Goal: Task Accomplishment & Management: Manage account settings

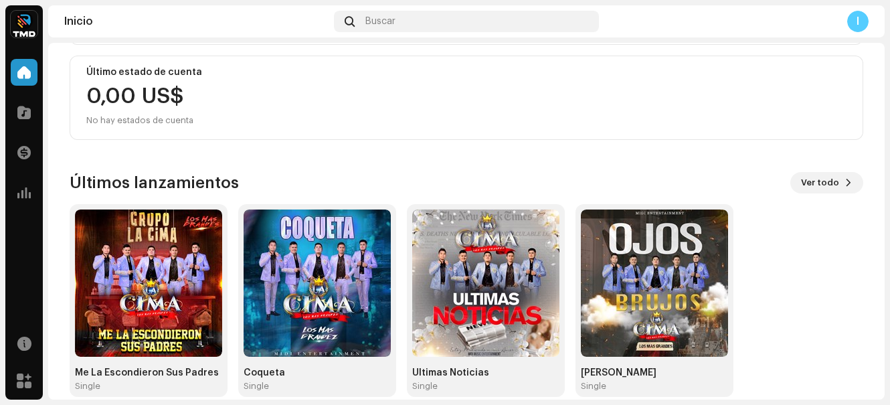
scroll to position [256, 0]
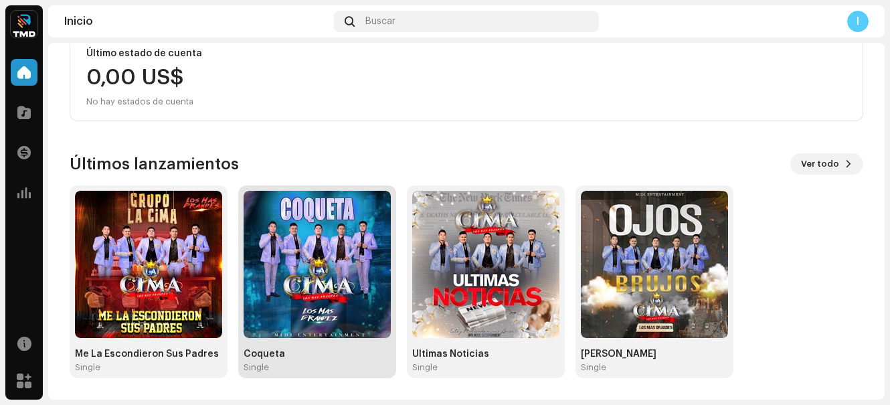
click at [349, 283] on img at bounding box center [317, 264] width 147 height 147
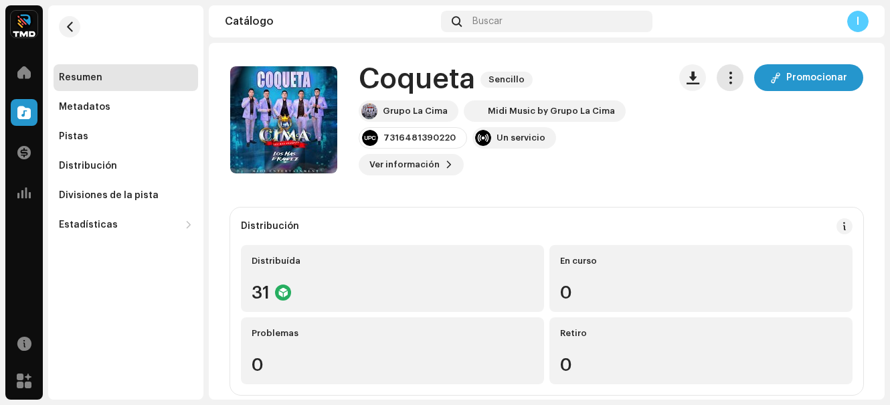
click at [734, 72] on button "button" at bounding box center [730, 77] width 27 height 27
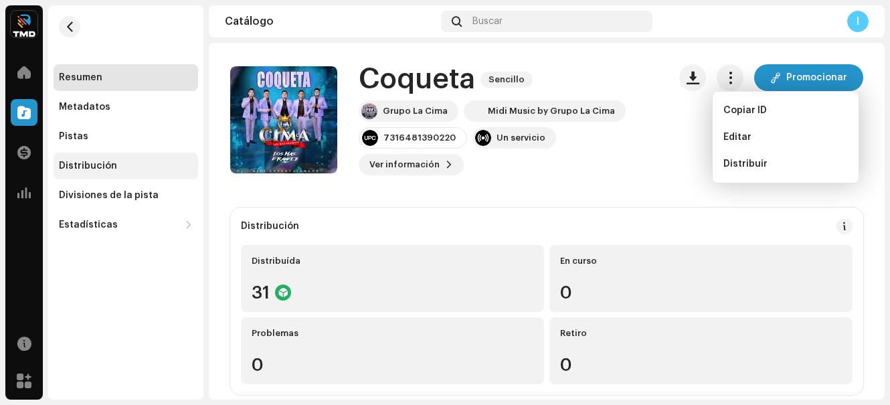
click at [97, 167] on div "Distribución" at bounding box center [88, 166] width 58 height 11
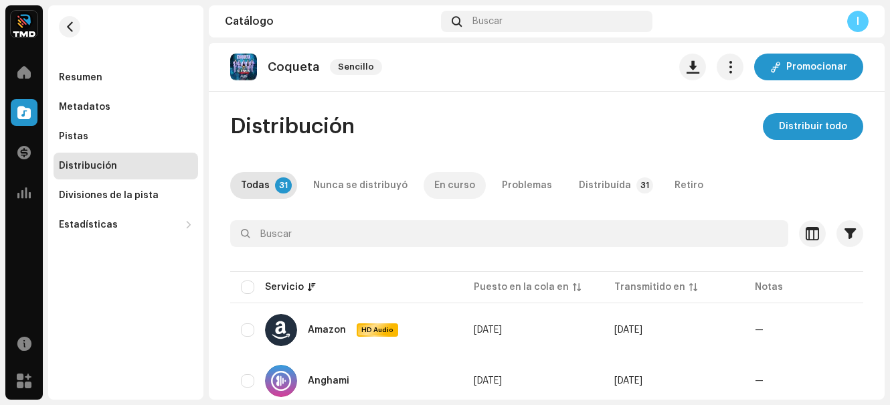
click at [434, 186] on div "En curso" at bounding box center [454, 185] width 41 height 27
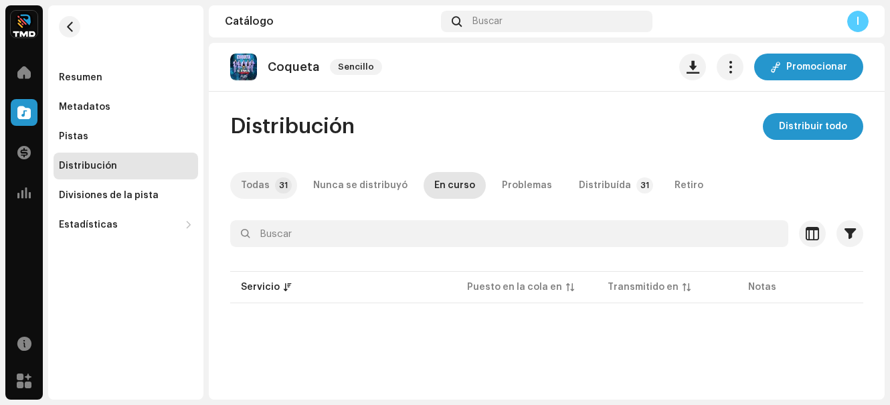
click at [264, 184] on div "Todas" at bounding box center [255, 185] width 29 height 27
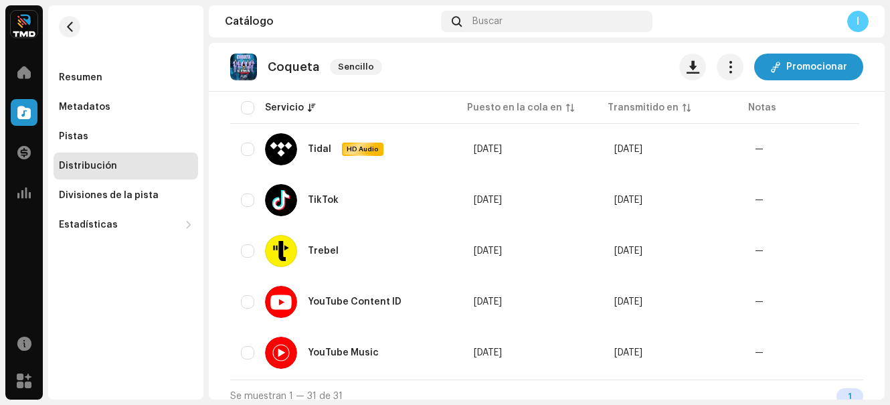
scroll to position [1524, 0]
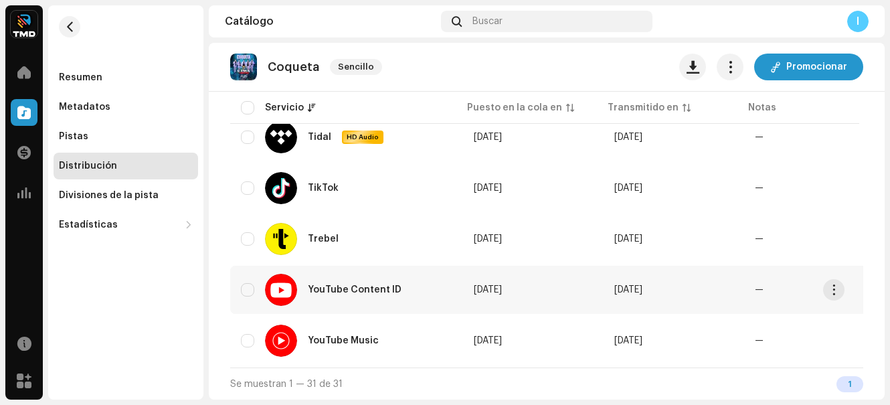
click at [298, 278] on div "YouTube Content ID" at bounding box center [338, 290] width 147 height 32
click at [246, 283] on input "checkbox" at bounding box center [247, 289] width 13 height 13
checkbox input "true"
click at [835, 287] on span "button" at bounding box center [834, 290] width 10 height 11
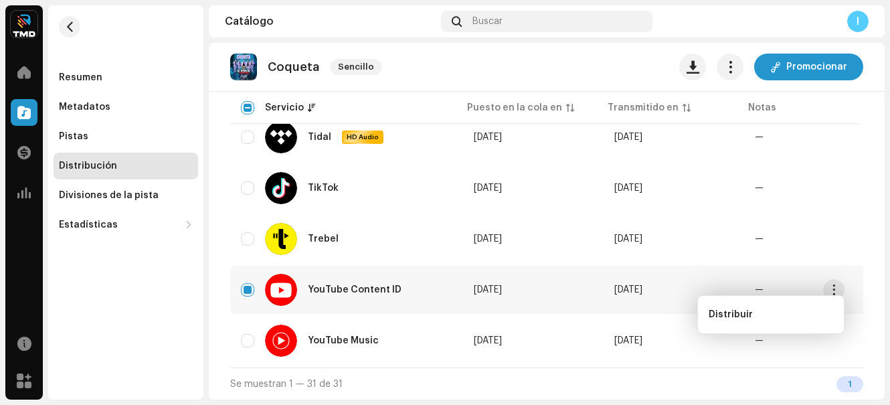
click at [369, 274] on div "YouTube Content ID" at bounding box center [338, 290] width 147 height 32
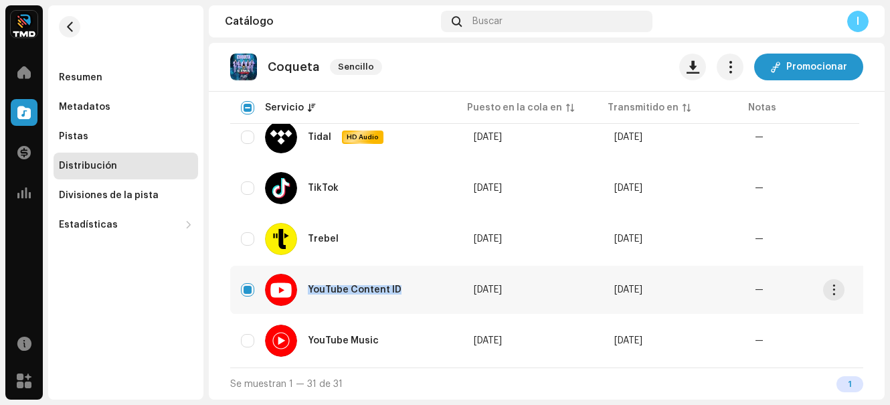
click at [369, 274] on div "YouTube Content ID" at bounding box center [338, 290] width 147 height 32
click at [290, 279] on div at bounding box center [281, 290] width 32 height 32
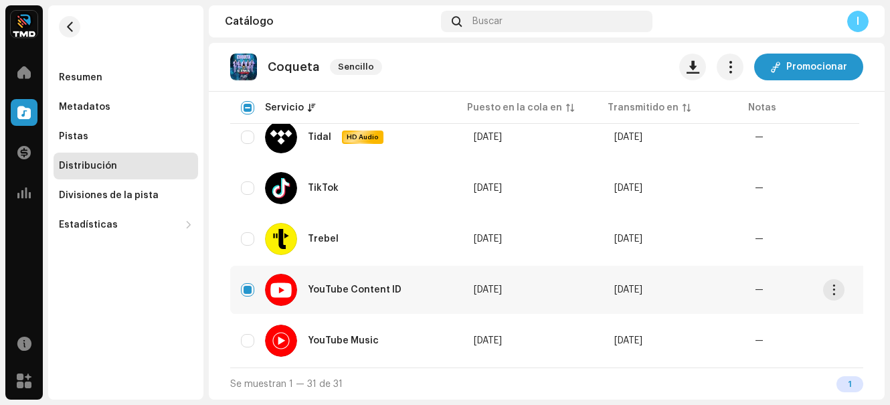
click at [290, 279] on div at bounding box center [281, 290] width 32 height 32
click at [246, 277] on div "YouTube Content ID" at bounding box center [347, 290] width 212 height 32
click at [249, 277] on div "YouTube Content ID" at bounding box center [347, 290] width 212 height 32
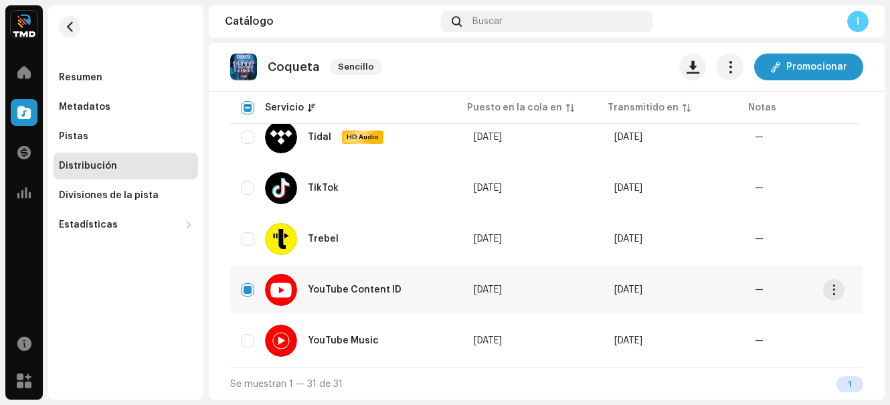
click at [315, 279] on div "YouTube Content ID" at bounding box center [338, 290] width 147 height 32
click at [248, 232] on input "Row Unselected" at bounding box center [247, 238] width 13 height 13
checkbox input "true"
click at [248, 291] on div "YouTube Content ID" at bounding box center [347, 290] width 212 height 32
click at [248, 287] on input "Row Selected" at bounding box center [247, 289] width 13 height 13
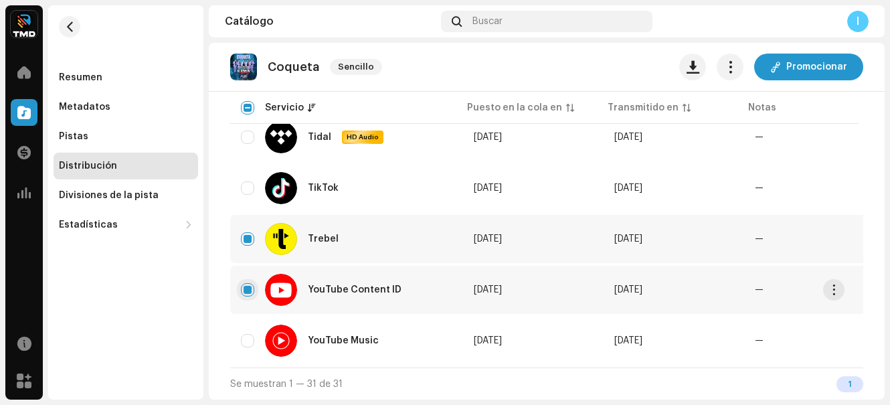
checkbox input "false"
click at [244, 236] on input "Row Selected" at bounding box center [247, 238] width 13 height 13
checkbox input "false"
click at [313, 285] on div "YouTube Content ID" at bounding box center [355, 289] width 94 height 9
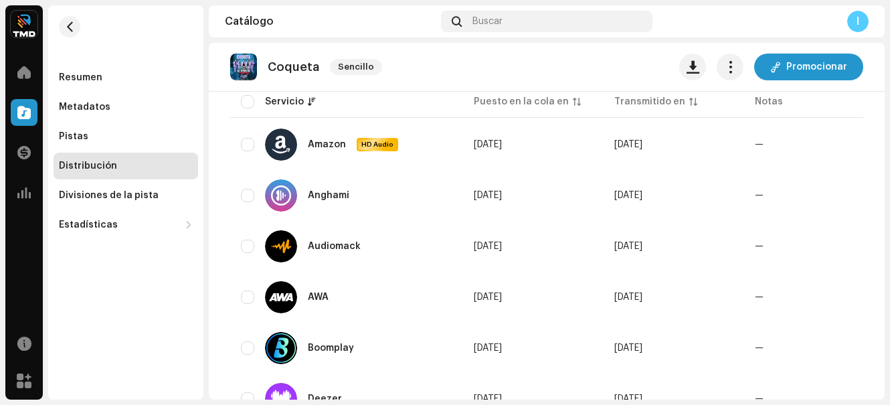
scroll to position [0, 0]
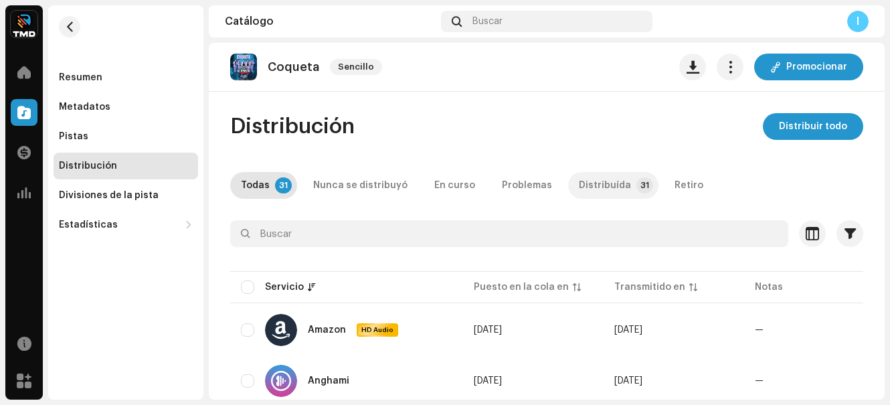
click at [618, 185] on p-tab "Distribuída 31" at bounding box center [613, 185] width 90 height 27
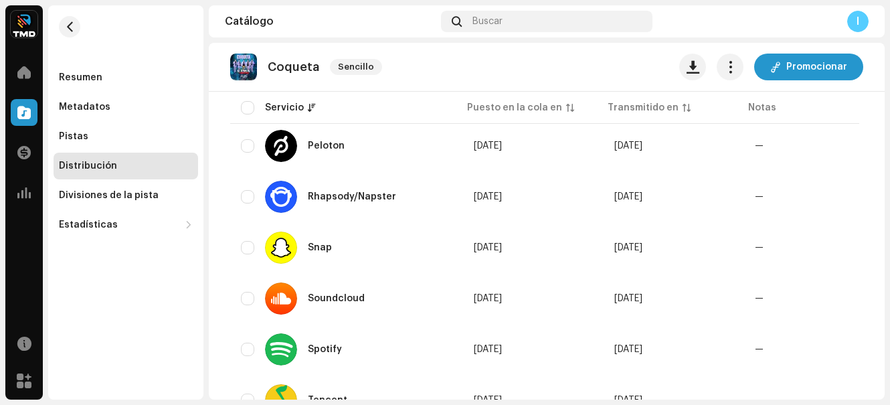
scroll to position [1524, 0]
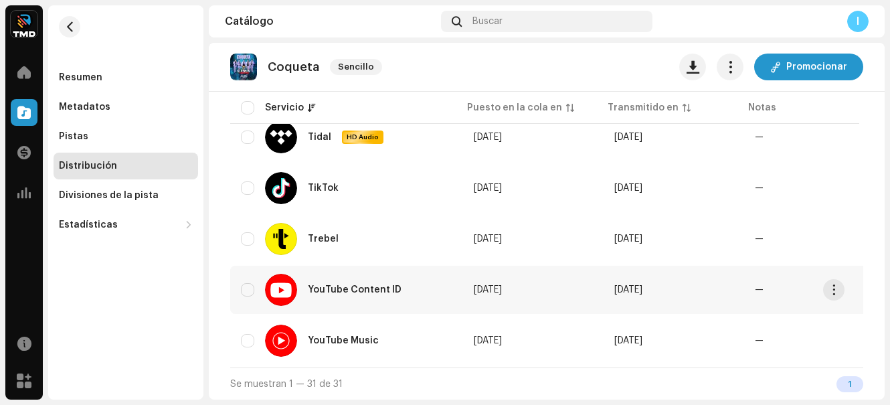
click at [323, 286] on div "YouTube Content ID" at bounding box center [355, 289] width 94 height 9
click at [450, 287] on td "YouTube Content ID" at bounding box center [346, 290] width 233 height 48
click at [502, 285] on span "[DATE]" at bounding box center [488, 289] width 28 height 9
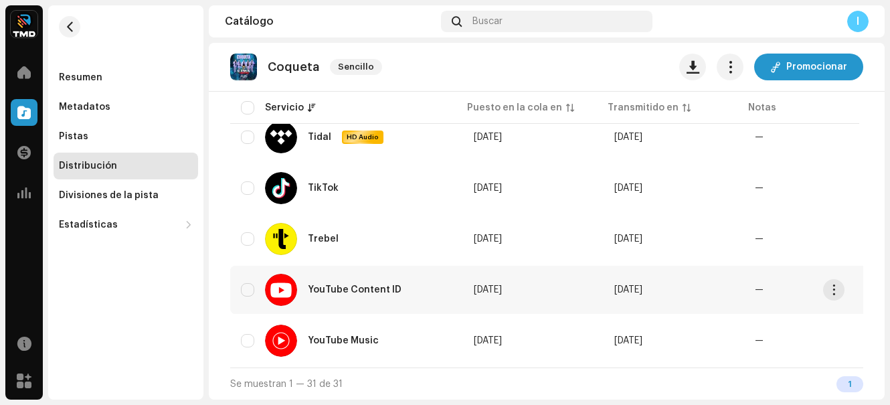
drag, startPoint x: 505, startPoint y: 282, endPoint x: 484, endPoint y: 277, distance: 21.4
click at [490, 291] on td "[DATE]" at bounding box center [533, 290] width 141 height 48
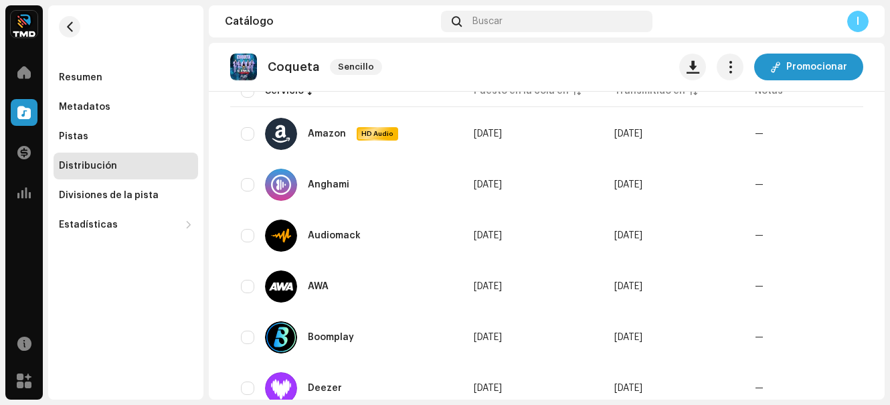
scroll to position [0, 0]
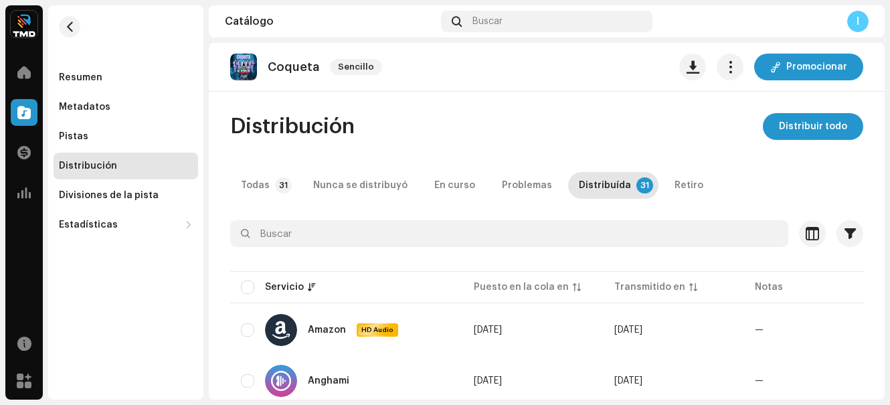
drag, startPoint x: 516, startPoint y: 186, endPoint x: 514, endPoint y: 206, distance: 19.5
click at [513, 189] on div "Problemas" at bounding box center [527, 185] width 50 height 27
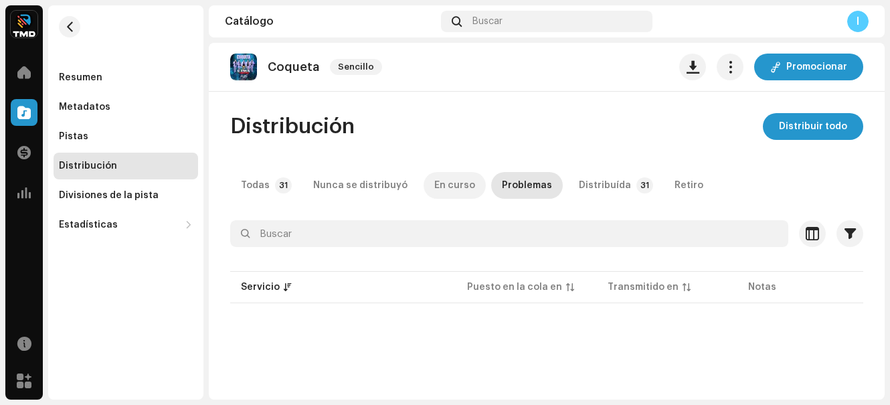
click at [452, 185] on div "En curso" at bounding box center [454, 185] width 41 height 27
click at [353, 183] on div "Nunca se distribuyó" at bounding box center [360, 185] width 94 height 27
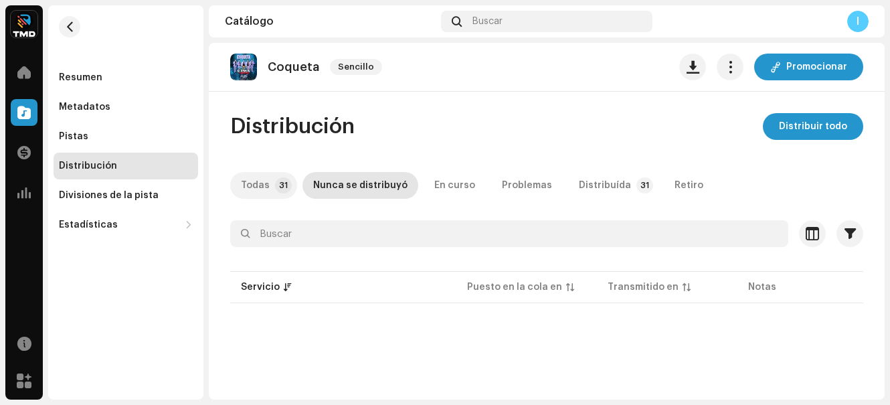
click at [258, 183] on div "Todas" at bounding box center [255, 185] width 29 height 27
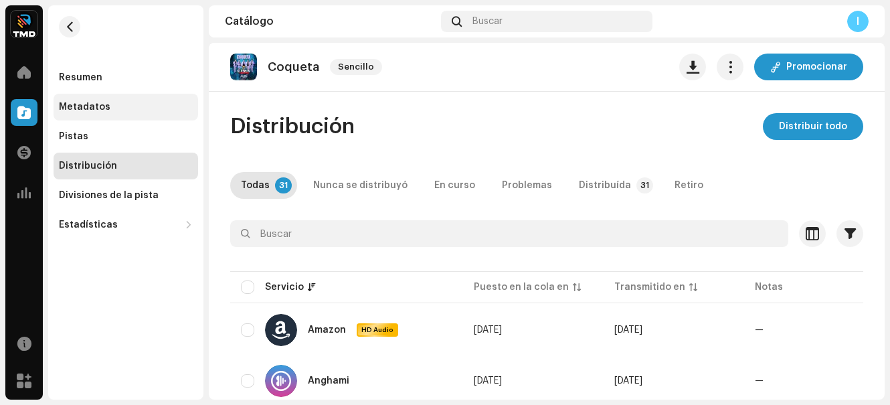
click at [116, 108] on div "Metadatos" at bounding box center [126, 107] width 134 height 11
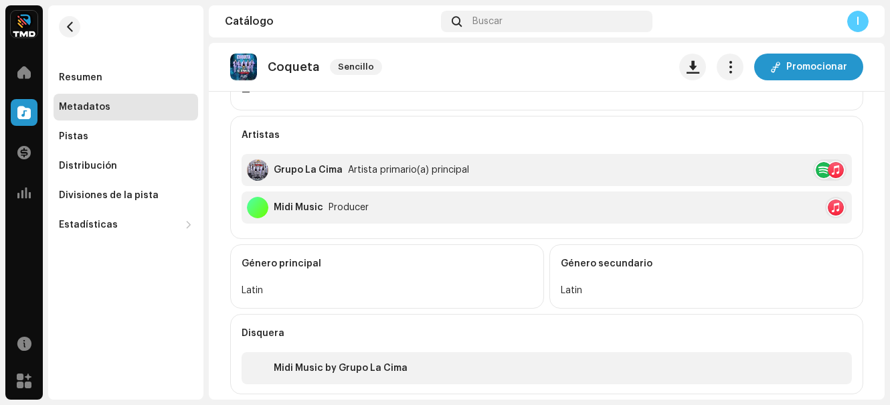
scroll to position [501, 0]
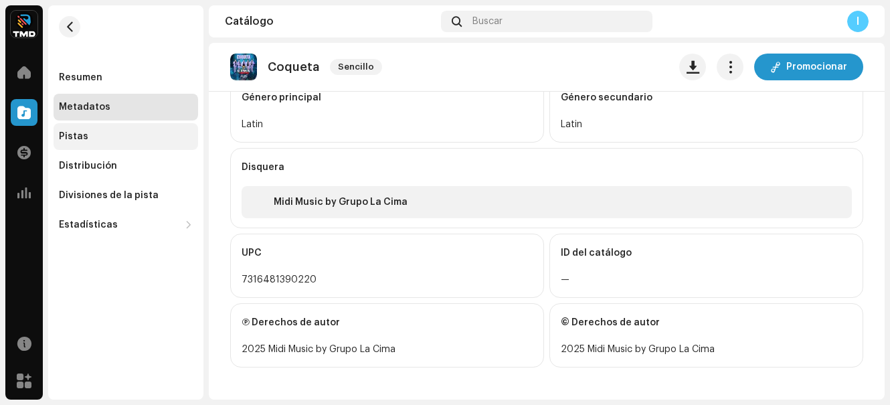
click at [97, 135] on div "Pistas" at bounding box center [126, 136] width 134 height 11
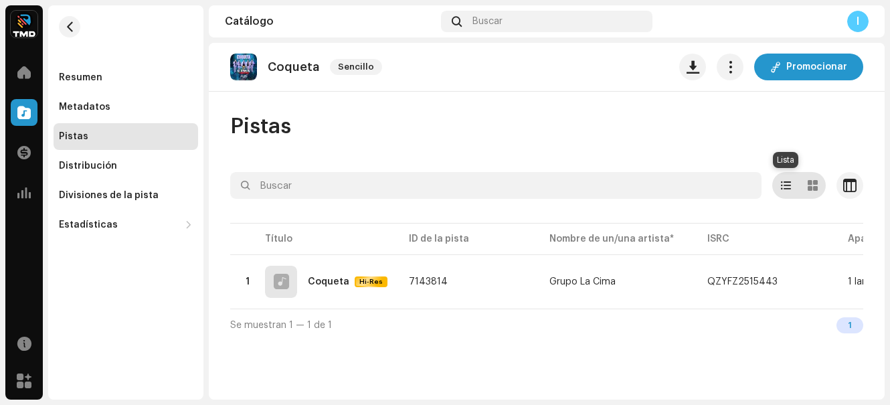
click at [782, 184] on span at bounding box center [786, 185] width 10 height 11
click at [94, 159] on div "Distribución" at bounding box center [126, 166] width 145 height 27
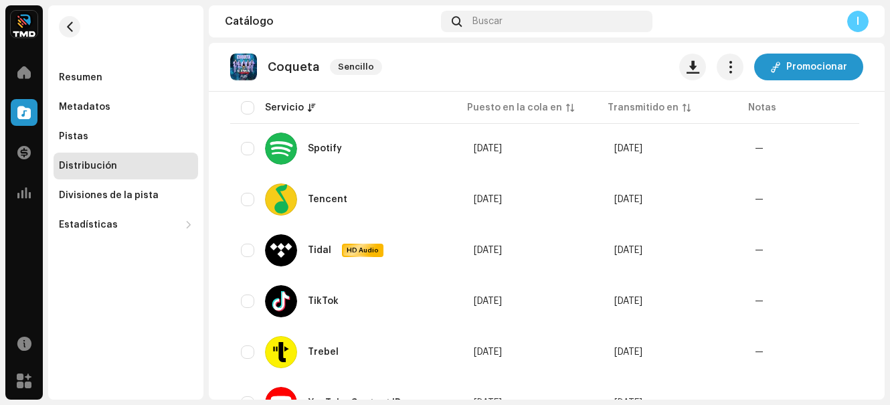
scroll to position [1524, 0]
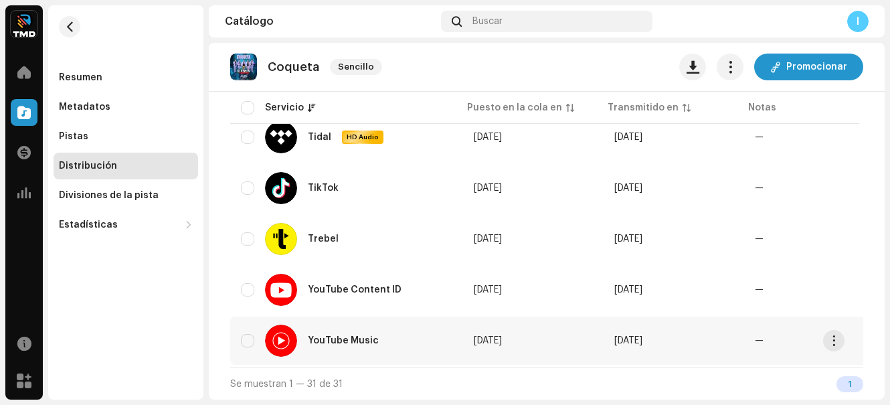
click at [755, 336] on re-a-table-badge "—" at bounding box center [759, 340] width 9 height 9
click at [832, 335] on span "button" at bounding box center [834, 340] width 10 height 11
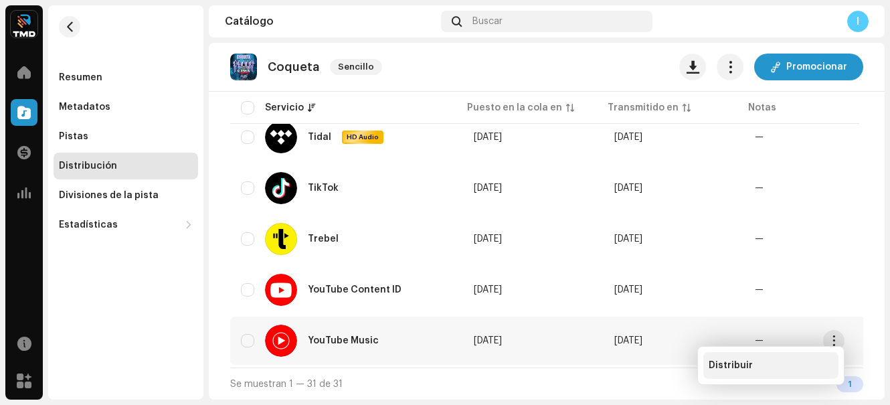
click at [743, 364] on span "Distribuir" at bounding box center [731, 365] width 44 height 11
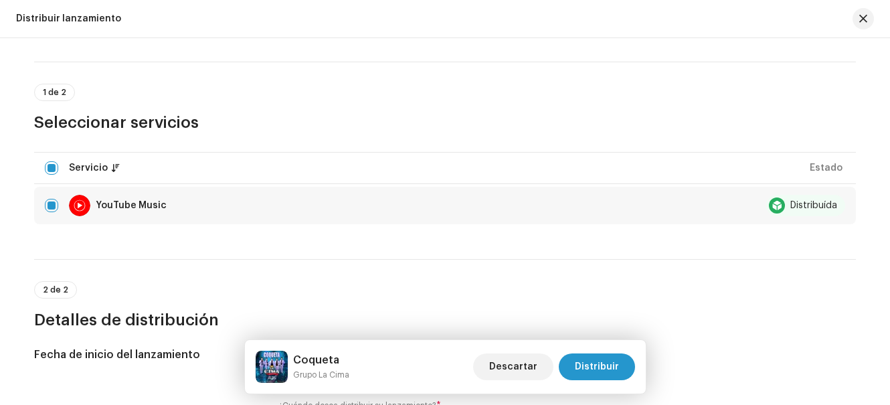
scroll to position [51, 0]
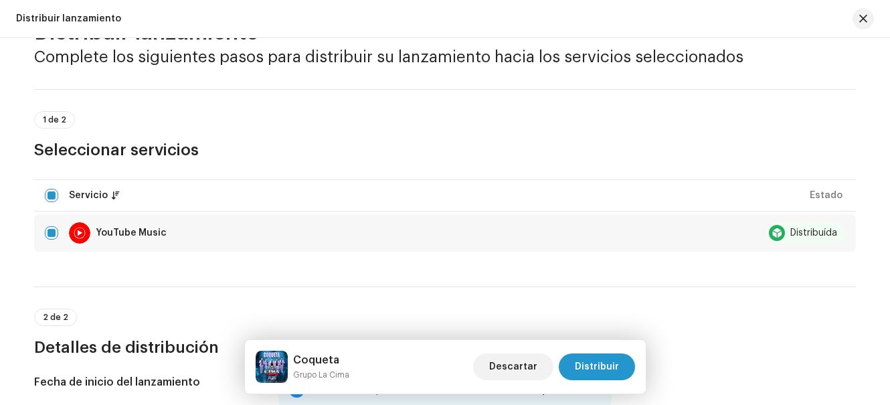
click at [772, 234] on div at bounding box center [777, 233] width 16 height 16
click at [106, 188] on table "Servicio Estado YouTube Music Distribuída" at bounding box center [445, 216] width 822 height 78
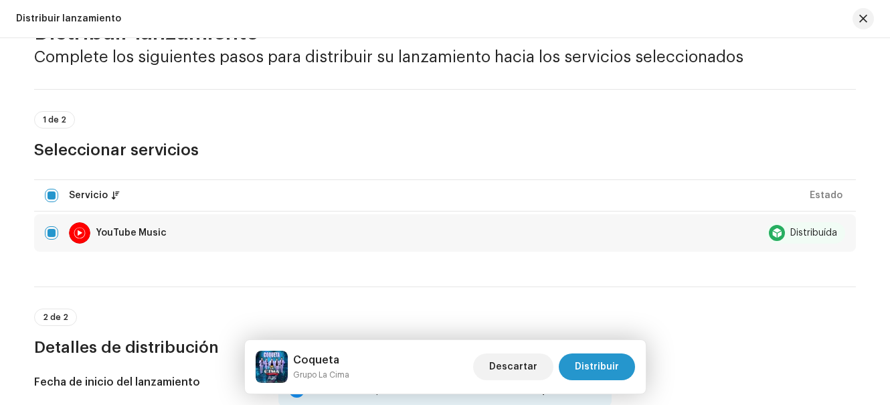
click at [106, 187] on table "Servicio Estado YouTube Music Distribuída" at bounding box center [445, 216] width 822 height 78
drag, startPoint x: 106, startPoint y: 187, endPoint x: 90, endPoint y: 181, distance: 17.4
click at [104, 187] on table "Servicio Estado YouTube Music Distribuída" at bounding box center [445, 216] width 822 height 78
click at [49, 197] on input "checkbox" at bounding box center [51, 195] width 13 height 13
checkbox input "false"
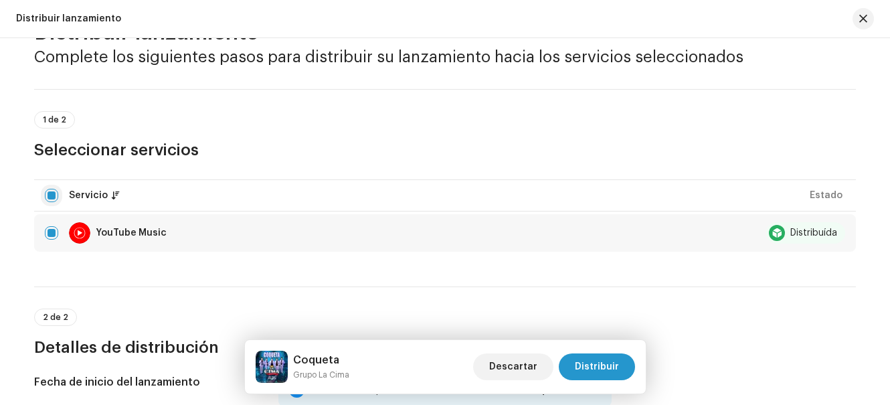
checkbox input "false"
click at [50, 196] on input "checkbox" at bounding box center [51, 195] width 13 height 13
checkbox input "true"
click at [230, 88] on div "Distribuir lanzamiento Complete los siguientes pasos para distribuir su lanzami…" at bounding box center [445, 315] width 865 height 592
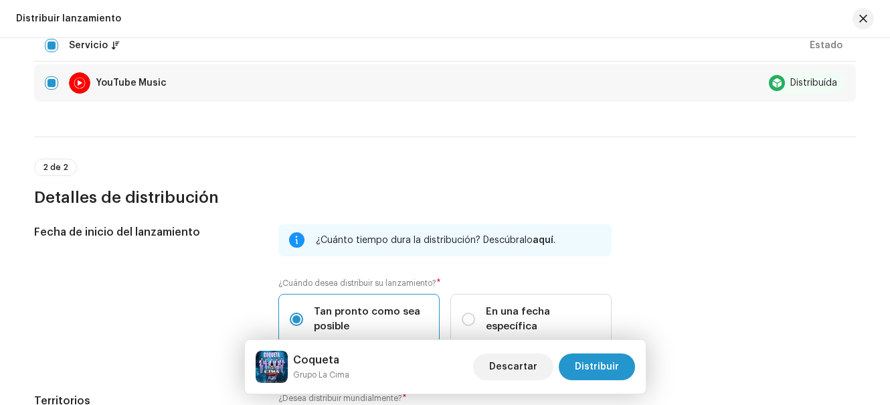
scroll to position [386, 0]
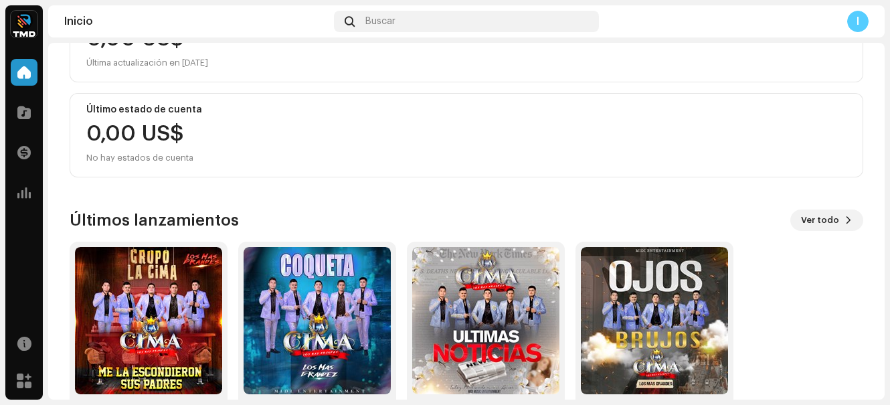
scroll to position [201, 0]
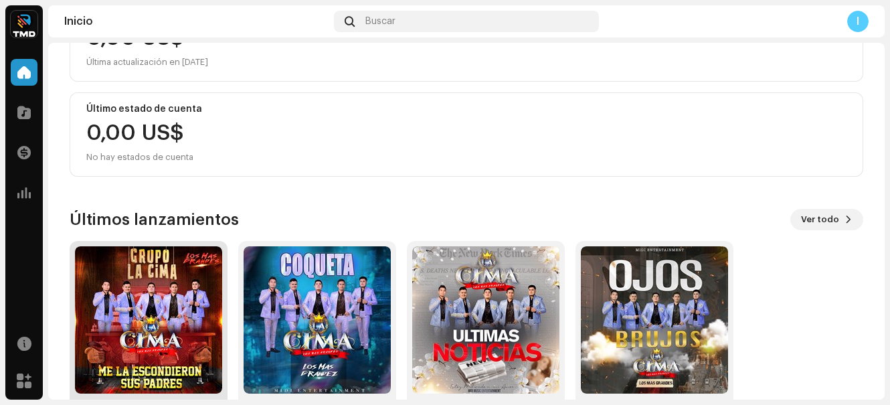
click at [129, 321] on img at bounding box center [148, 319] width 147 height 147
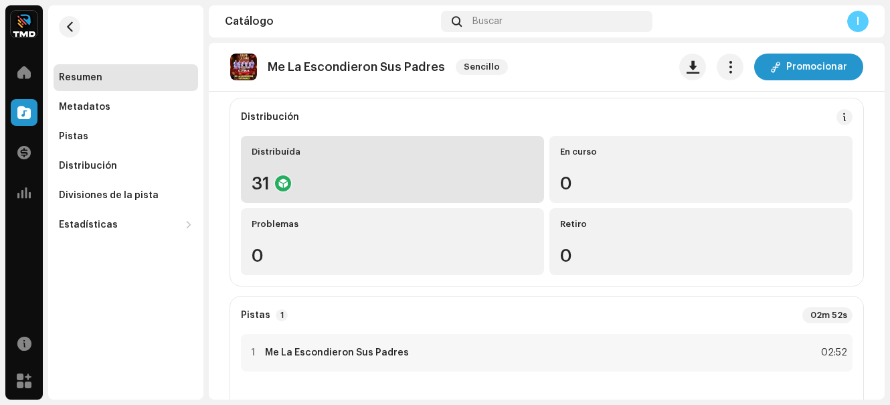
scroll to position [134, 0]
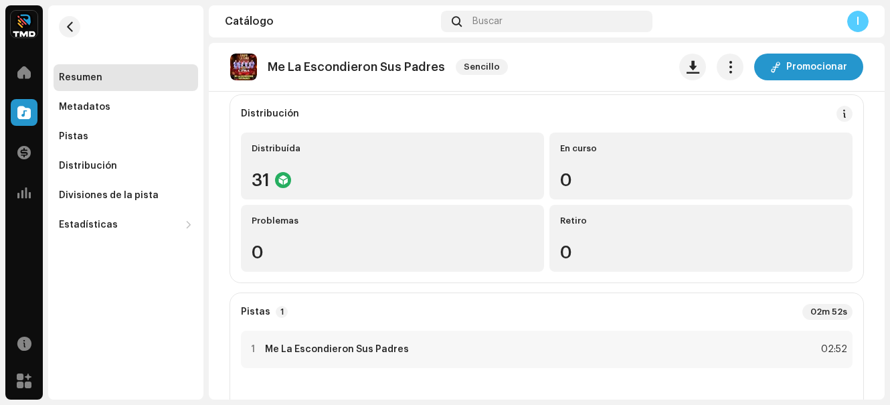
click at [319, 147] on re-o-release-hero "Me La Escondieron Sus Padres Sencillo Promocionar Me La Escondieron Sus Padres …" at bounding box center [547, 109] width 676 height 133
click at [268, 149] on re-o-release-hero "Me La Escondieron Sus Padres Sencillo Promocionar Me La Escondieron Sus Padres …" at bounding box center [547, 109] width 676 height 133
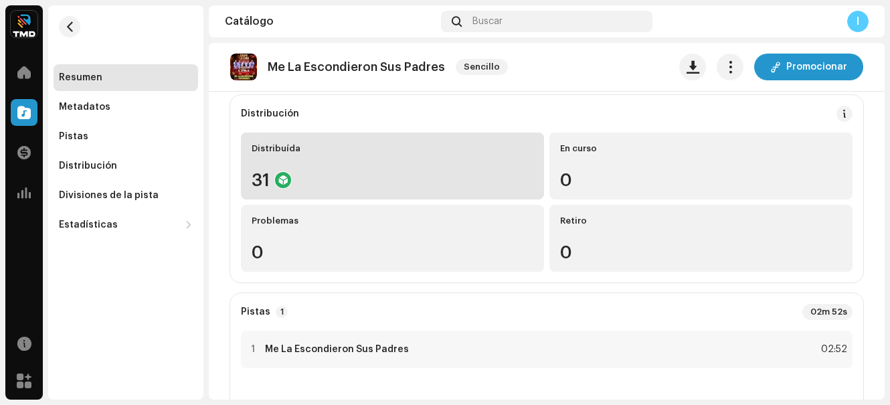
click at [258, 171] on div "31" at bounding box center [393, 179] width 282 height 17
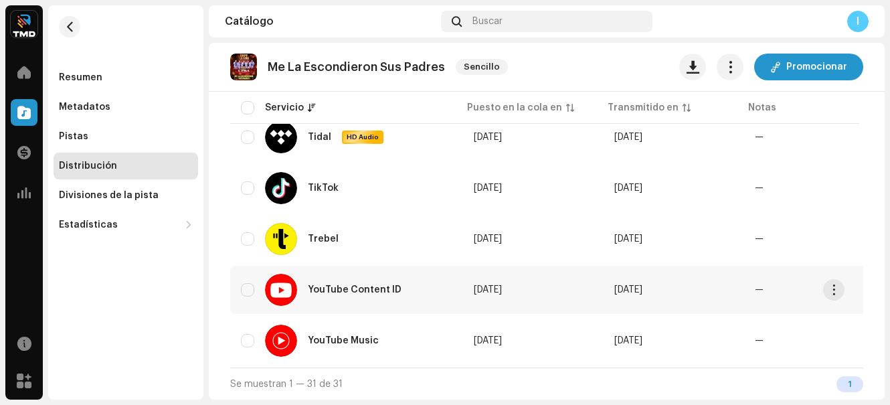
scroll to position [1524, 0]
click at [378, 285] on div "YouTube Content ID" at bounding box center [355, 289] width 94 height 9
drag, startPoint x: 361, startPoint y: 281, endPoint x: 305, endPoint y: 282, distance: 56.9
click at [353, 285] on div "YouTube Content ID" at bounding box center [355, 289] width 94 height 9
click at [236, 281] on td "YouTube Content ID" at bounding box center [346, 290] width 233 height 48
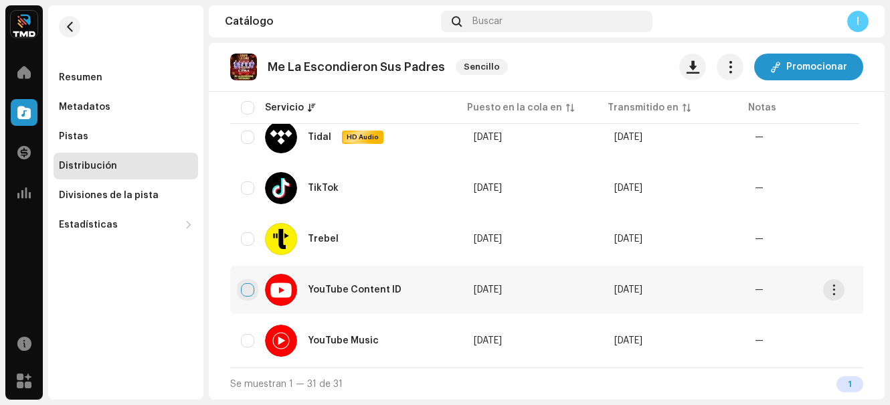
click at [244, 283] on input "checkbox" at bounding box center [247, 289] width 13 height 13
checkbox input "true"
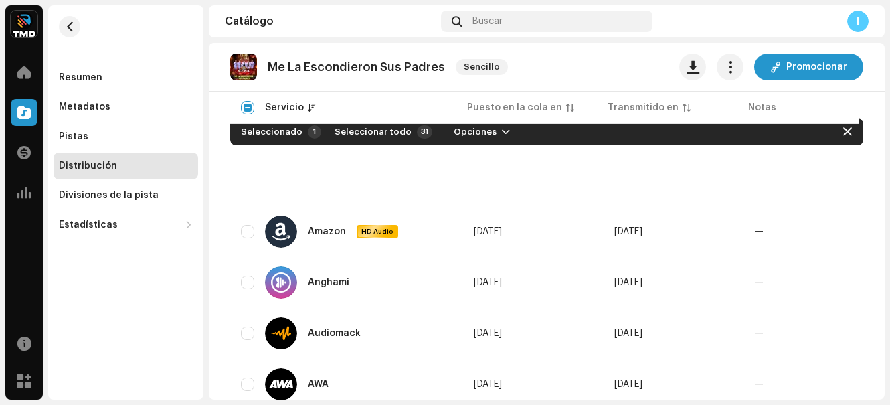
scroll to position [0, 0]
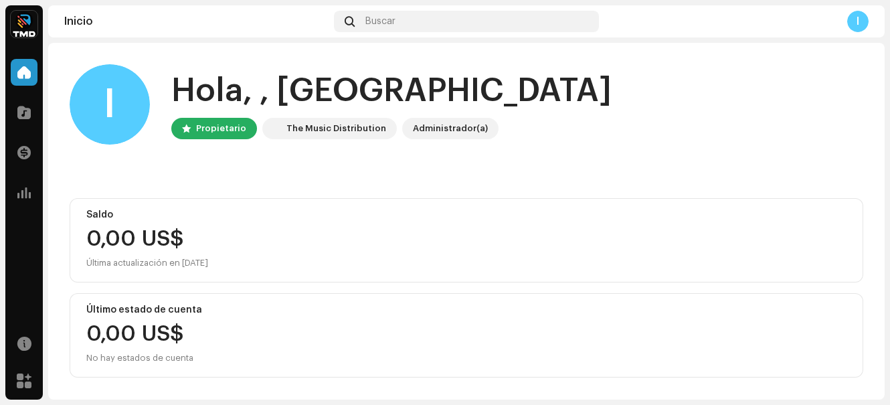
click at [432, 130] on div "Administrador(a)" at bounding box center [450, 128] width 75 height 16
click at [430, 135] on div "Administrador(a)" at bounding box center [450, 128] width 75 height 16
click at [18, 20] on img at bounding box center [24, 24] width 27 height 27
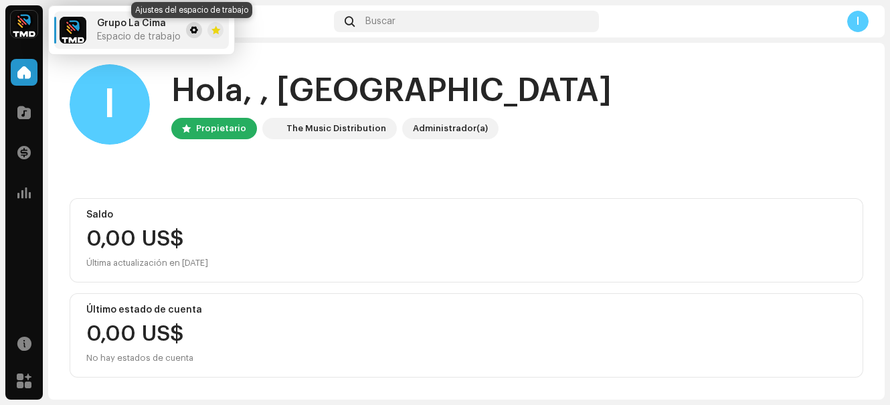
click at [192, 33] on span at bounding box center [194, 30] width 8 height 11
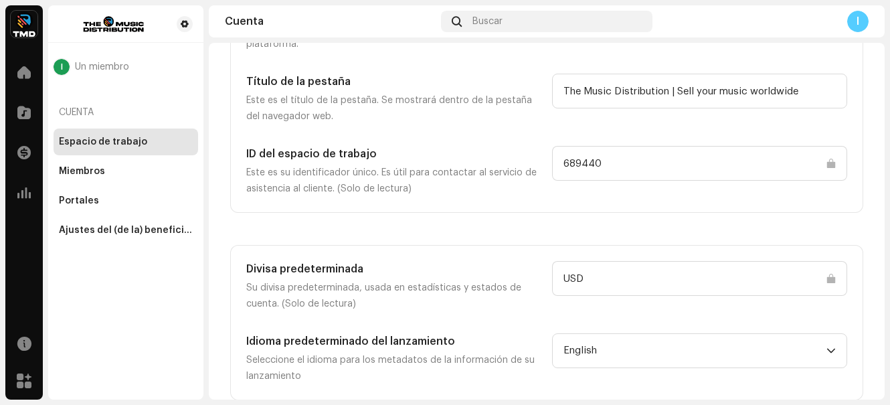
scroll to position [139, 0]
click at [109, 176] on div "Miembros" at bounding box center [126, 171] width 134 height 11
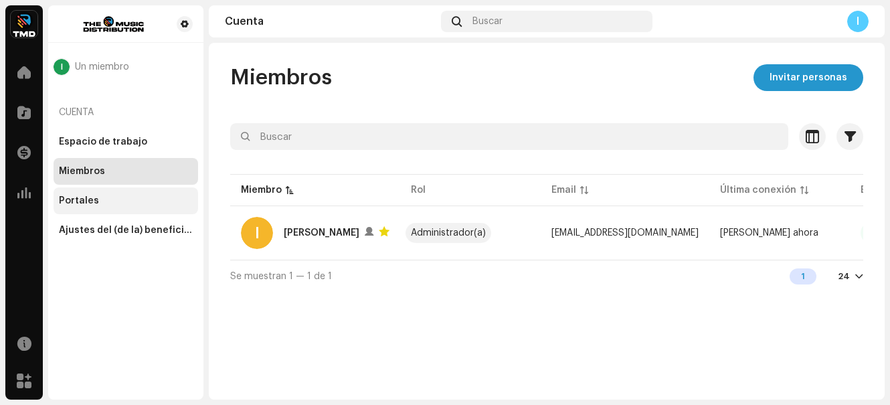
click at [87, 211] on div "Portales" at bounding box center [126, 200] width 145 height 27
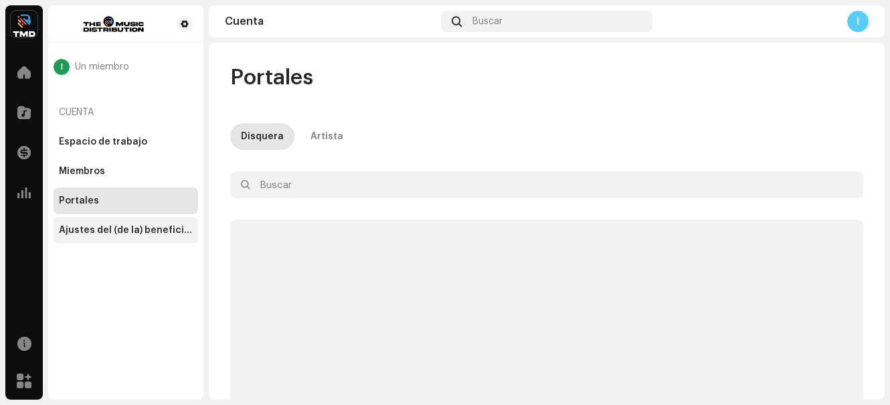
click at [123, 224] on div "Ajustes del (de la) beneficiario(a)" at bounding box center [126, 230] width 145 height 27
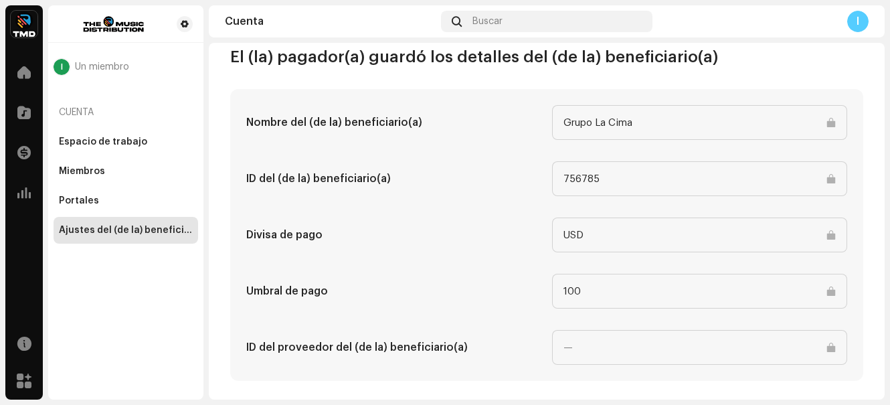
scroll to position [708, 0]
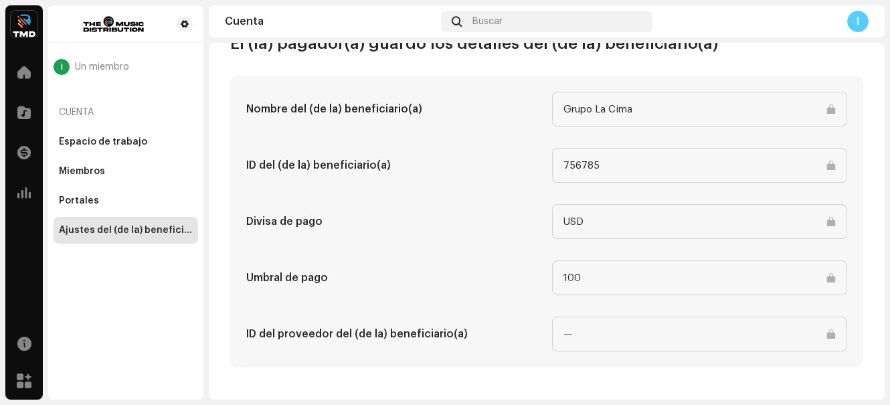
click at [70, 110] on div "Cuenta" at bounding box center [126, 112] width 145 height 32
click at [54, 112] on div "Cuenta" at bounding box center [126, 112] width 145 height 32
click at [87, 129] on div "Espacio de trabajo" at bounding box center [126, 142] width 145 height 27
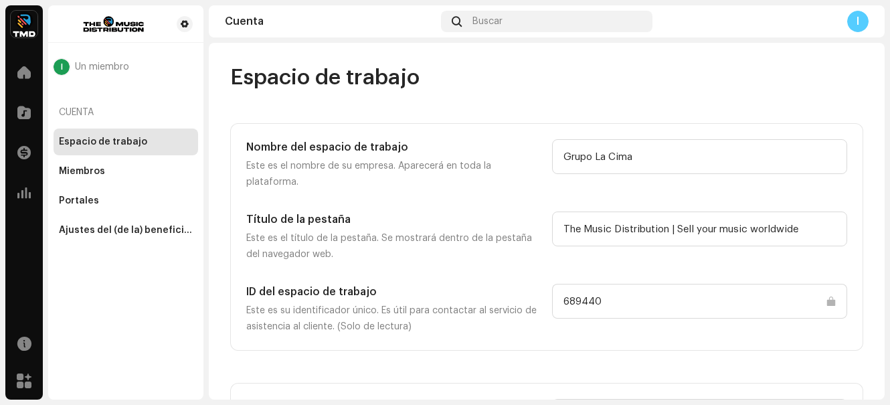
scroll to position [139, 0]
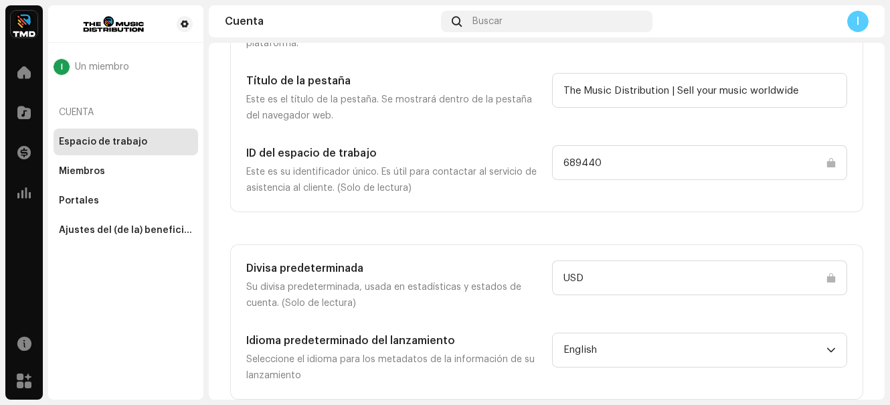
click at [76, 113] on div "Cuenta" at bounding box center [126, 112] width 145 height 32
click at [20, 74] on span at bounding box center [23, 72] width 13 height 11
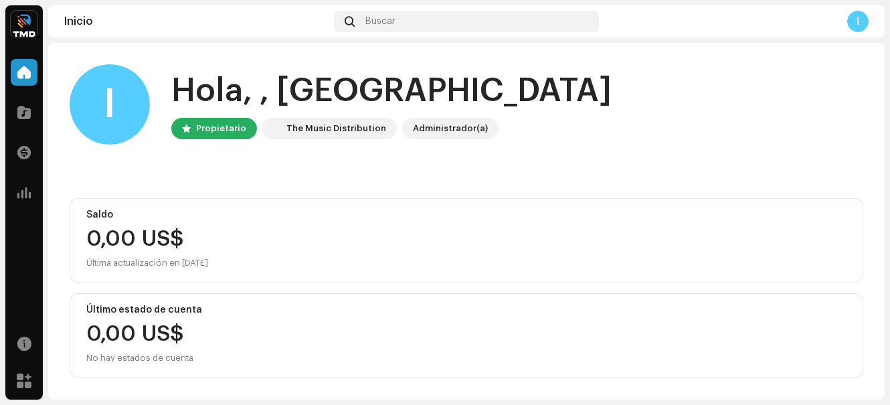
click at [218, 135] on div "Propietario" at bounding box center [221, 128] width 50 height 16
click at [304, 132] on div "The Music Distribution" at bounding box center [337, 128] width 100 height 16
click at [270, 127] on img at bounding box center [273, 128] width 16 height 16
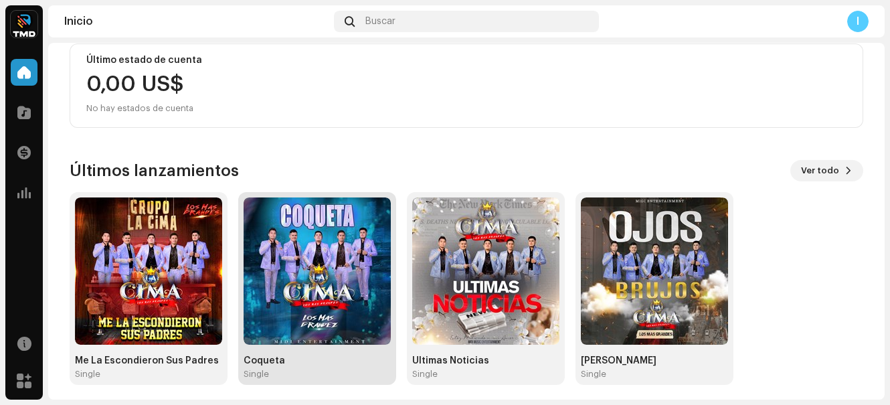
scroll to position [256, 0]
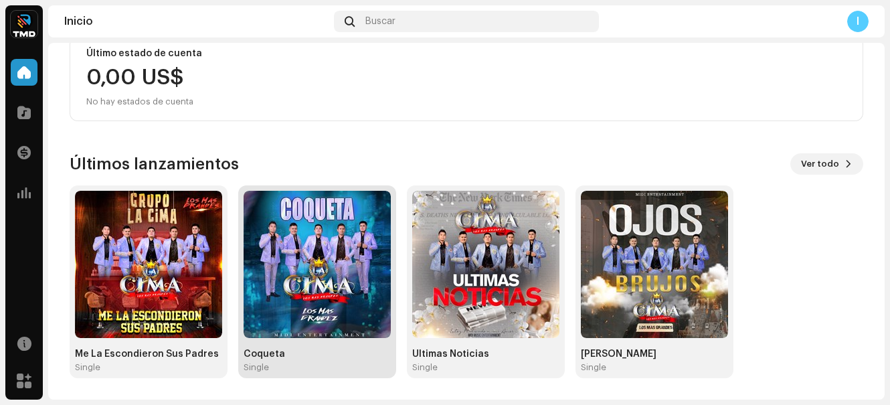
click at [338, 278] on img at bounding box center [317, 264] width 147 height 147
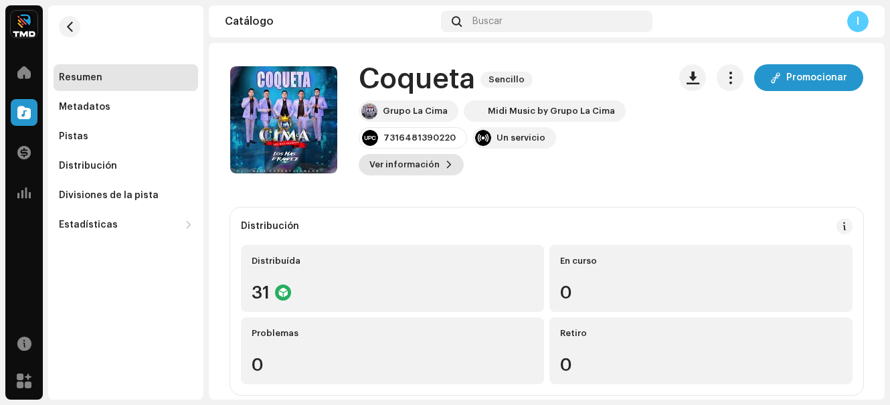
click at [442, 159] on button "Ver información" at bounding box center [411, 164] width 105 height 21
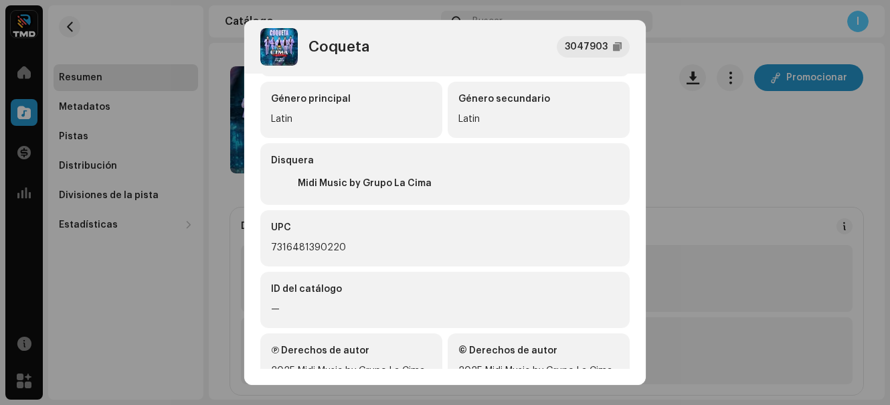
scroll to position [355, 0]
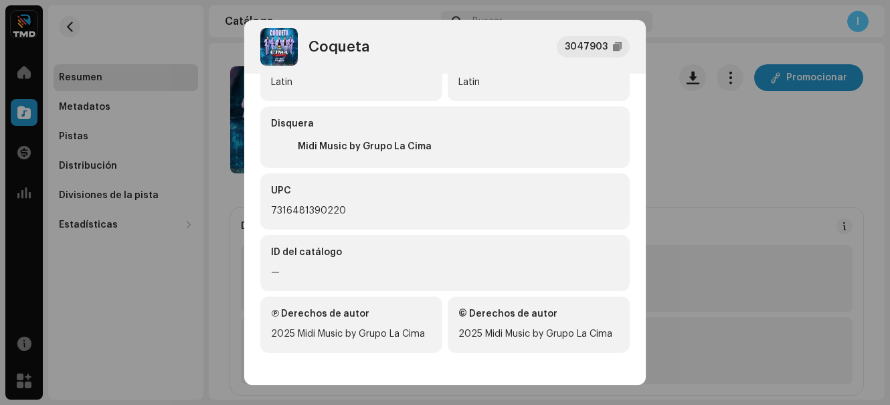
drag, startPoint x: 268, startPoint y: 254, endPoint x: 274, endPoint y: 272, distance: 19.1
click at [268, 264] on div "ID del catálogo —" at bounding box center [445, 263] width 370 height 56
click at [303, 248] on div "ID del catálogo" at bounding box center [445, 252] width 348 height 13
click at [272, 267] on div "—" at bounding box center [445, 272] width 348 height 16
click at [276, 273] on div "—" at bounding box center [445, 272] width 348 height 16
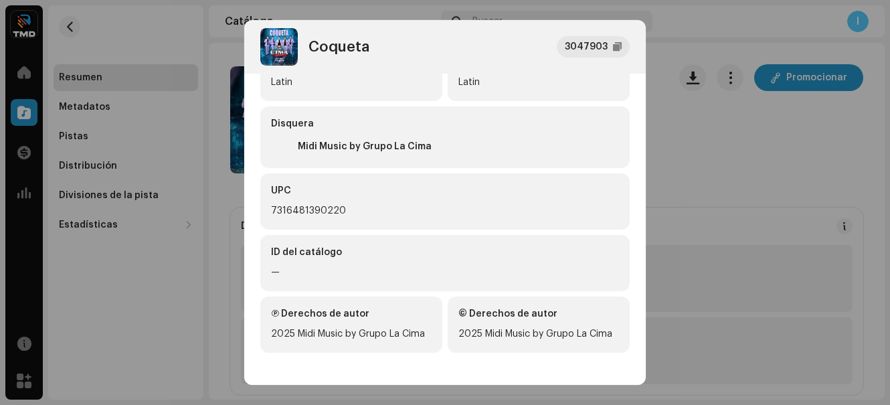
click at [276, 273] on div "—" at bounding box center [445, 272] width 348 height 16
click at [276, 271] on div "—" at bounding box center [445, 272] width 348 height 16
click at [270, 265] on div "ID del catálogo —" at bounding box center [445, 263] width 370 height 56
click at [280, 266] on div "—" at bounding box center [445, 272] width 348 height 16
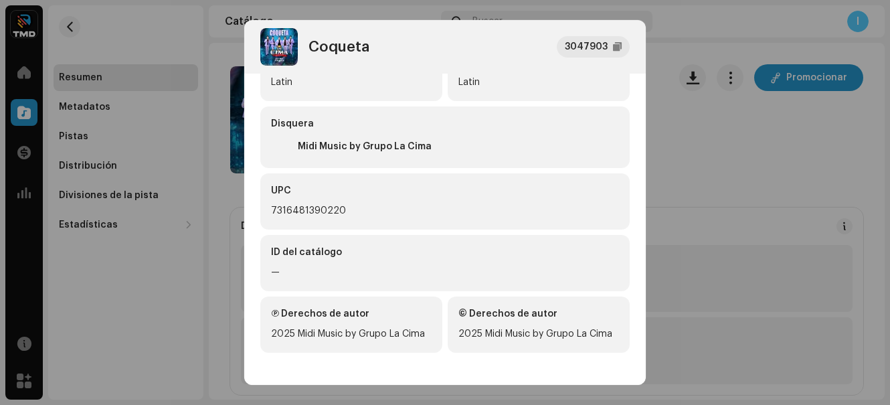
click at [295, 260] on div "ID del catálogo —" at bounding box center [445, 263] width 370 height 56
drag, startPoint x: 321, startPoint y: 270, endPoint x: 287, endPoint y: 262, distance: 34.4
click at [320, 270] on div "—" at bounding box center [445, 272] width 348 height 16
click at [287, 262] on div "ID del catálogo —" at bounding box center [445, 263] width 370 height 56
click at [266, 262] on div "ID del catálogo —" at bounding box center [445, 263] width 370 height 56
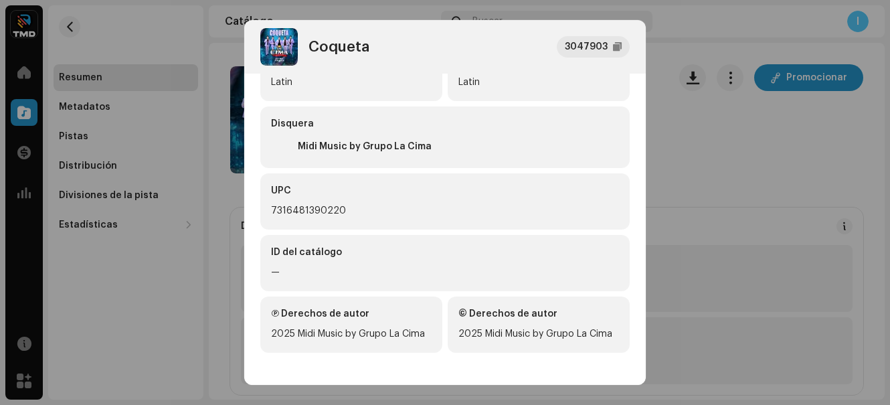
click at [272, 263] on div "ID del catálogo —" at bounding box center [445, 263] width 370 height 56
click at [273, 263] on div "ID del catálogo —" at bounding box center [445, 263] width 370 height 56
click at [299, 261] on div "ID del catálogo —" at bounding box center [445, 263] width 370 height 56
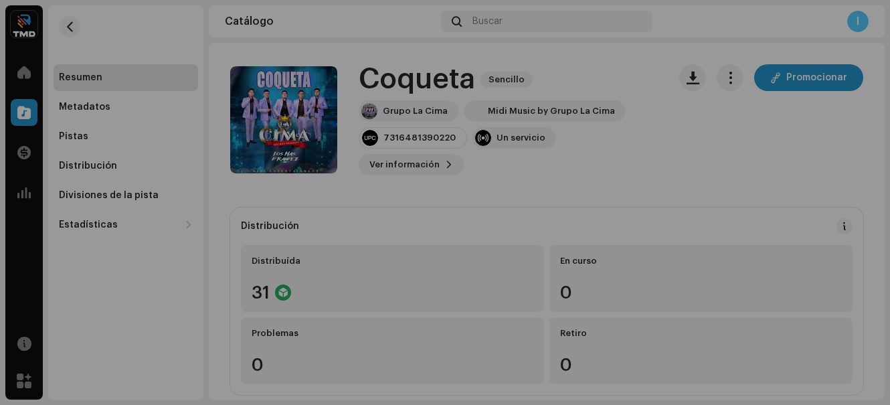
click at [710, 88] on div "Coqueta 3047903 Metadatos Distribución Idioma de metadatos Spanish ([GEOGRAPHIC…" at bounding box center [445, 202] width 890 height 405
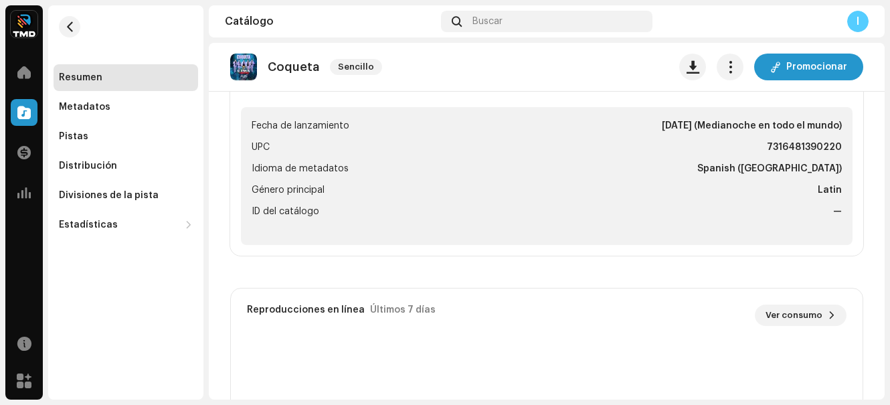
scroll to position [803, 0]
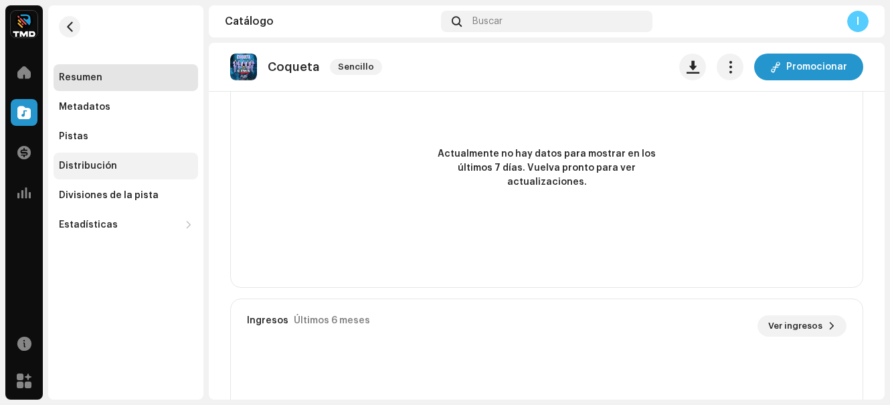
click at [109, 161] on div "Distribución" at bounding box center [88, 166] width 58 height 11
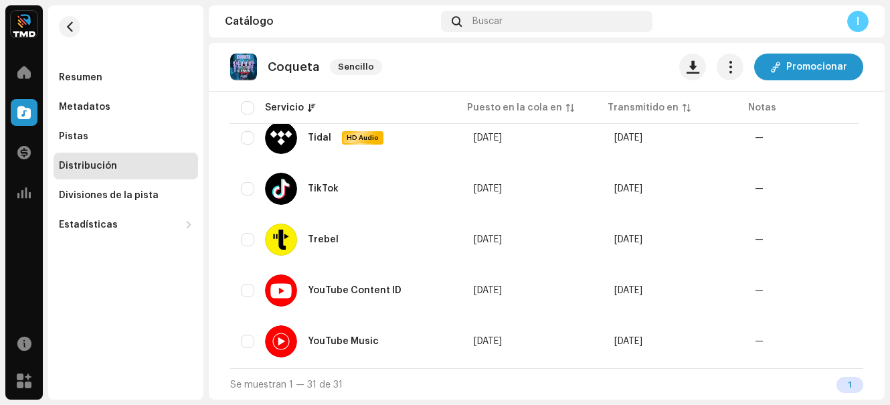
scroll to position [1524, 0]
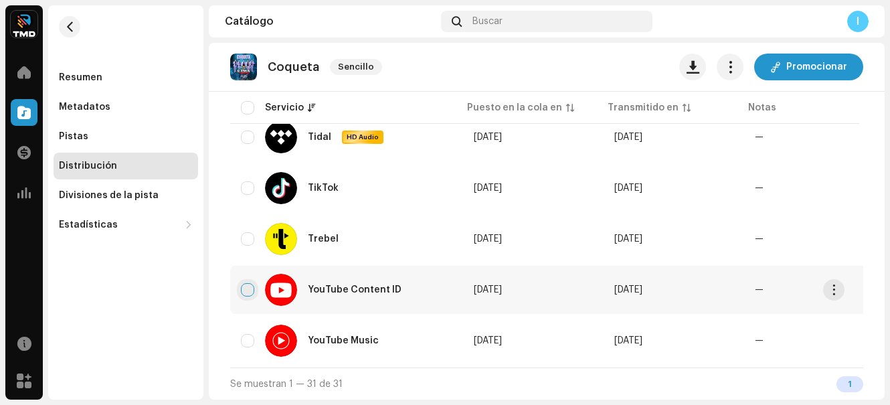
click at [247, 287] on input "checkbox" at bounding box center [247, 289] width 13 height 13
checkbox input "true"
click at [296, 108] on div "Servicio" at bounding box center [284, 107] width 39 height 13
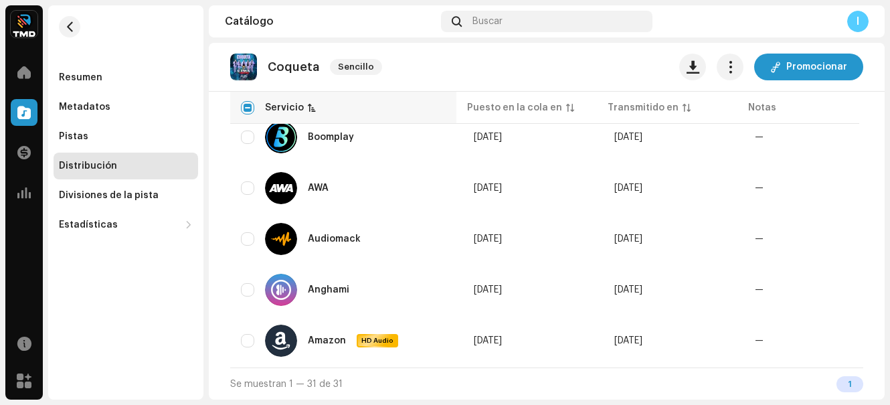
click at [296, 108] on div "Servicio" at bounding box center [284, 107] width 39 height 13
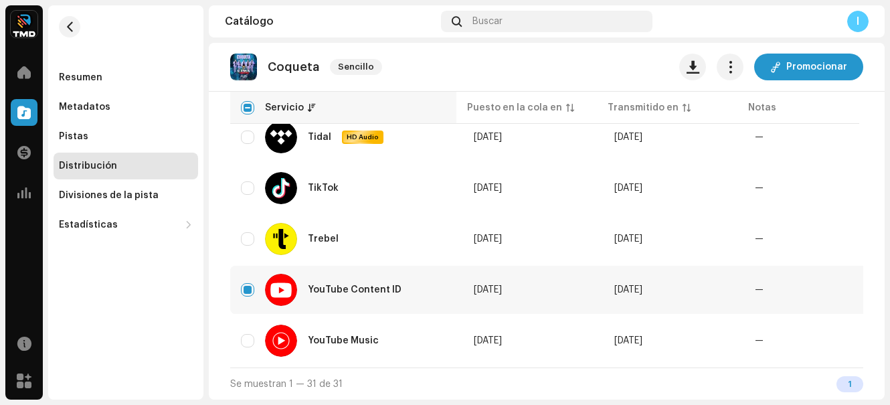
click at [296, 108] on div "Servicio" at bounding box center [284, 107] width 39 height 13
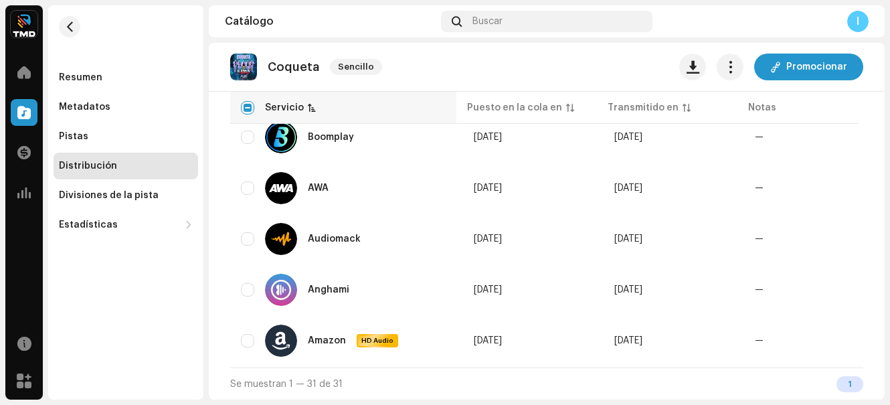
click at [296, 108] on div "Servicio" at bounding box center [284, 107] width 39 height 13
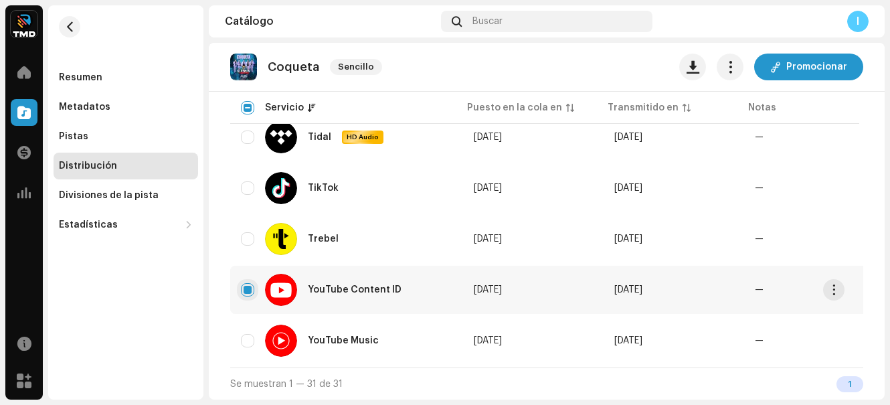
click at [242, 285] on input "Row Selected" at bounding box center [247, 289] width 13 height 13
click at [246, 283] on input "Row Unselected" at bounding box center [247, 289] width 13 height 13
click at [246, 283] on input "Row Selected" at bounding box center [247, 289] width 13 height 13
checkbox input "false"
click at [835, 285] on span "button" at bounding box center [834, 290] width 10 height 11
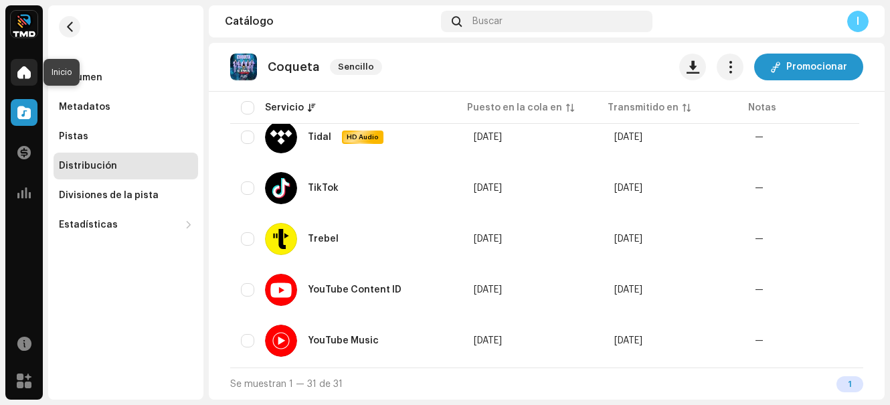
click at [28, 70] on span at bounding box center [23, 72] width 13 height 11
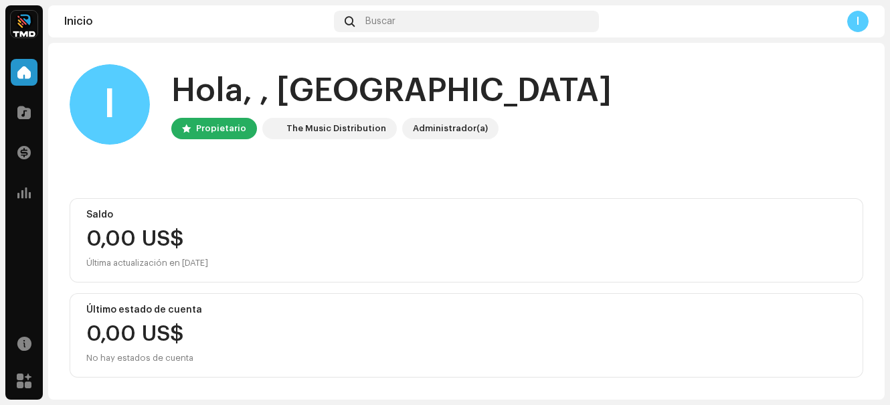
click at [23, 26] on img at bounding box center [24, 24] width 27 height 27
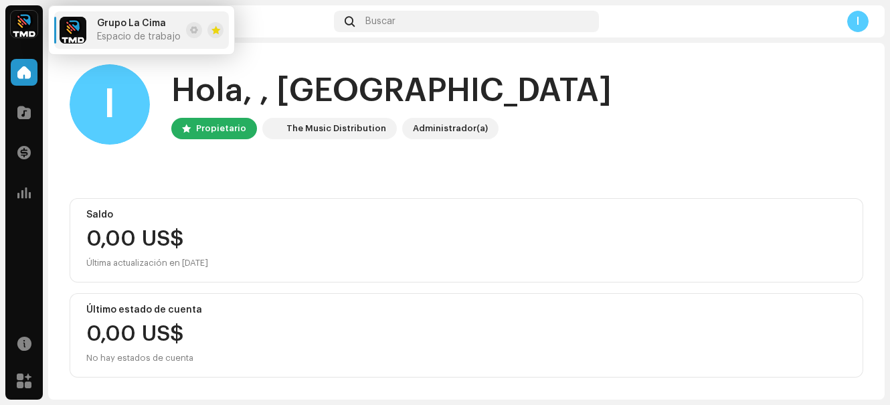
click at [146, 25] on span "Grupo La Cima" at bounding box center [131, 23] width 69 height 11
click at [190, 29] on span at bounding box center [194, 30] width 8 height 11
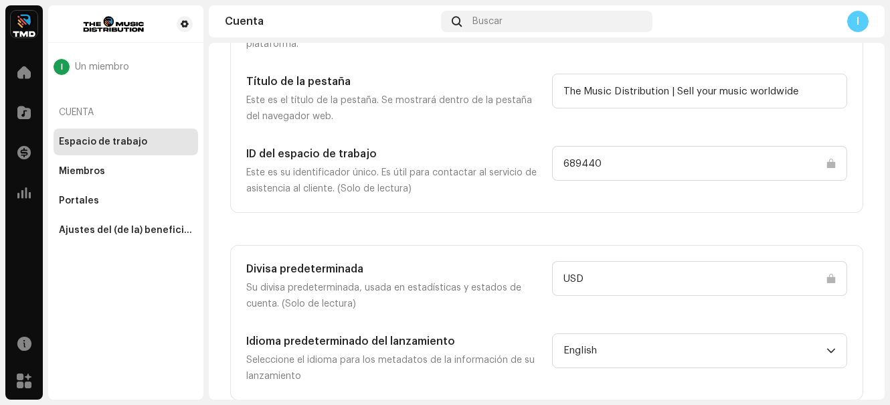
scroll to position [139, 0]
click at [107, 178] on div "Miembros" at bounding box center [126, 171] width 145 height 27
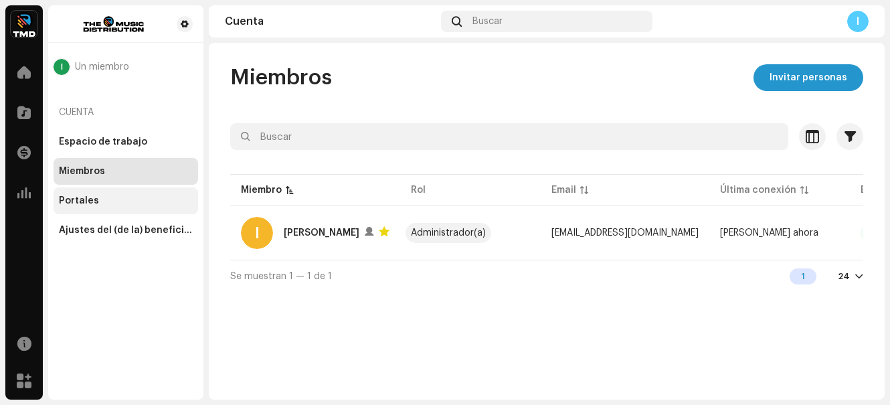
click at [88, 204] on div "Portales" at bounding box center [79, 200] width 40 height 11
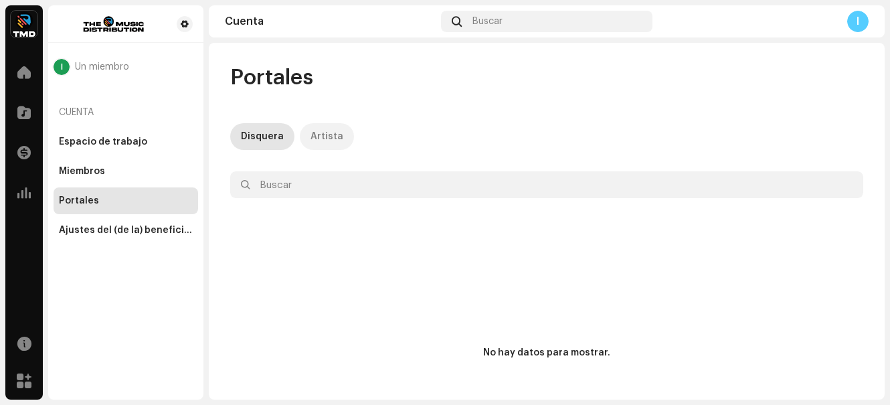
click at [323, 128] on div "Artista" at bounding box center [327, 136] width 33 height 27
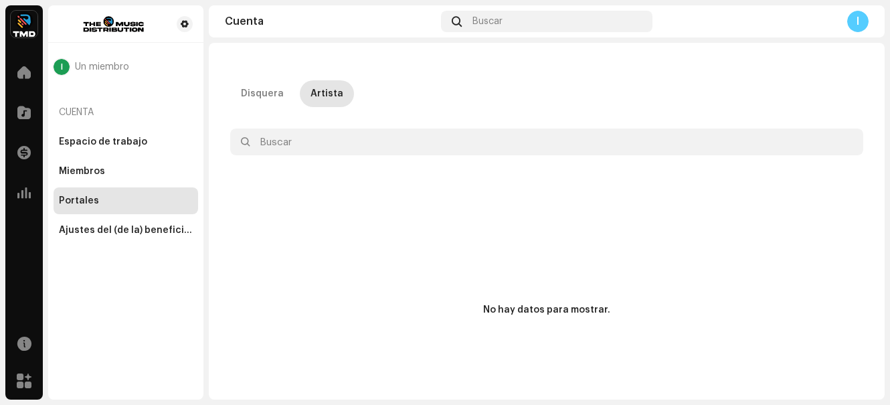
scroll to position [88, 0]
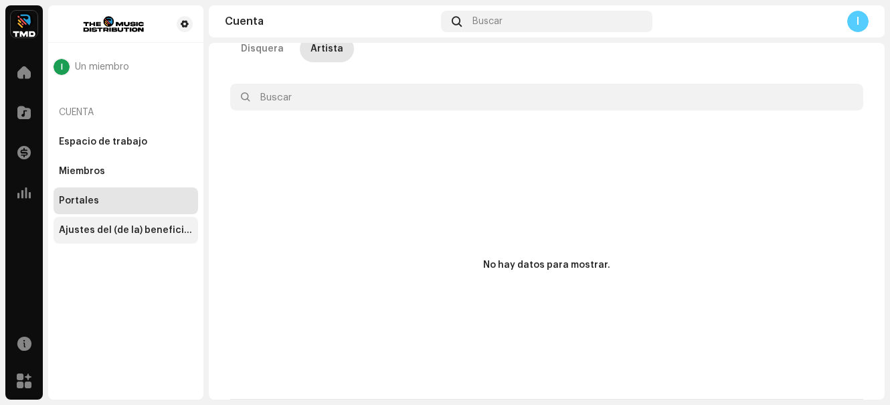
click at [116, 229] on div "Ajustes del (de la) beneficiario(a)" at bounding box center [126, 230] width 134 height 11
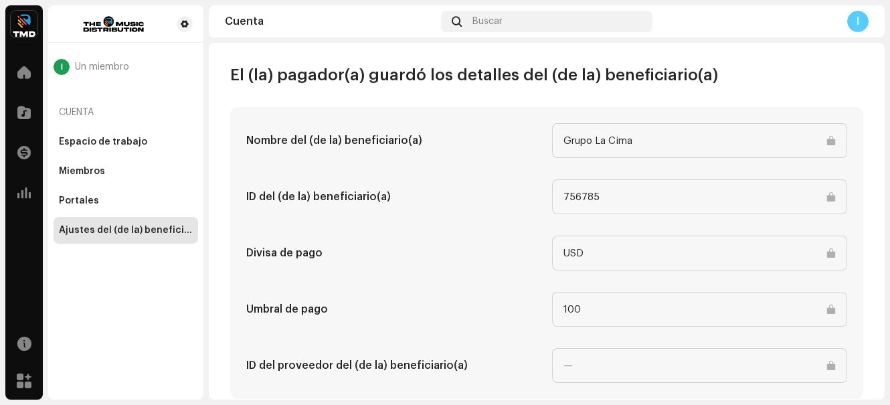
scroll to position [708, 0]
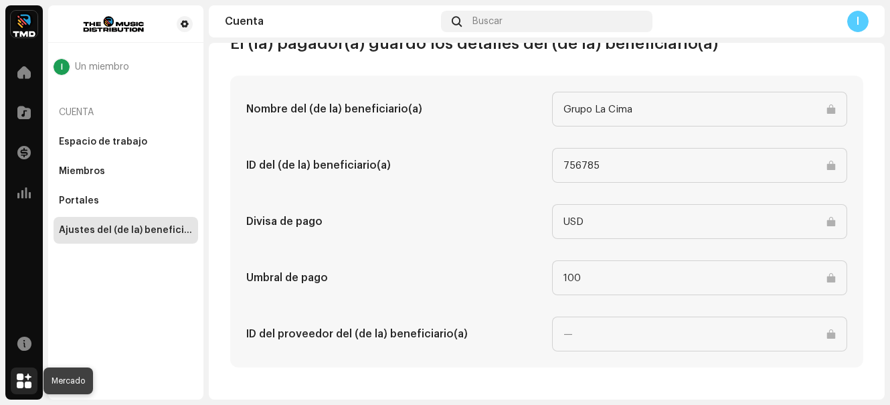
click at [32, 378] on div at bounding box center [24, 381] width 27 height 27
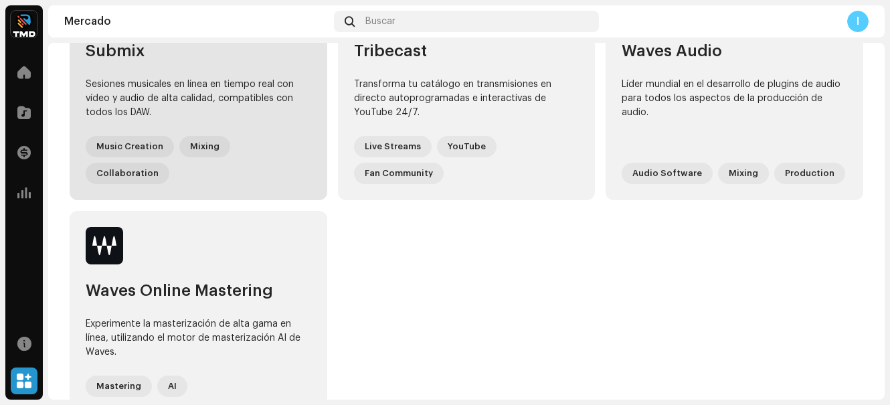
scroll to position [1241, 0]
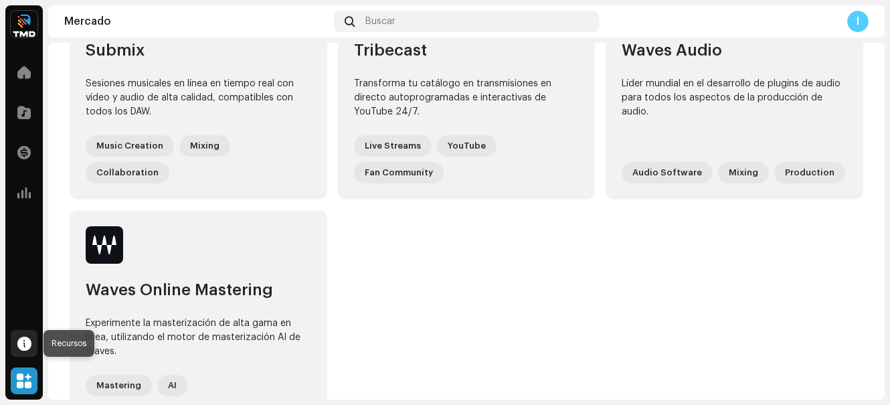
click at [27, 340] on span at bounding box center [24, 343] width 14 height 11
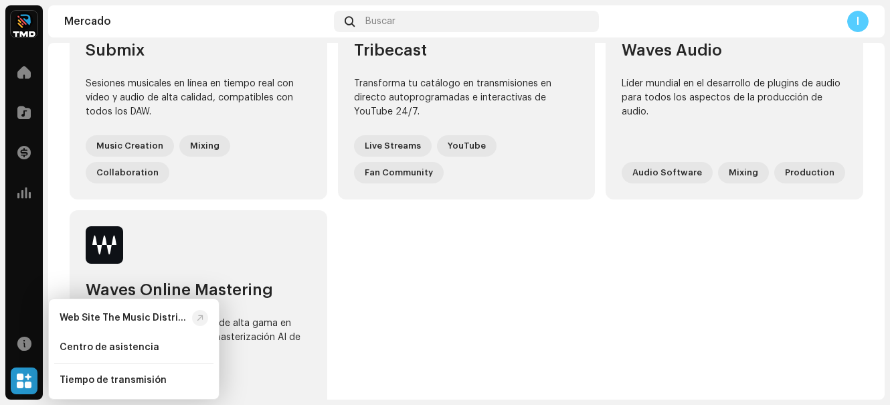
drag, startPoint x: 31, startPoint y: 238, endPoint x: 26, endPoint y: 171, distance: 67.8
click at [31, 229] on div "Inicio Catálogo Transacciones Estadísticas Recursos Mercado" at bounding box center [23, 227] width 37 height 346
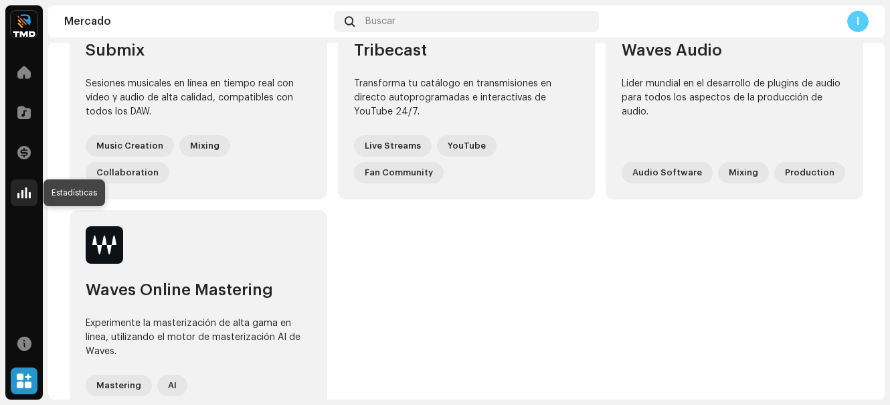
click at [26, 183] on div at bounding box center [24, 192] width 27 height 27
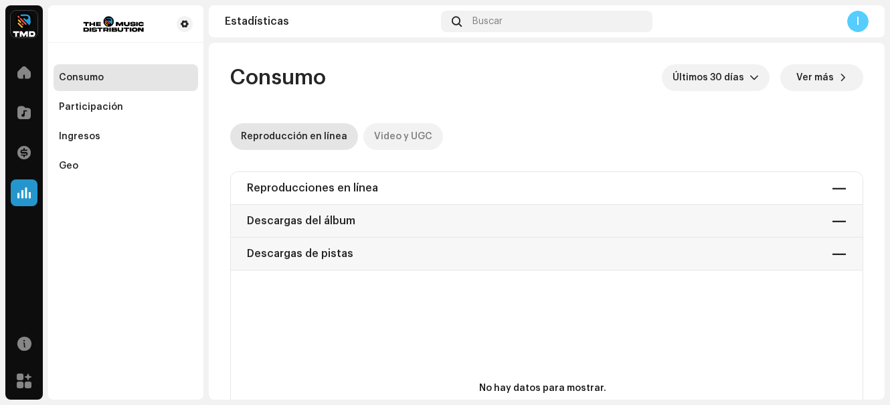
click at [397, 131] on div "Video y UGC" at bounding box center [403, 136] width 58 height 27
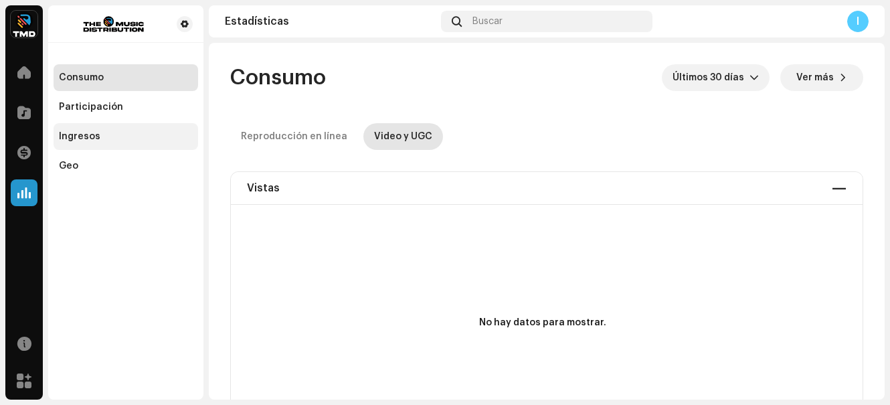
click at [96, 135] on div "Ingresos" at bounding box center [80, 136] width 42 height 11
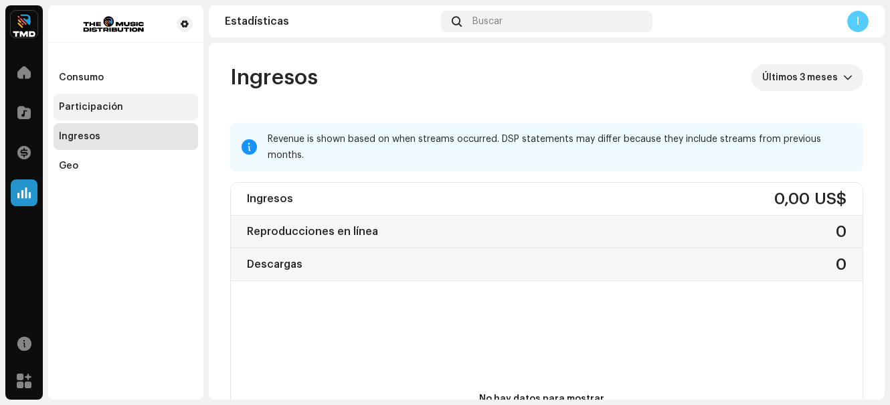
click at [101, 107] on div "Participación" at bounding box center [91, 107] width 64 height 11
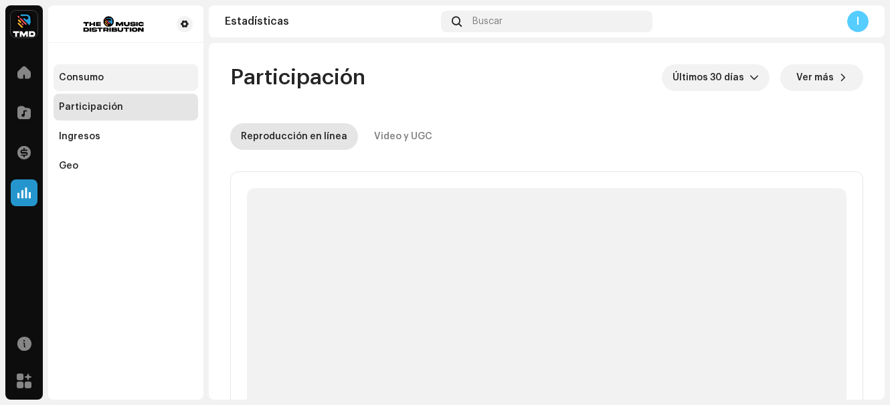
click at [86, 75] on div "Consumo" at bounding box center [81, 77] width 45 height 11
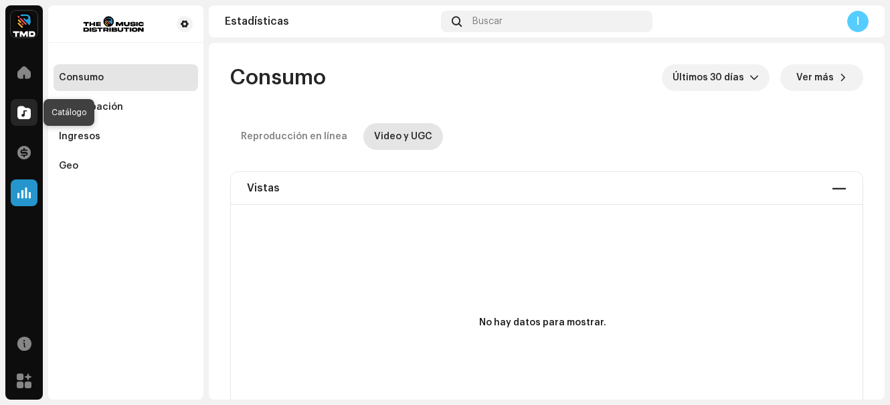
click at [25, 115] on span at bounding box center [23, 112] width 13 height 11
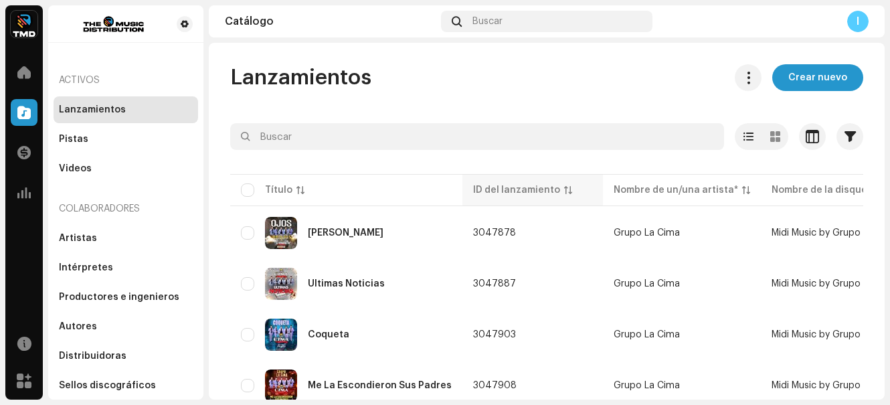
click at [528, 193] on div "ID del lanzamiento" at bounding box center [516, 189] width 87 height 13
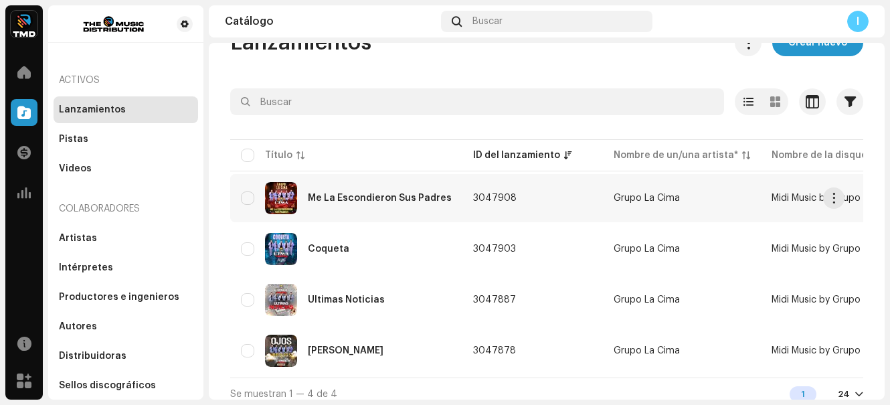
scroll to position [50, 0]
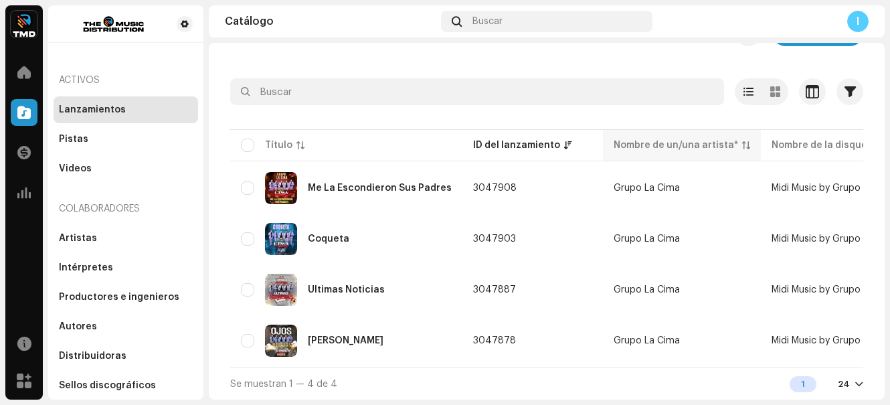
click at [685, 139] on div "Nombre de un/una artista*" at bounding box center [676, 145] width 125 height 13
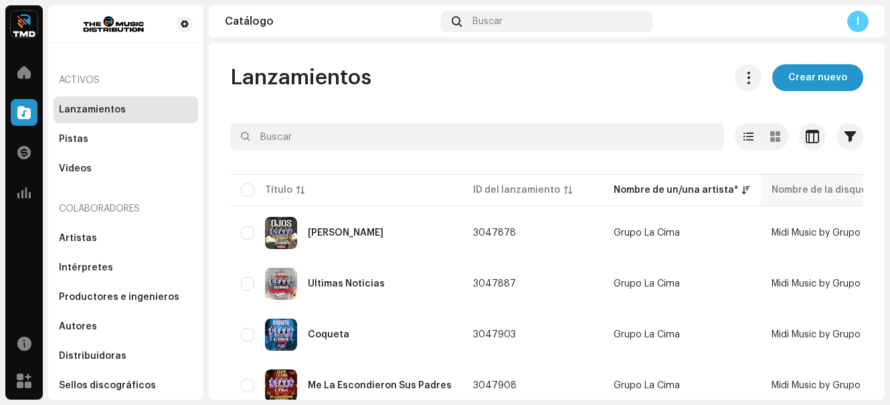
click at [824, 195] on div "Nombre de la disquera" at bounding box center [825, 189] width 106 height 13
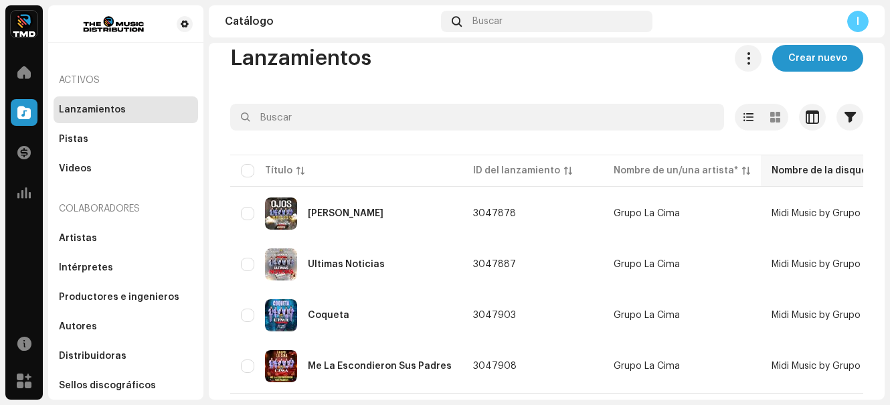
scroll to position [50, 0]
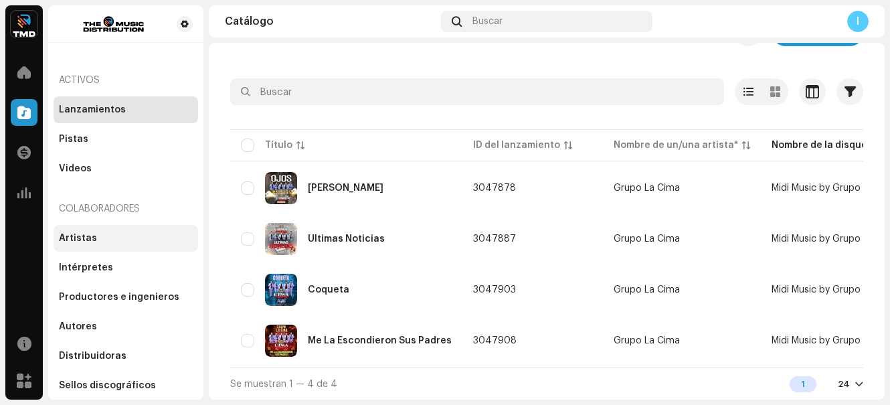
click at [90, 240] on div "Artistas" at bounding box center [78, 238] width 38 height 11
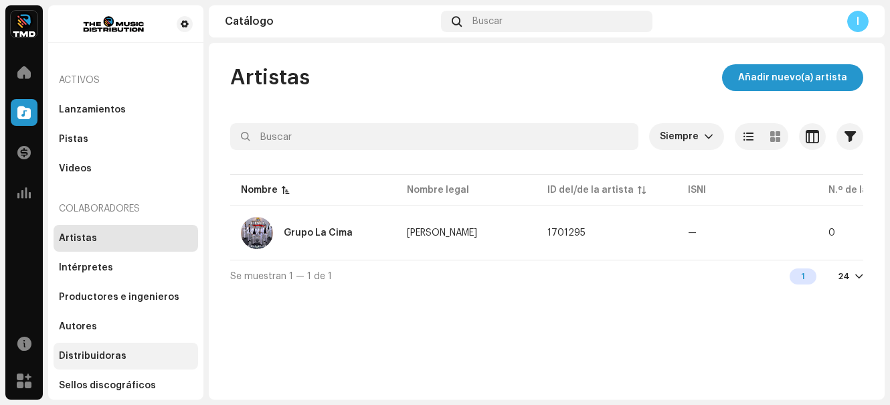
click at [113, 347] on div "Distribuidoras" at bounding box center [126, 356] width 145 height 27
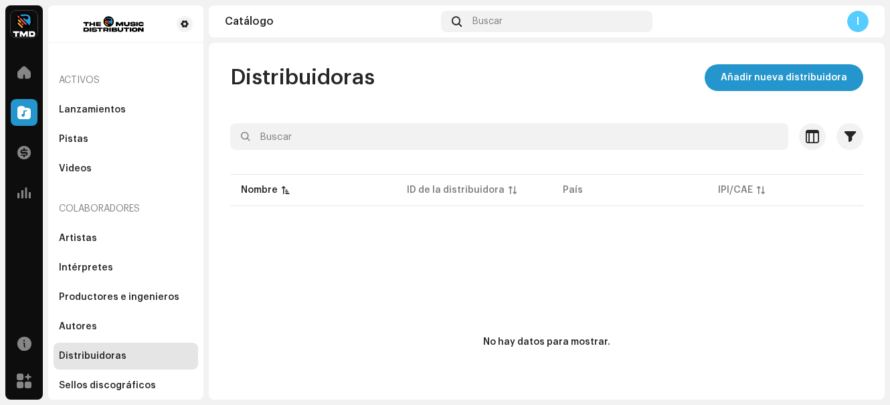
click at [473, 188] on p-table "Nombre ID de la distribuidora País IPI/CAE" at bounding box center [546, 189] width 633 height 37
click at [806, 133] on span "button" at bounding box center [812, 136] width 13 height 11
click at [743, 192] on div "Personalice su vista Restablecer Filas Compacto Cómodo Columnas ID de la distri…" at bounding box center [445, 202] width 890 height 405
click at [116, 110] on div "Lanzamientos" at bounding box center [92, 109] width 67 height 11
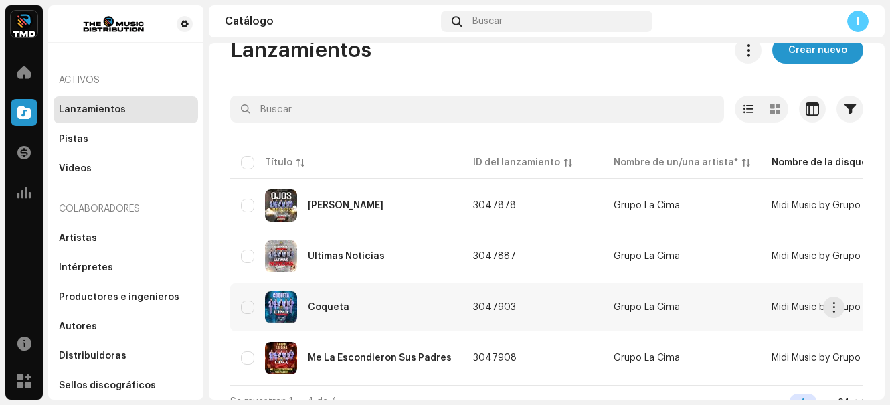
scroll to position [50, 0]
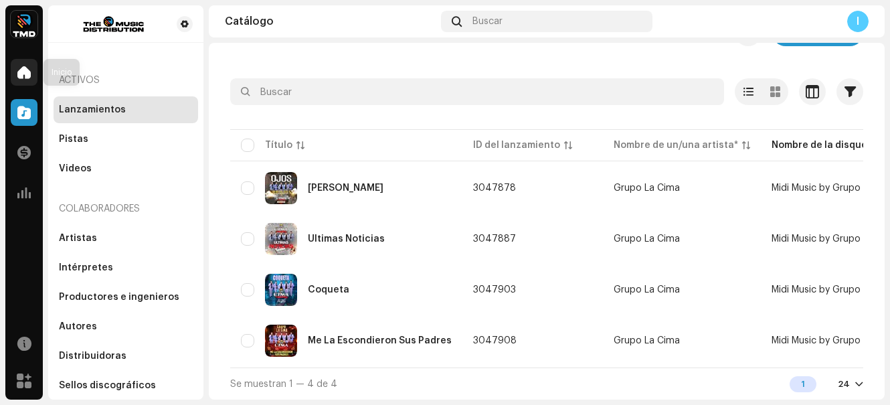
click at [19, 72] on span at bounding box center [23, 72] width 13 height 11
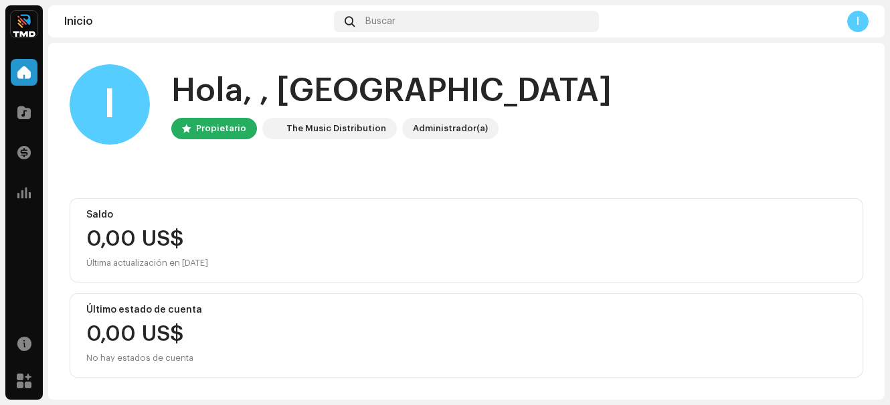
click at [78, 26] on div "Inicio" at bounding box center [196, 21] width 264 height 11
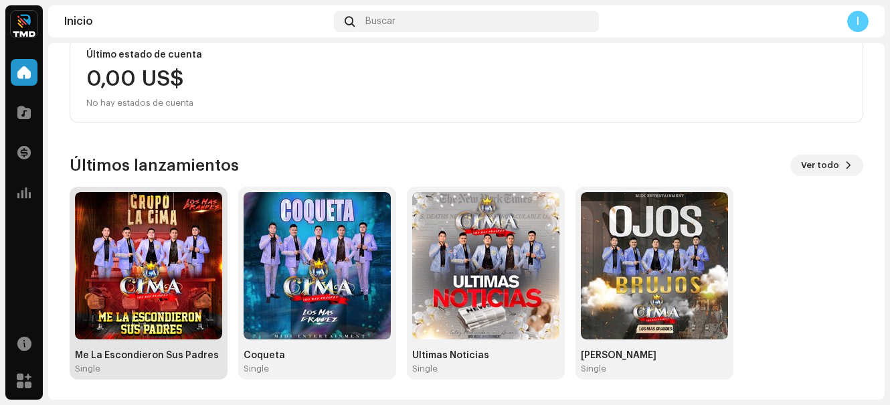
scroll to position [256, 0]
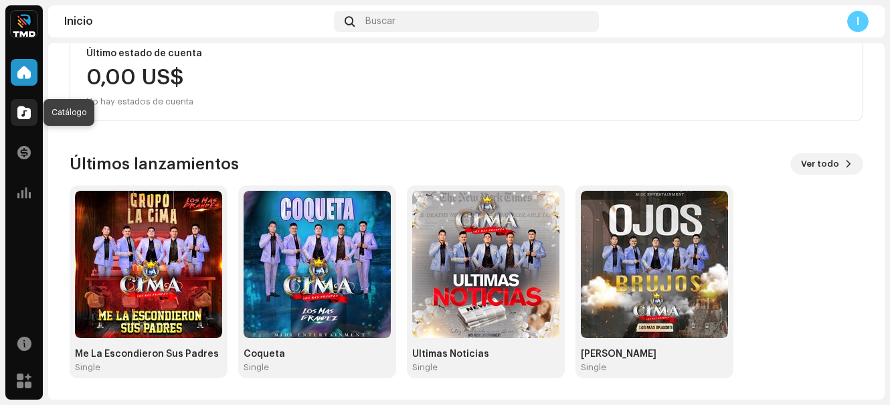
click at [27, 111] on span at bounding box center [23, 112] width 13 height 11
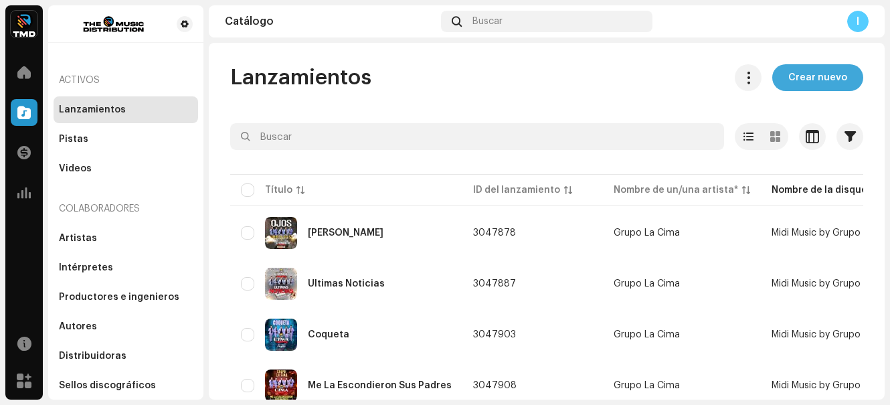
click at [829, 68] on span "Crear nuevo" at bounding box center [818, 77] width 59 height 27
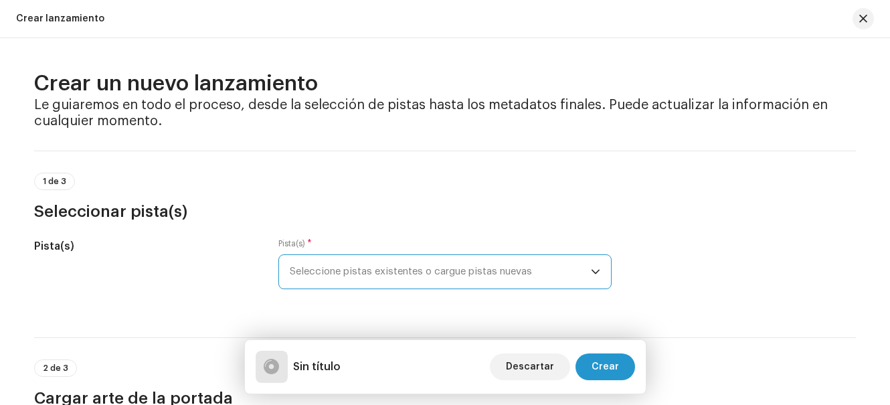
click at [449, 277] on span "Seleccione pistas existentes o cargue pistas nuevas" at bounding box center [440, 271] width 301 height 33
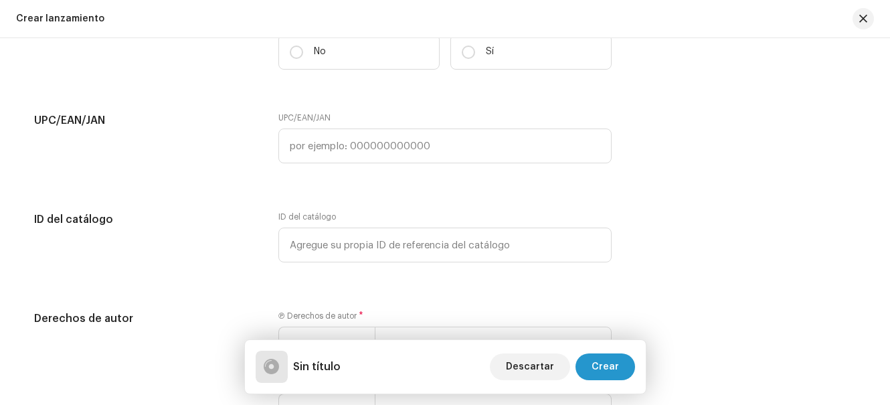
scroll to position [1874, 0]
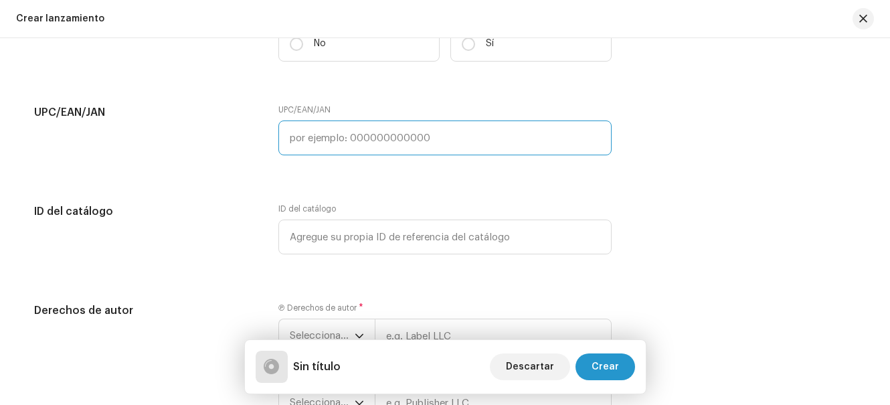
click at [339, 131] on input "text" at bounding box center [444, 137] width 333 height 35
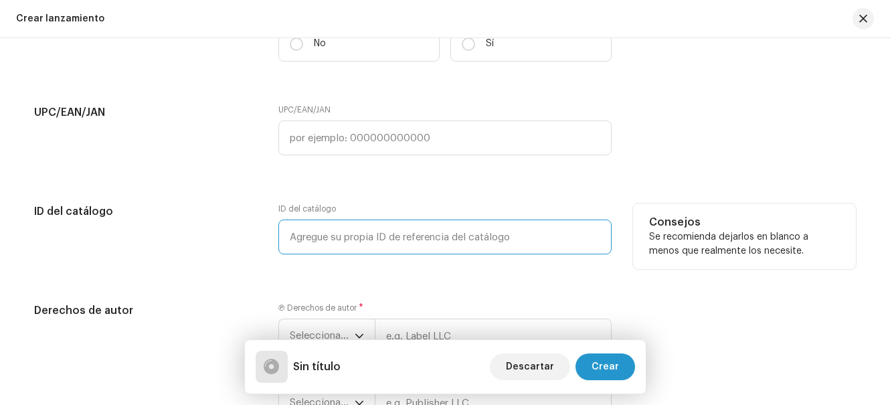
click at [377, 238] on input "text" at bounding box center [444, 237] width 333 height 35
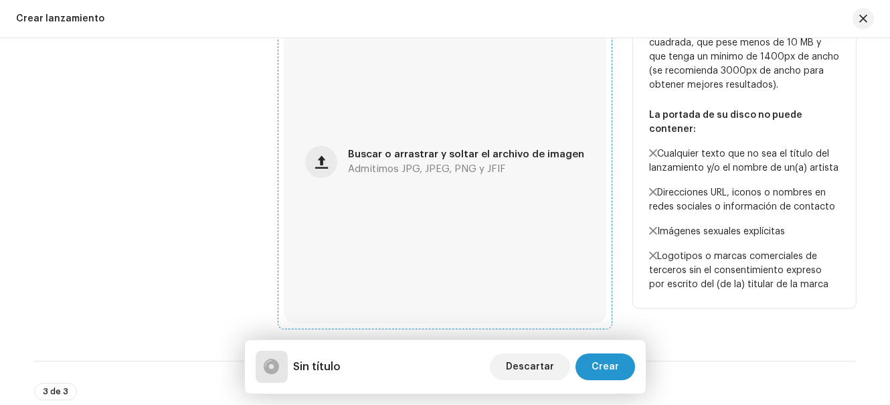
scroll to position [294, 0]
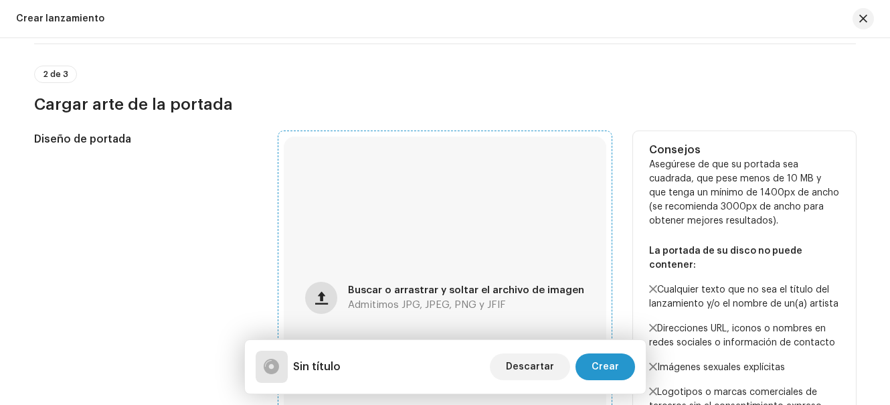
click at [325, 288] on button "button" at bounding box center [321, 298] width 32 height 32
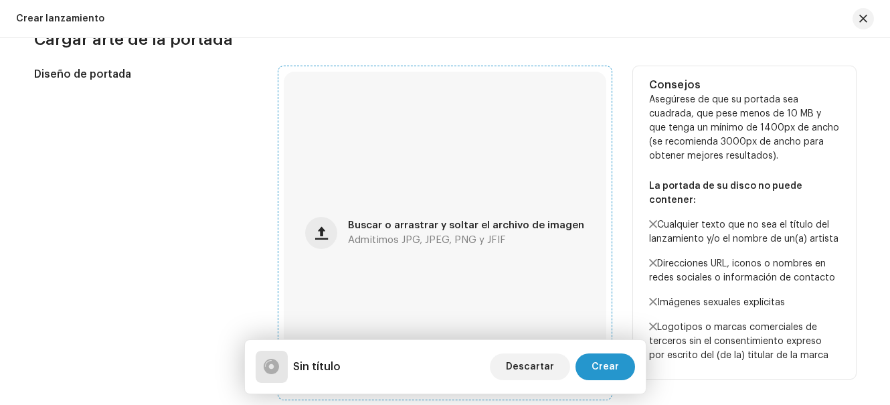
scroll to position [361, 0]
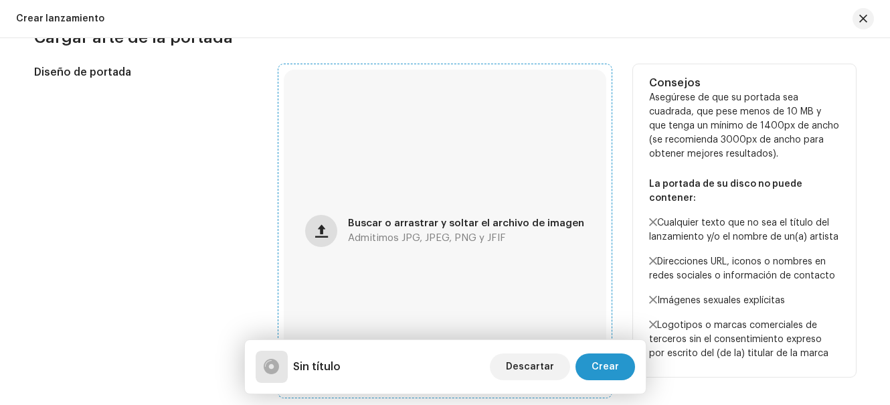
click at [312, 226] on button "button" at bounding box center [321, 231] width 32 height 32
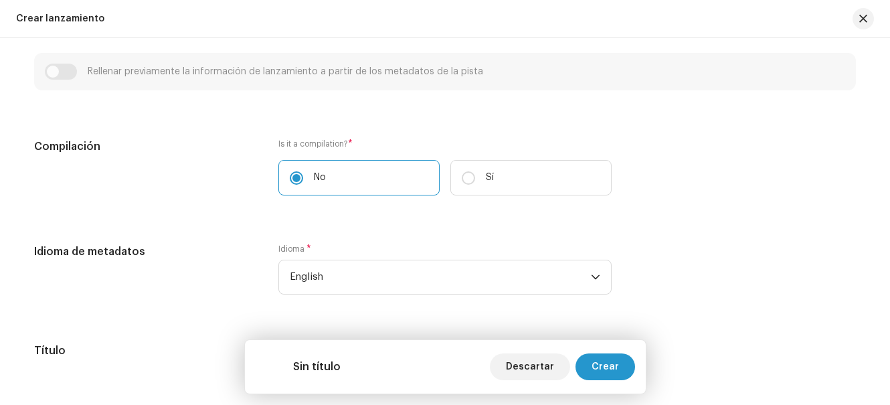
scroll to position [896, 0]
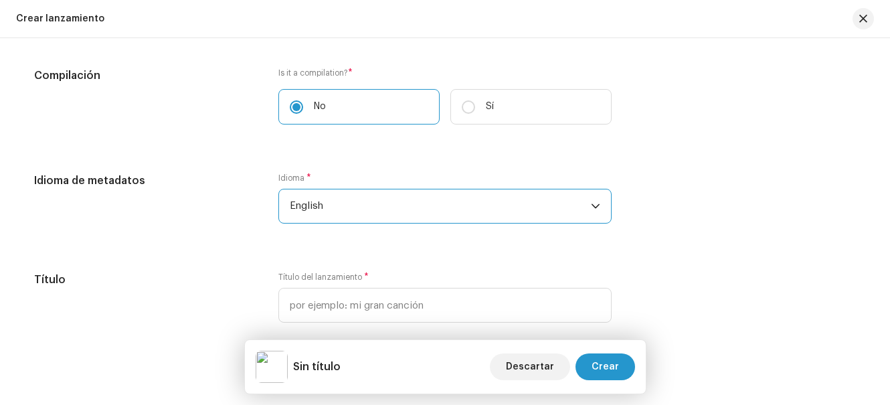
click at [351, 206] on span "English" at bounding box center [440, 205] width 301 height 33
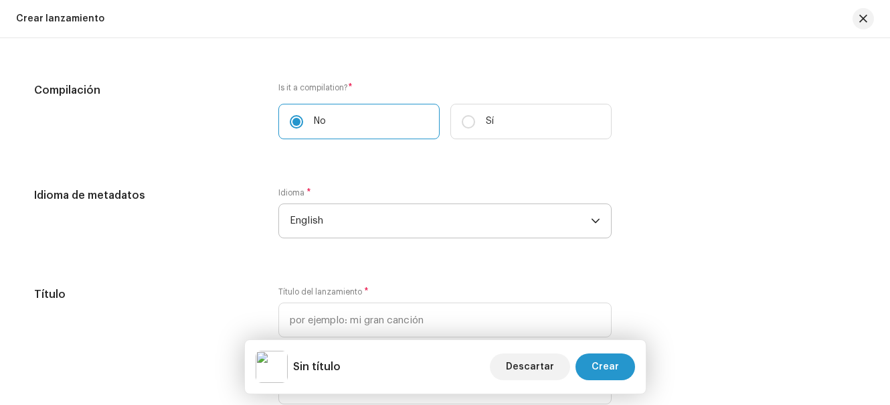
scroll to position [876, 0]
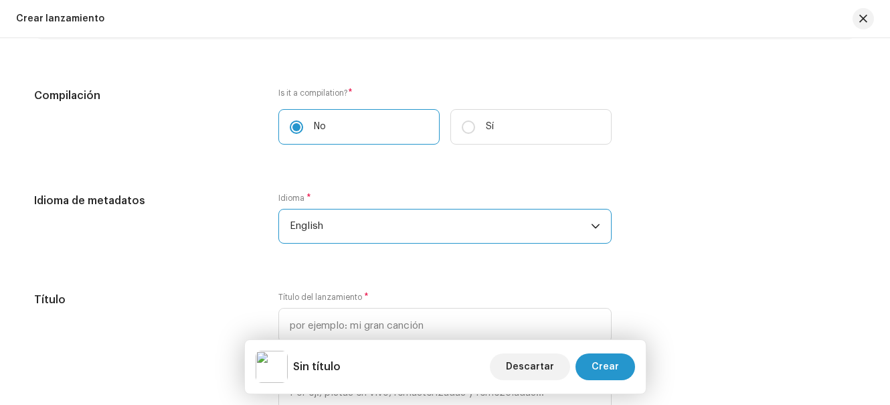
click at [345, 236] on span "English" at bounding box center [440, 226] width 301 height 33
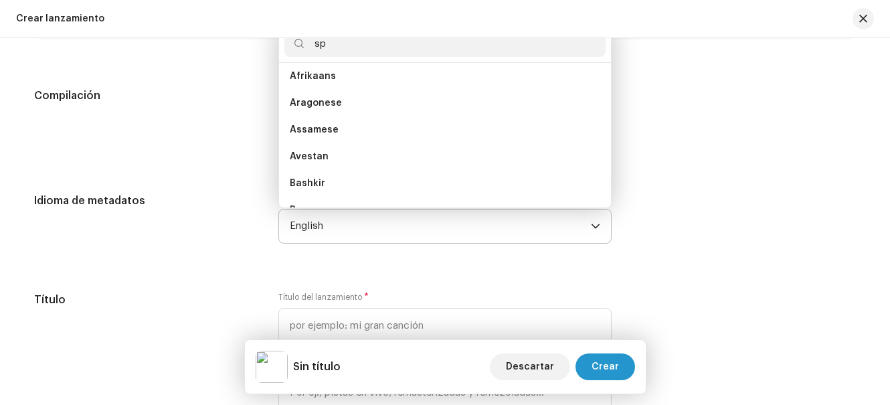
scroll to position [0, 0]
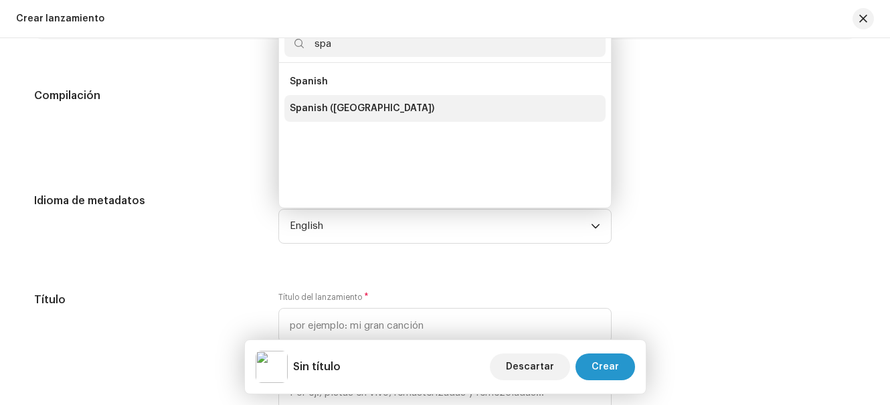
type input "spa"
click at [332, 101] on li "Spanish ([GEOGRAPHIC_DATA])" at bounding box center [445, 108] width 321 height 27
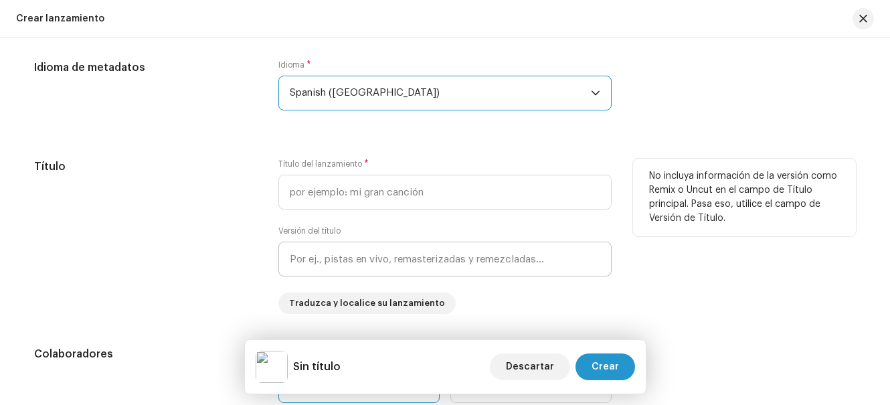
scroll to position [1010, 0]
click at [366, 187] on input "text" at bounding box center [444, 191] width 333 height 35
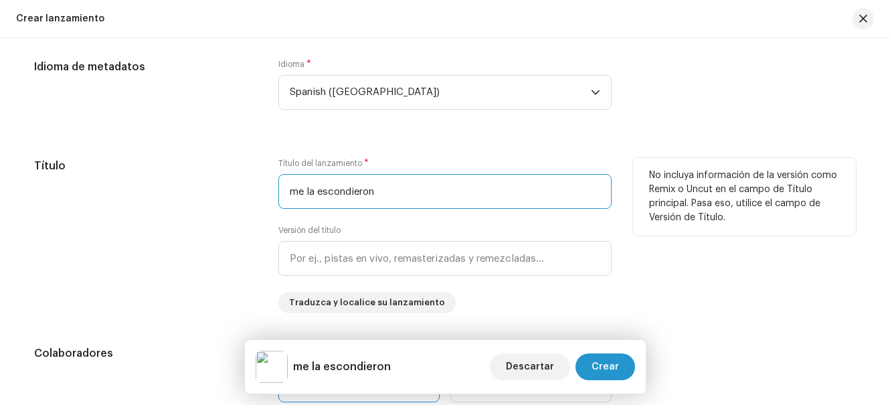
type input "me la escondieron"
click at [485, 222] on div "Título del lanzamiento * me la escondieron Versión del título Traduzca y locali…" at bounding box center [444, 235] width 333 height 155
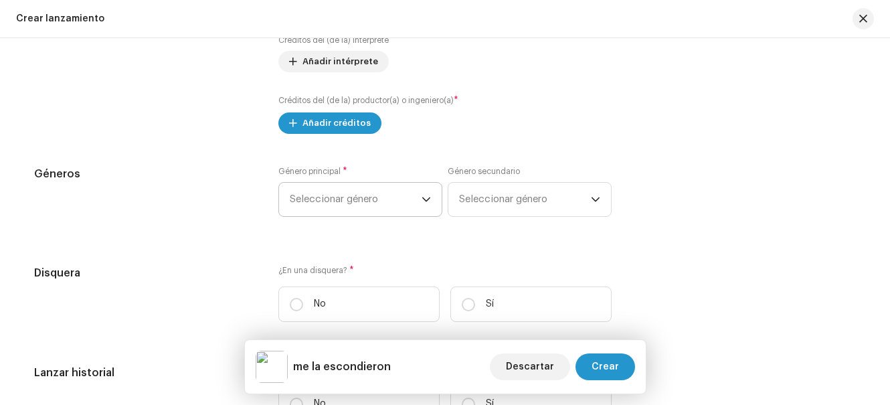
scroll to position [1546, 0]
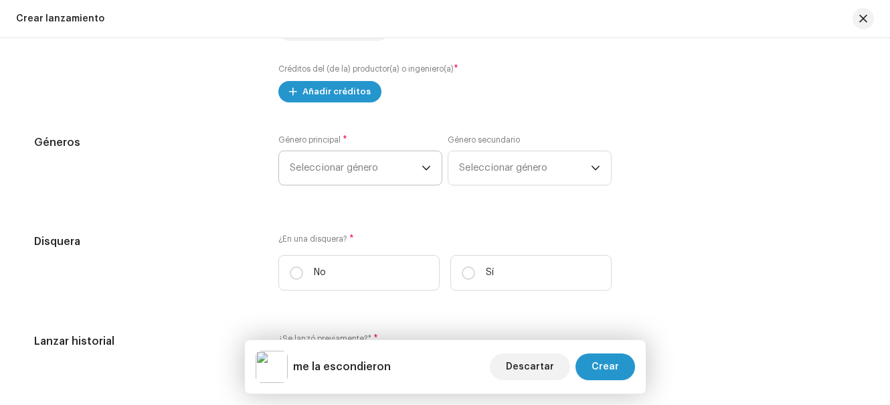
click at [400, 166] on span "Seleccionar género" at bounding box center [356, 167] width 132 height 33
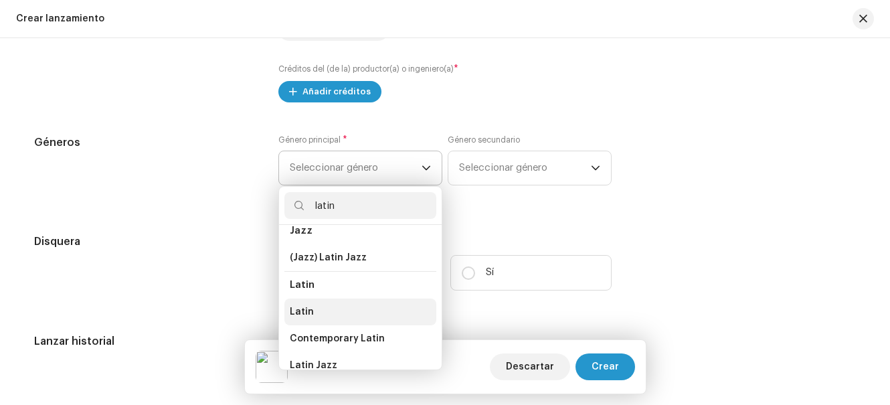
scroll to position [108, 0]
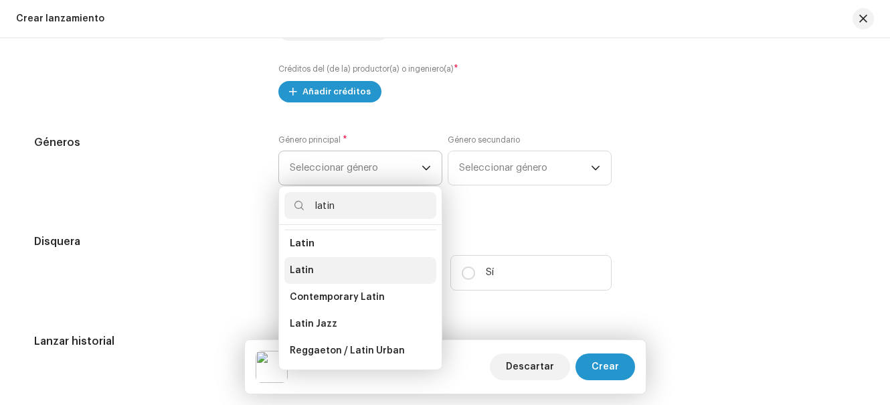
type input "latin"
click at [323, 269] on li "Latin" at bounding box center [361, 270] width 152 height 27
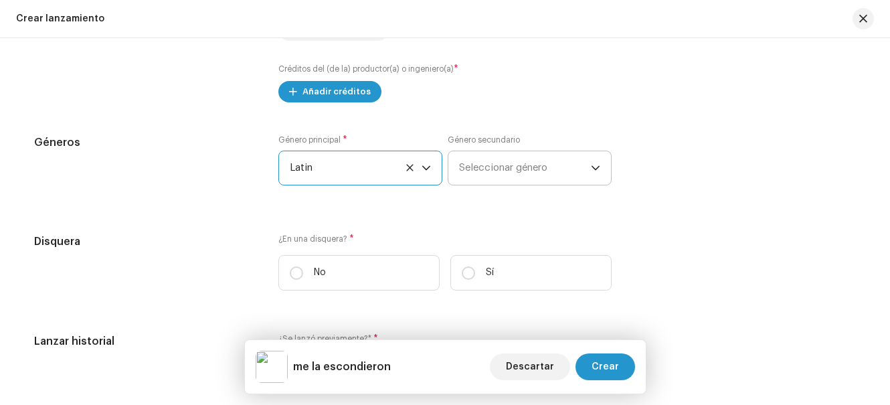
click at [544, 165] on span "Seleccionar género" at bounding box center [525, 167] width 132 height 33
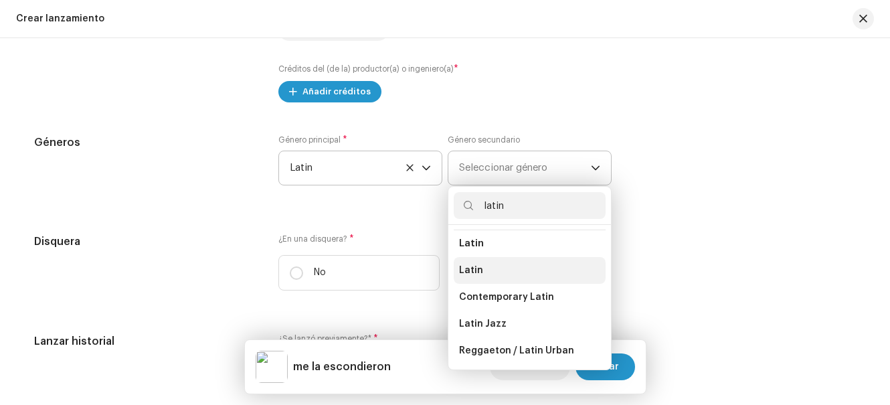
type input "latin"
click at [481, 270] on li "Latin" at bounding box center [530, 270] width 152 height 27
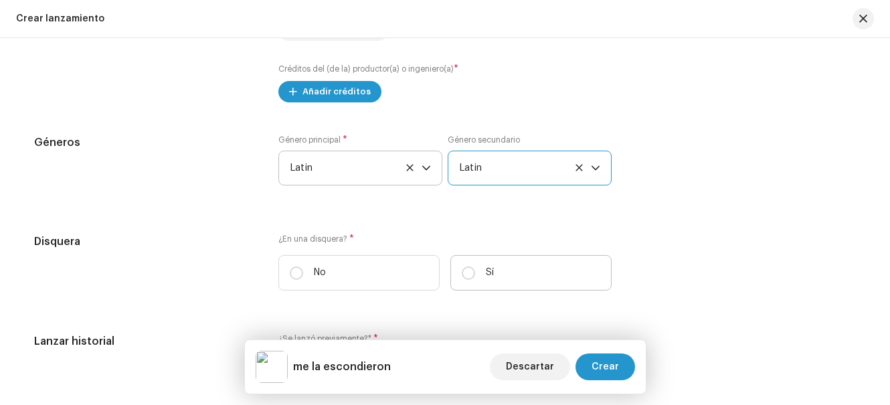
click at [508, 273] on label "Sí" at bounding box center [531, 272] width 161 height 35
click at [475, 273] on input "Sí" at bounding box center [468, 272] width 13 height 13
radio input "true"
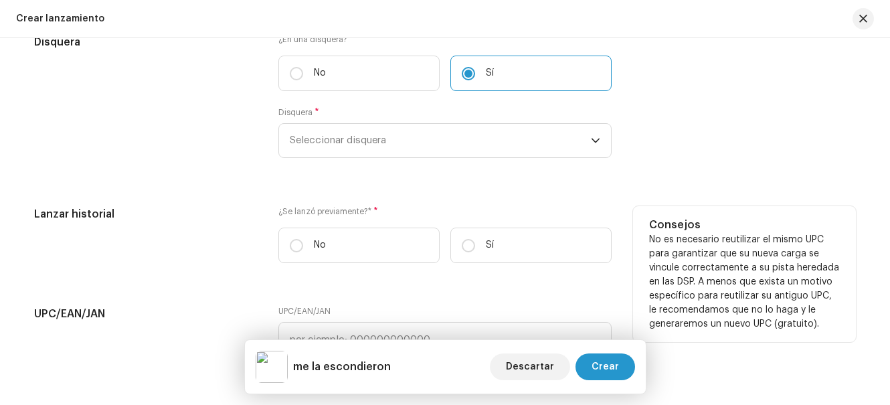
scroll to position [1747, 0]
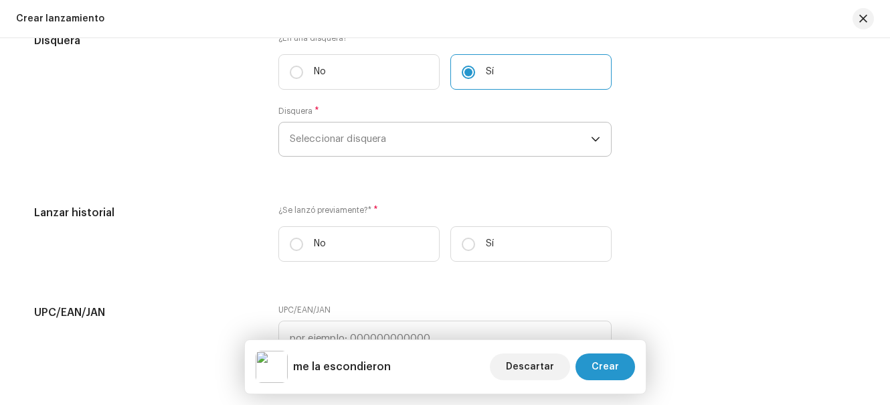
click at [438, 141] on span "Seleccionar disquera" at bounding box center [440, 139] width 301 height 33
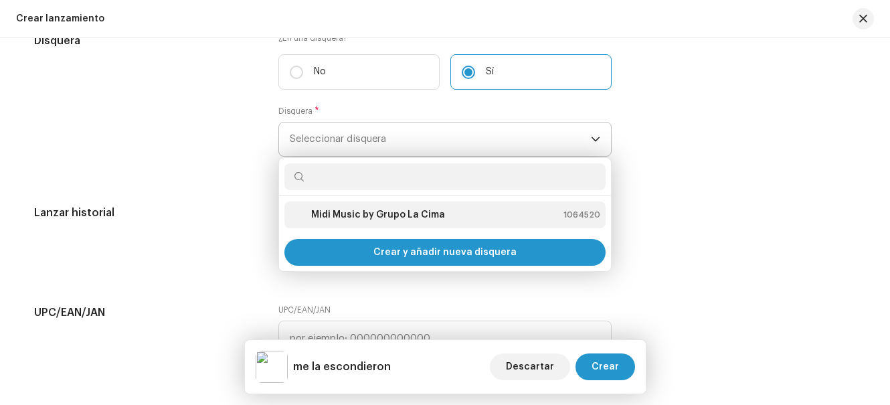
drag, startPoint x: 370, startPoint y: 222, endPoint x: 367, endPoint y: 214, distance: 8.5
click at [371, 217] on div "Midi Music by Grupo La Cima" at bounding box center [367, 215] width 155 height 16
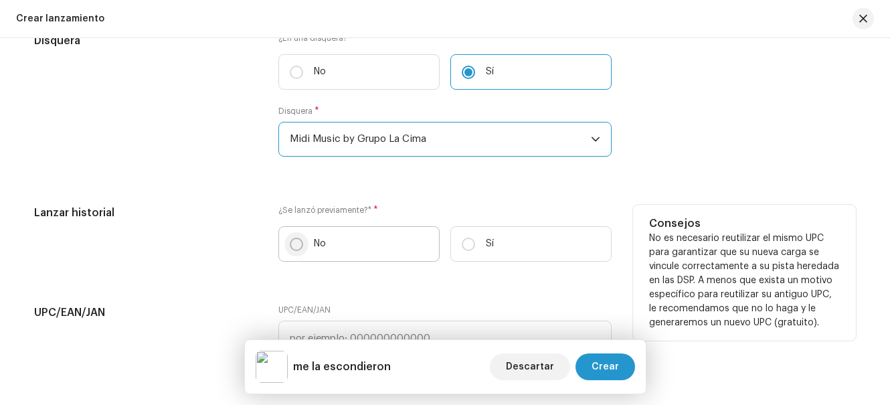
click at [290, 241] on input "No" at bounding box center [296, 244] width 13 height 13
radio input "true"
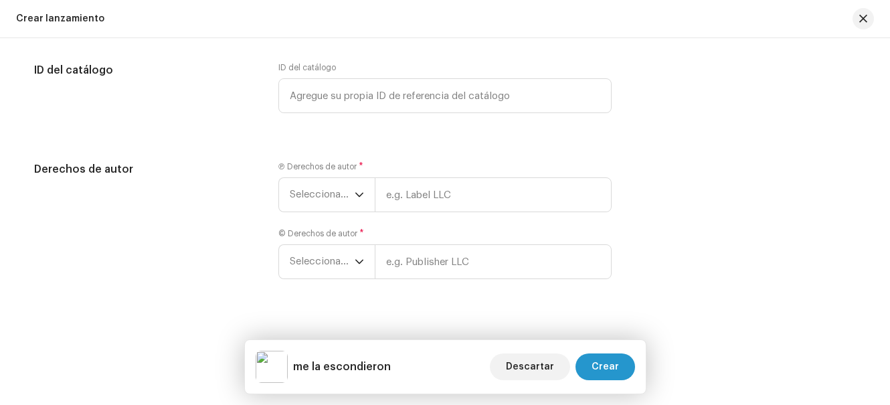
scroll to position [2107, 0]
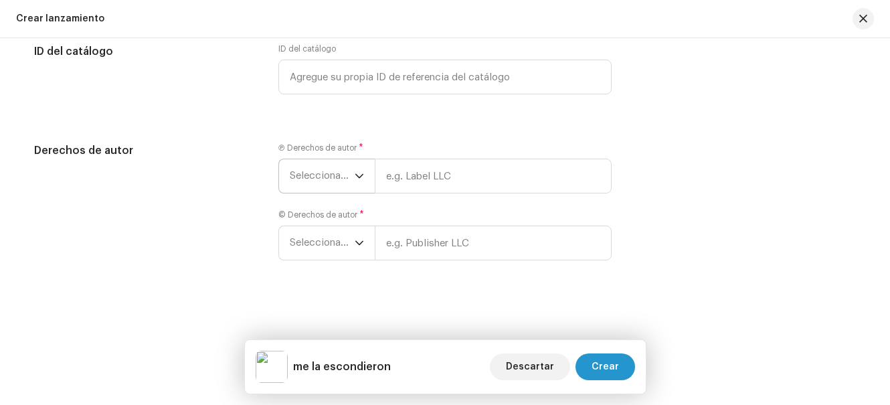
click at [343, 179] on span "Seleccionar año" at bounding box center [322, 175] width 65 height 33
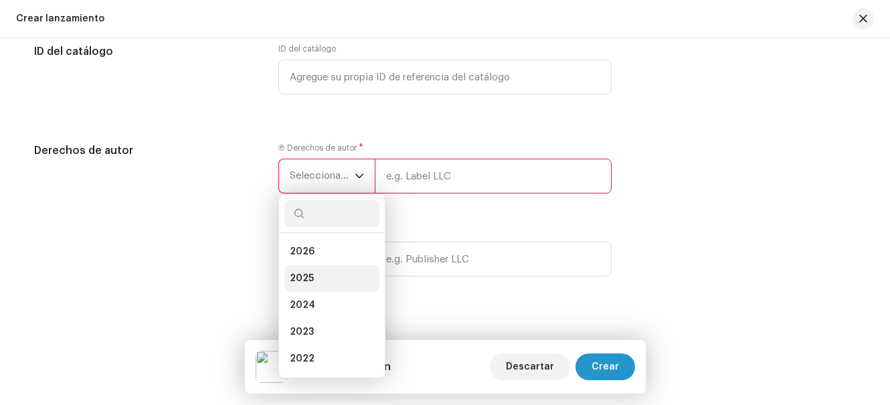
click at [319, 273] on li "2025" at bounding box center [332, 278] width 95 height 27
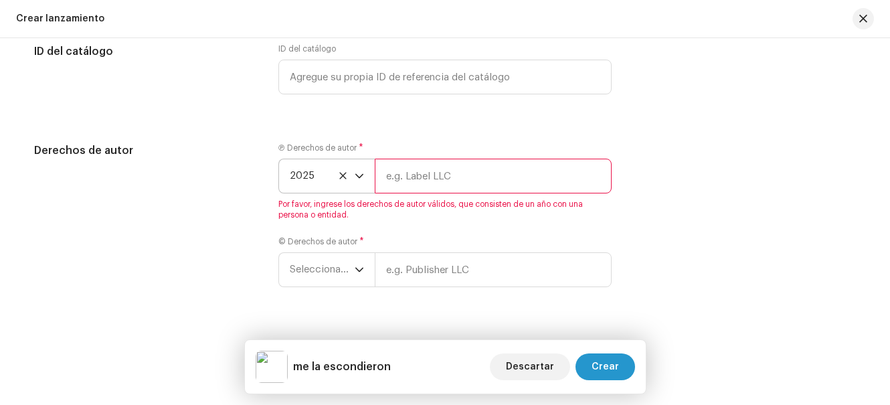
click at [444, 181] on input "text" at bounding box center [493, 176] width 237 height 35
type input "Midi Music by Grupo La Cima"
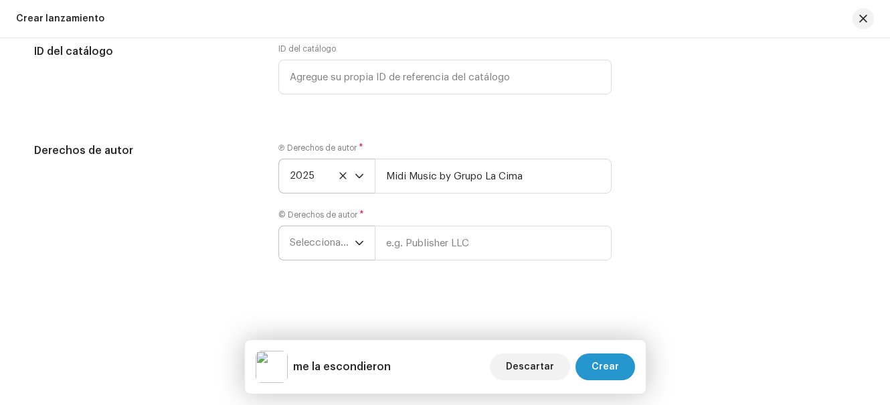
click at [355, 244] on icon "dropdown trigger" at bounding box center [359, 242] width 9 height 9
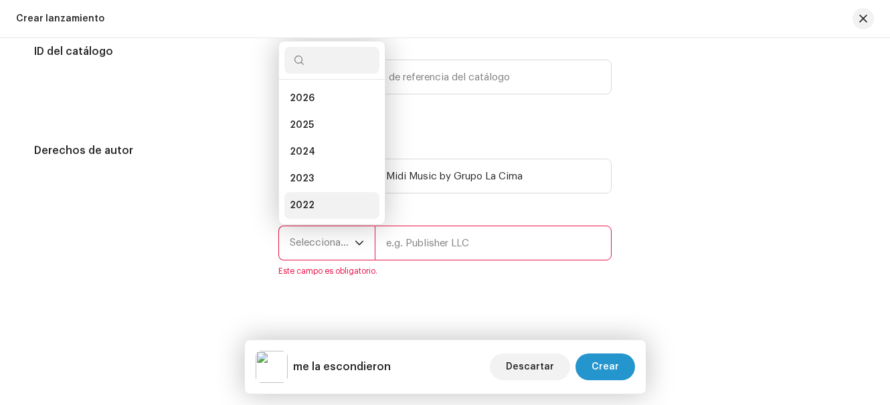
scroll to position [21, 0]
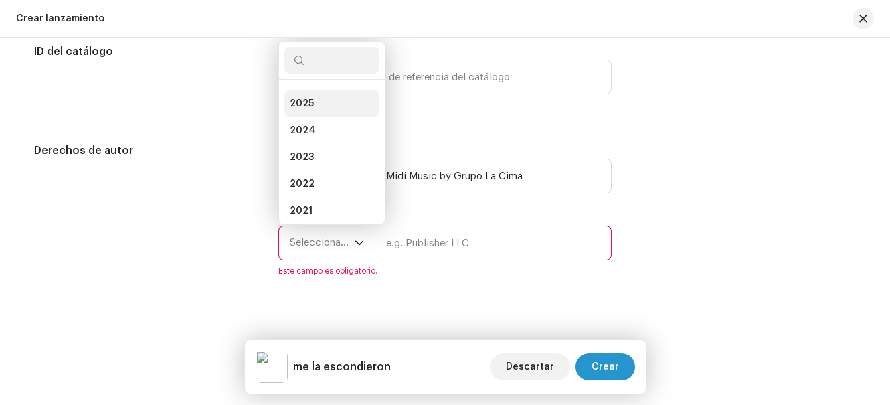
click at [314, 108] on li "2025" at bounding box center [332, 103] width 95 height 27
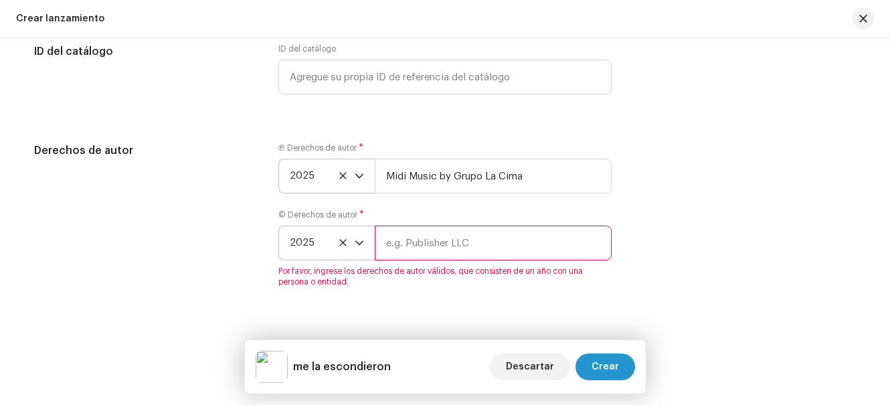
click at [434, 243] on input "text" at bounding box center [493, 243] width 237 height 35
type input "Midi Music by Grupo La Cima"
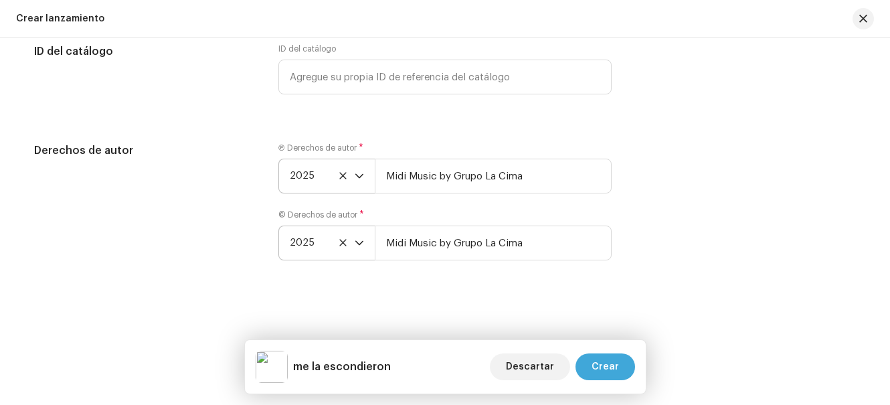
click at [619, 367] on button "Crear" at bounding box center [606, 366] width 60 height 27
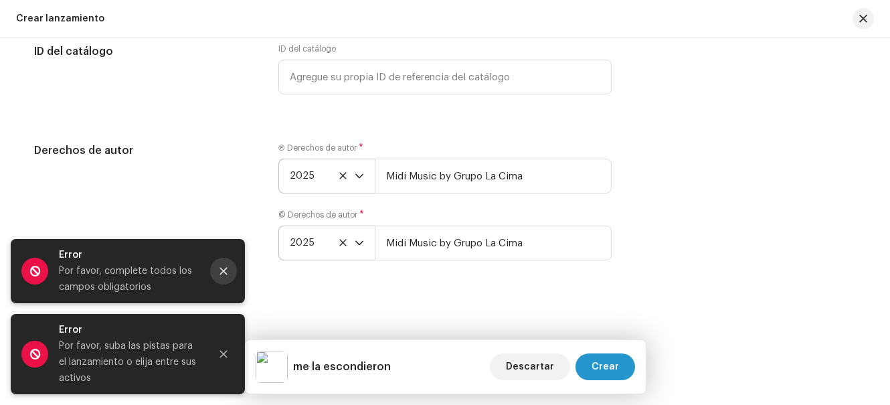
click at [227, 263] on button "Close" at bounding box center [223, 271] width 27 height 27
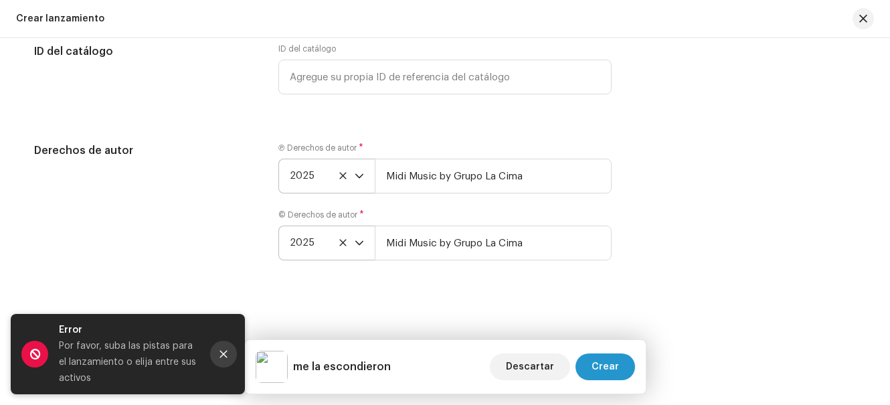
click at [228, 355] on button "Close" at bounding box center [223, 354] width 27 height 27
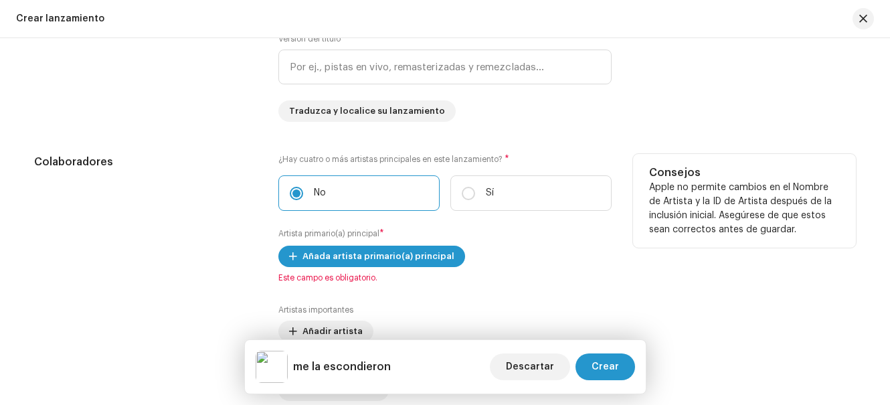
scroll to position [1402, 0]
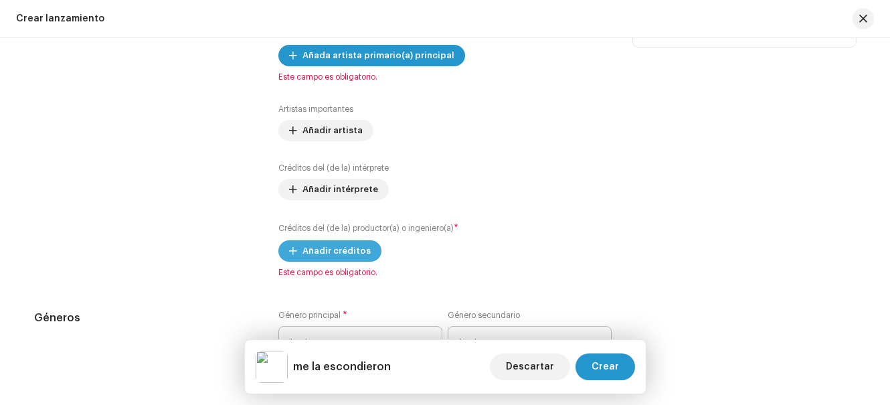
click at [337, 249] on span "Añadir créditos" at bounding box center [337, 251] width 68 height 27
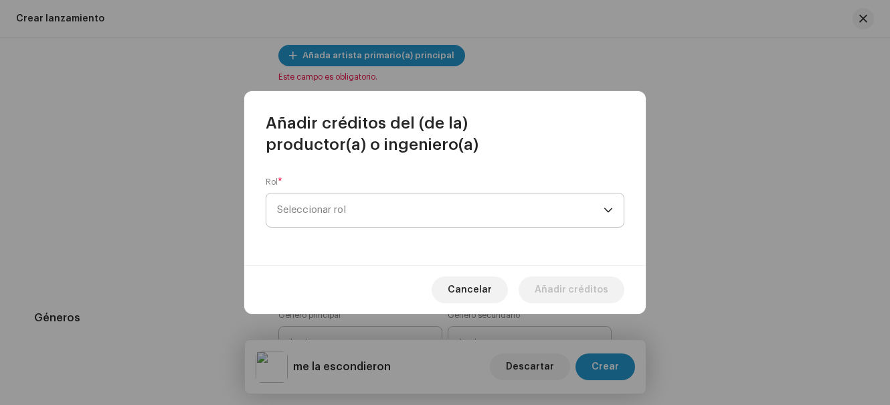
click at [344, 219] on span "Seleccionar rol" at bounding box center [440, 209] width 327 height 33
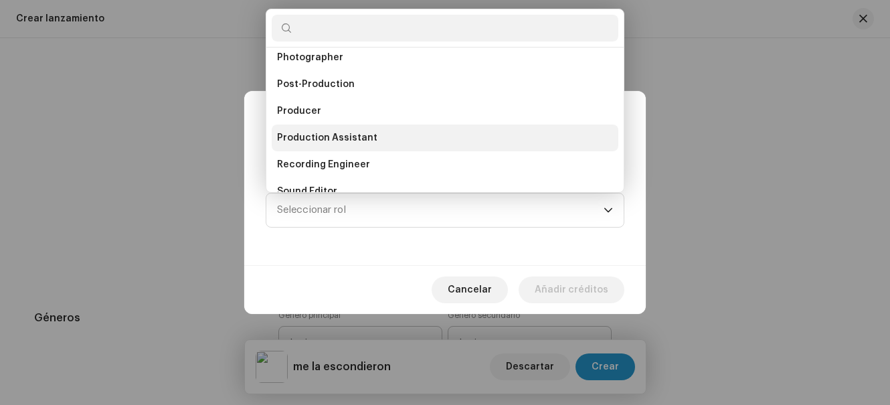
scroll to position [490, 0]
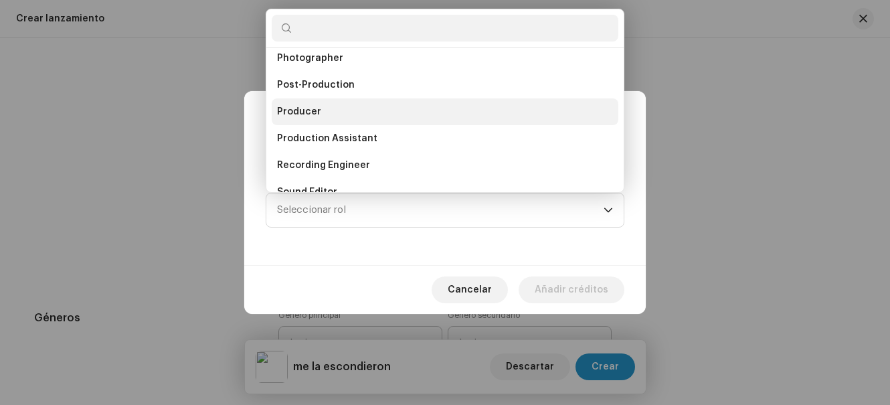
click at [320, 125] on li "Producer" at bounding box center [445, 111] width 347 height 27
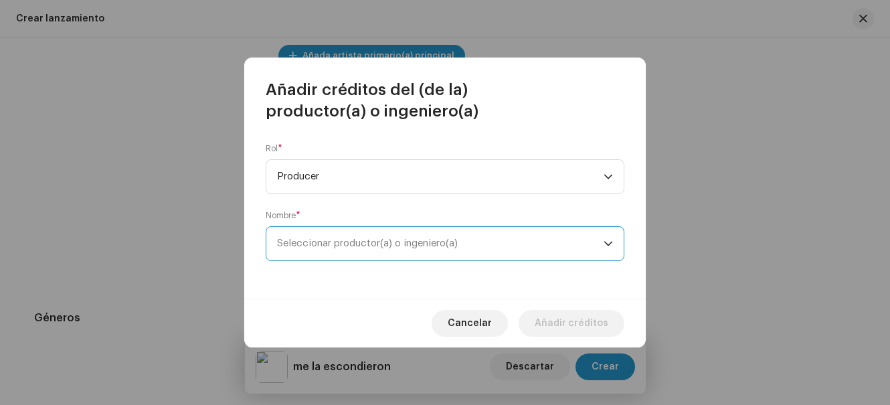
click at [383, 242] on span "Seleccionar productor(a) o ingeniero(a)" at bounding box center [367, 243] width 181 height 10
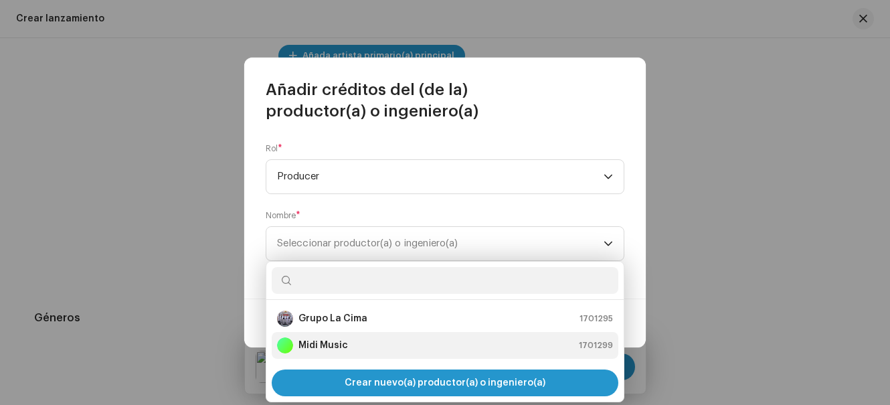
click at [338, 339] on strong "Midi Music" at bounding box center [324, 345] width 50 height 13
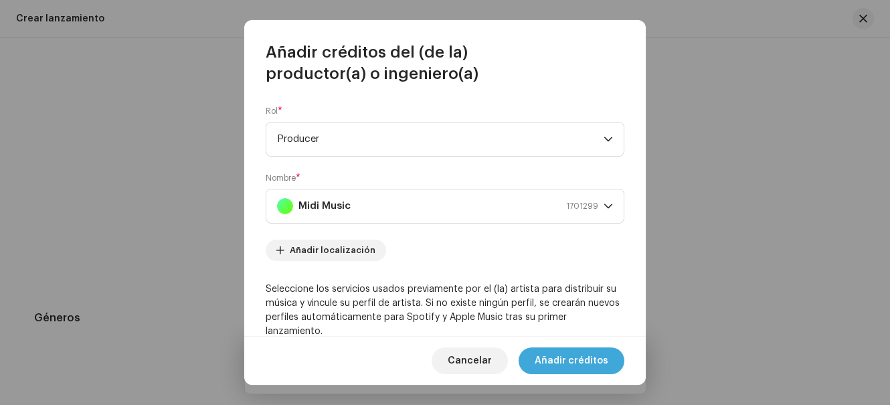
click at [584, 363] on span "Añadir créditos" at bounding box center [572, 360] width 74 height 27
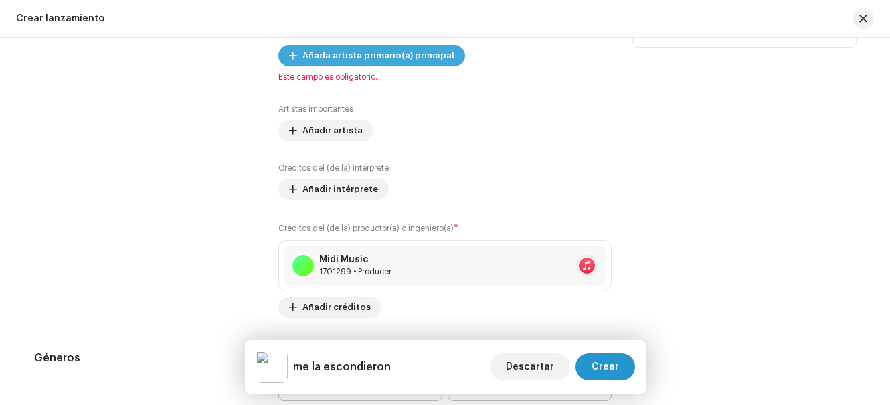
click at [353, 56] on span "Añada artista primario(a) principal" at bounding box center [379, 55] width 152 height 27
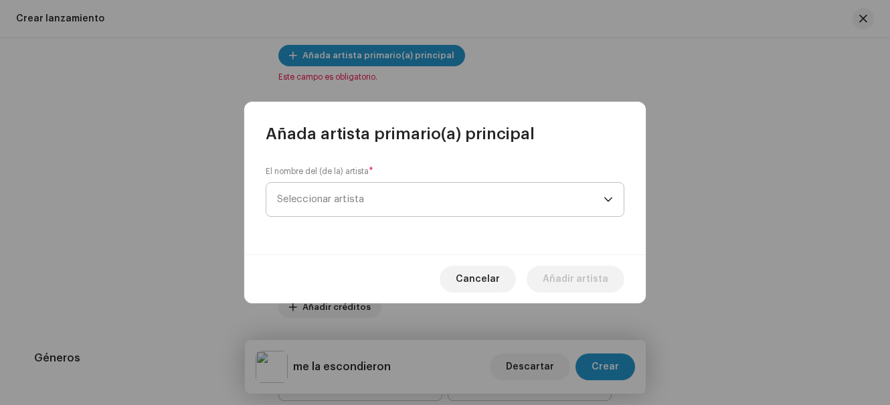
click at [377, 204] on span "Seleccionar artista" at bounding box center [440, 199] width 327 height 33
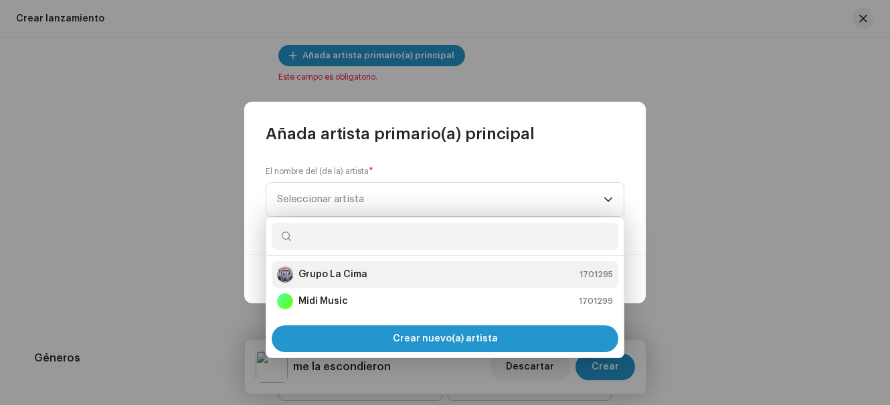
click at [355, 282] on li "Grupo La Cima 1701295" at bounding box center [445, 274] width 347 height 27
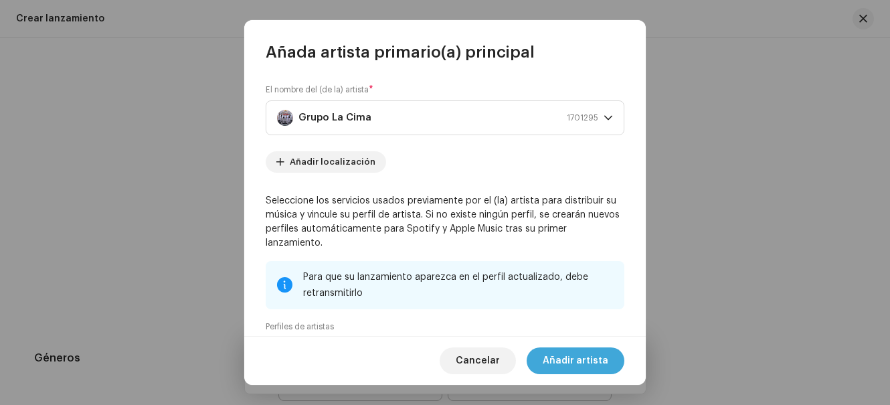
click at [570, 361] on span "Añadir artista" at bounding box center [576, 360] width 66 height 27
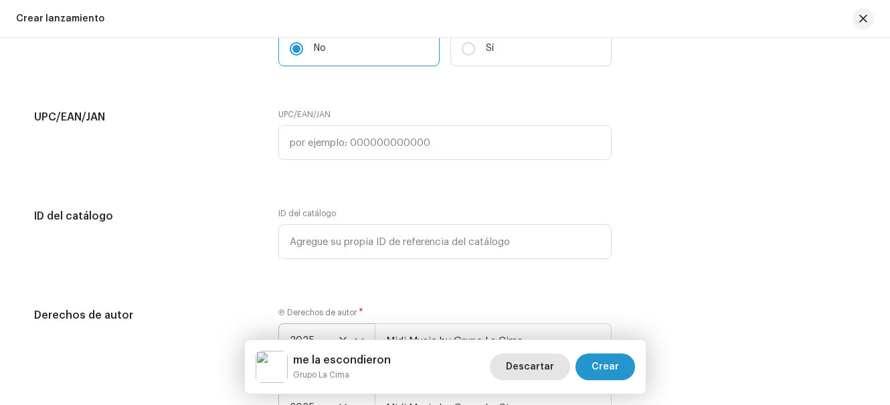
scroll to position [2178, 0]
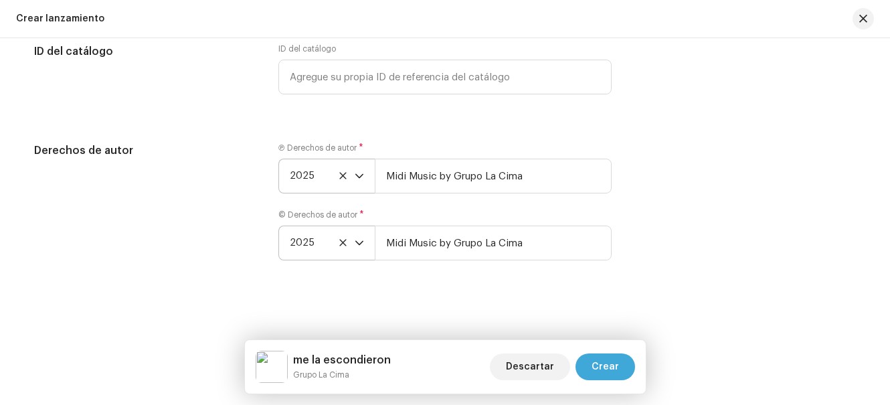
click at [605, 362] on span "Crear" at bounding box center [605, 366] width 27 height 27
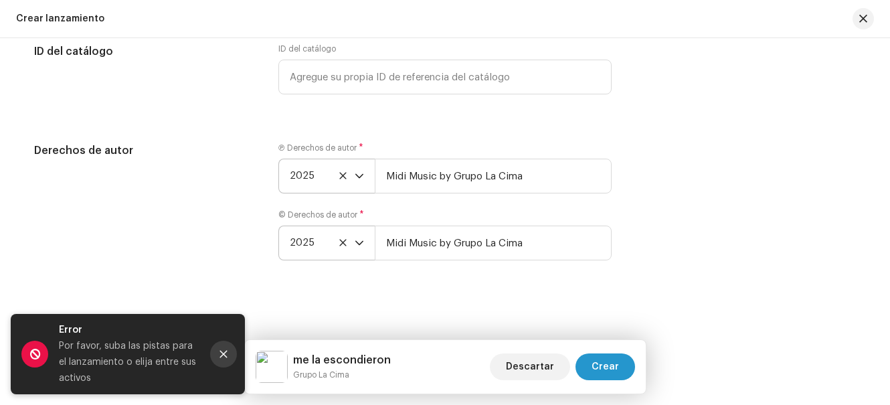
click at [227, 351] on icon "Close" at bounding box center [223, 354] width 7 height 7
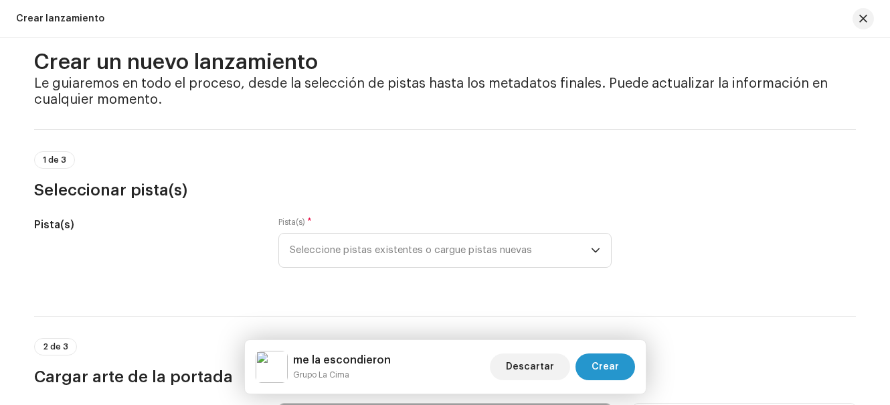
scroll to position [0, 0]
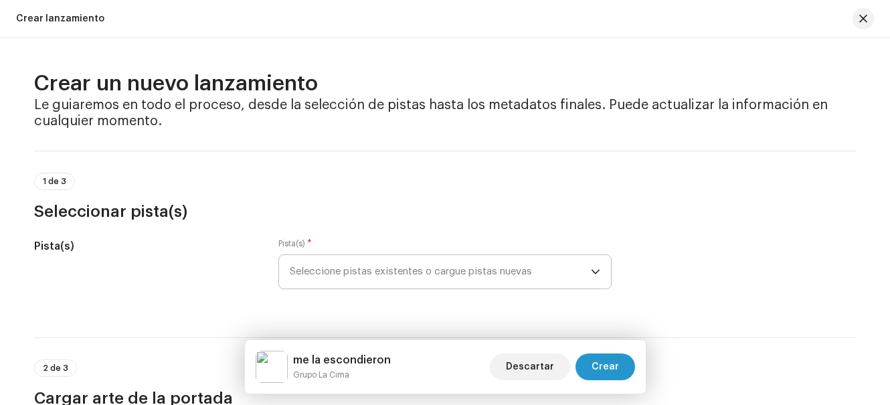
click at [442, 272] on span "Seleccione pistas existentes o cargue pistas nuevas" at bounding box center [440, 271] width 301 height 33
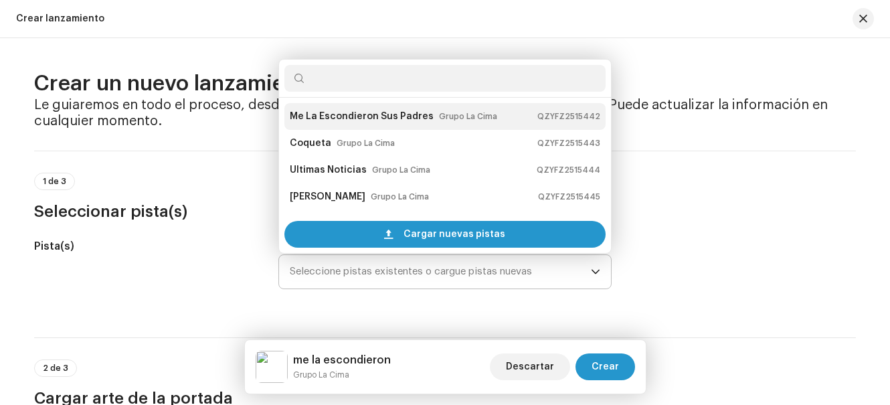
click at [329, 117] on strong "Me La Escondieron Sus Padres" at bounding box center [362, 116] width 144 height 21
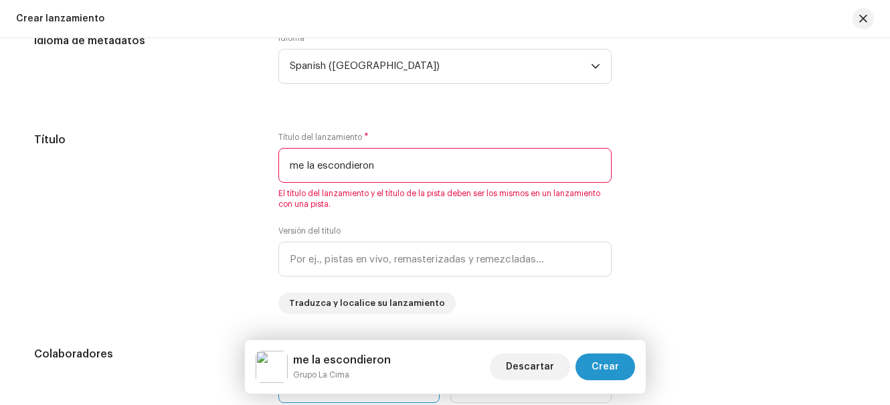
scroll to position [1406, 0]
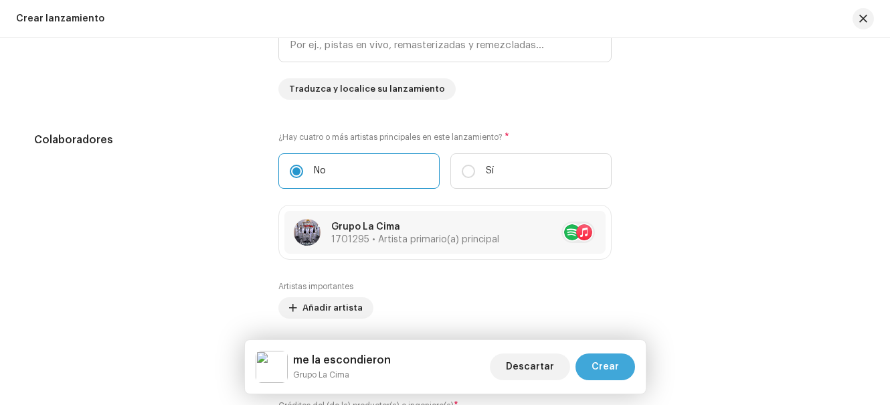
click at [596, 358] on span "Crear" at bounding box center [605, 366] width 27 height 27
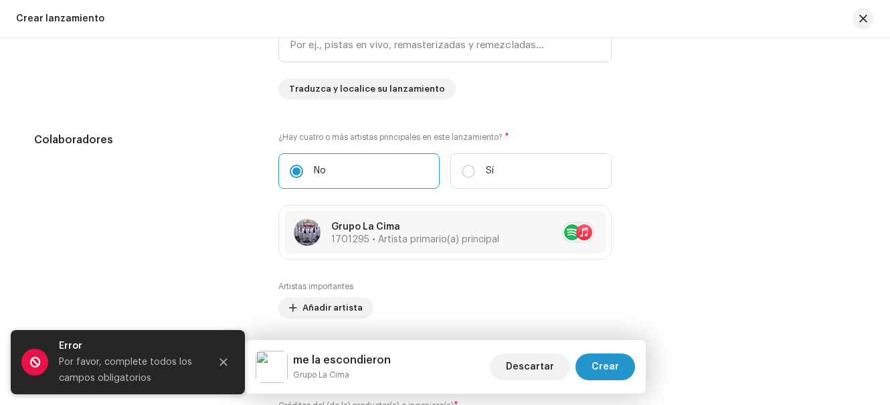
click at [244, 370] on div "Error Por favor, complete todos los campos obligatorios" at bounding box center [128, 362] width 234 height 64
click at [219, 356] on button "Close" at bounding box center [223, 362] width 27 height 27
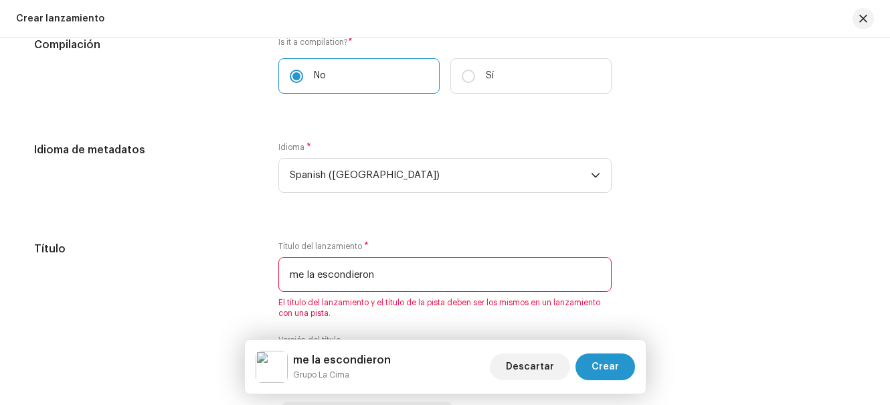
scroll to position [1222, 0]
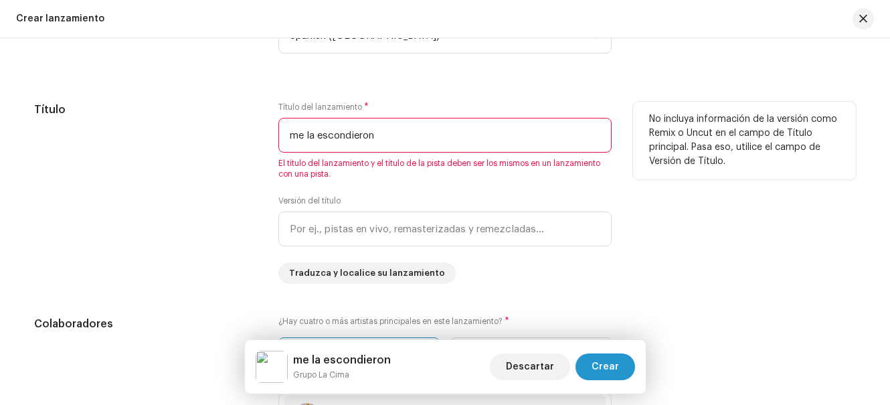
drag, startPoint x: 390, startPoint y: 127, endPoint x: 264, endPoint y: 141, distance: 127.2
click at [264, 141] on div "Título Título del lanzamiento * me la escondieron El título del lanzamiento y e…" at bounding box center [445, 193] width 822 height 182
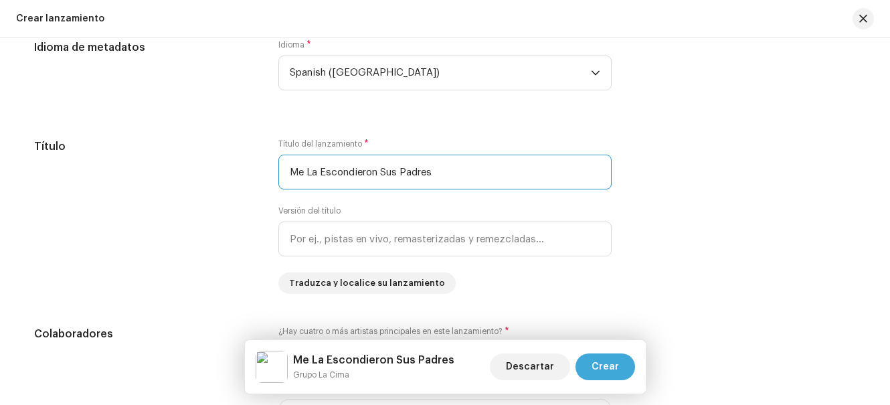
scroll to position [1155, 0]
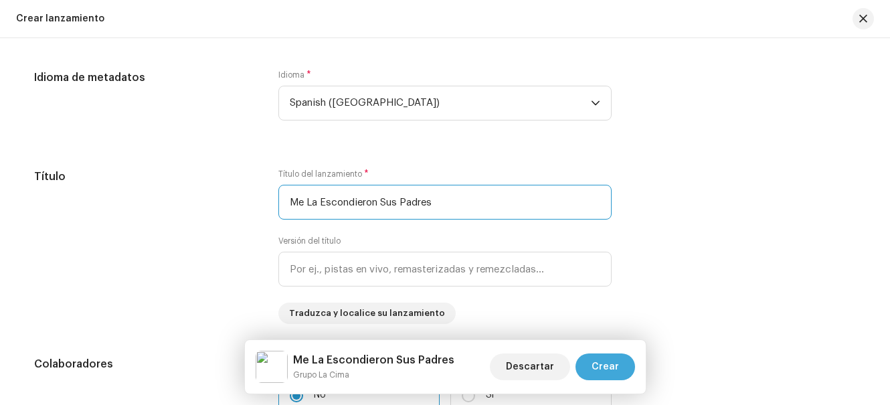
type input "Me La Escondieron Sus Padres"
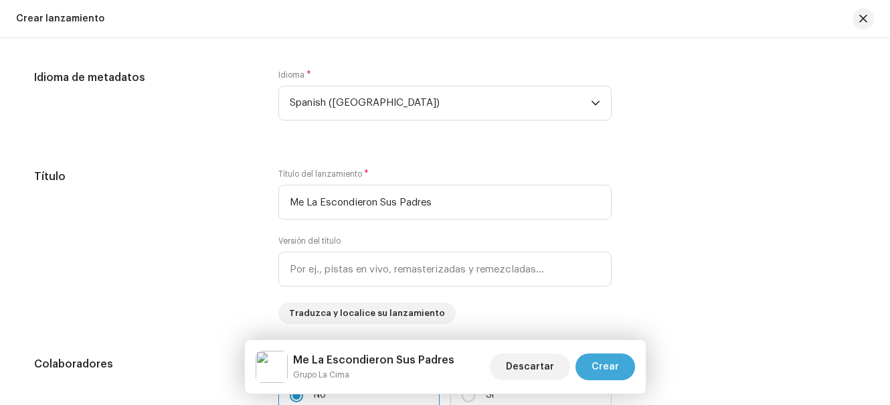
click at [612, 369] on span "Crear" at bounding box center [605, 366] width 27 height 27
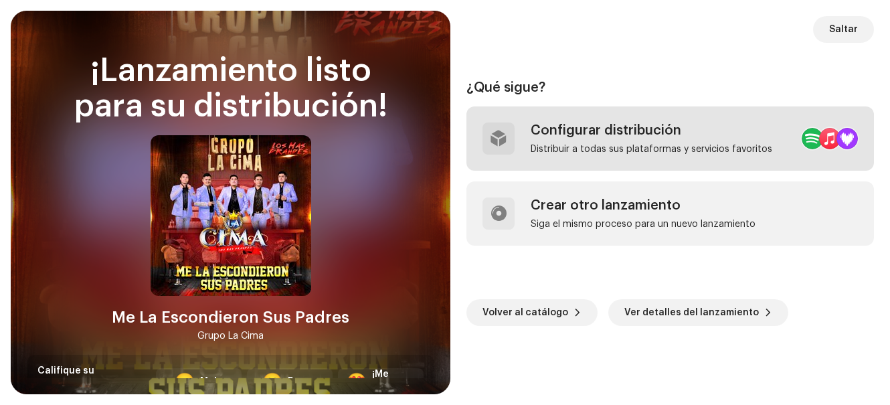
click at [648, 142] on div "Configurar distribución Distribuir a todas sus plataformas y servicios favoritos" at bounding box center [652, 139] width 242 height 32
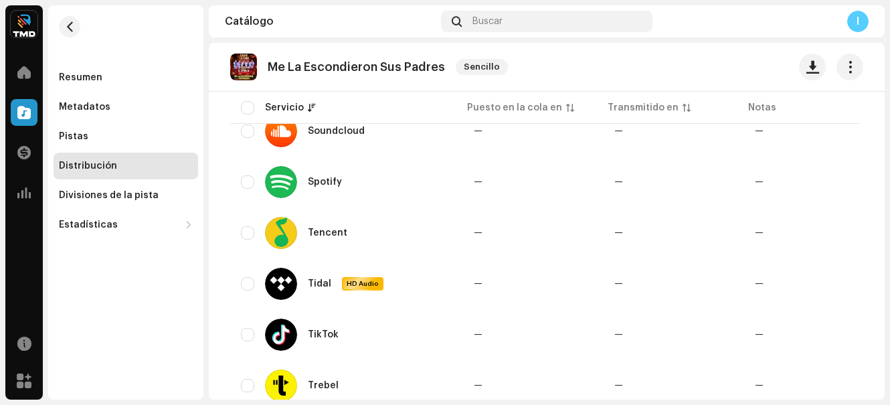
scroll to position [1524, 0]
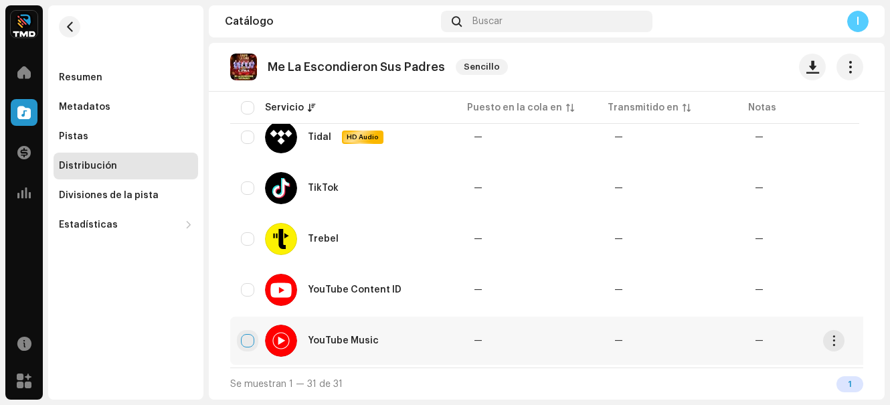
click at [246, 334] on input "checkbox" at bounding box center [247, 340] width 13 height 13
checkbox input "true"
click at [248, 283] on input "Row Unselected" at bounding box center [247, 289] width 13 height 13
checkbox input "true"
click at [248, 224] on div "Trebel" at bounding box center [347, 239] width 212 height 32
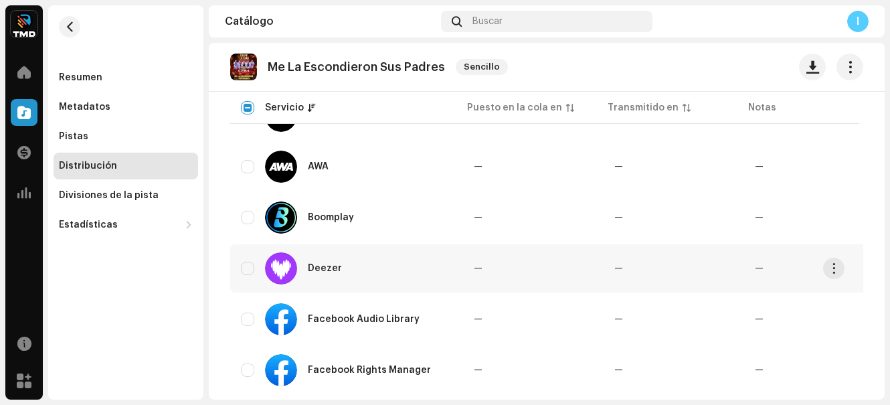
scroll to position [52, 0]
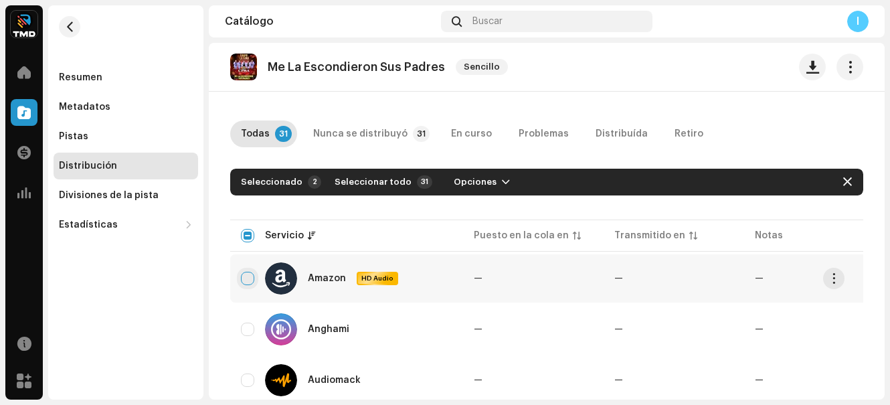
click at [242, 272] on input "Row Unselected" at bounding box center [247, 278] width 13 height 13
checkbox input "true"
click at [246, 322] on div "Anghami" at bounding box center [347, 329] width 212 height 32
click at [250, 326] on input "Row Unselected" at bounding box center [247, 329] width 13 height 13
checkbox input "true"
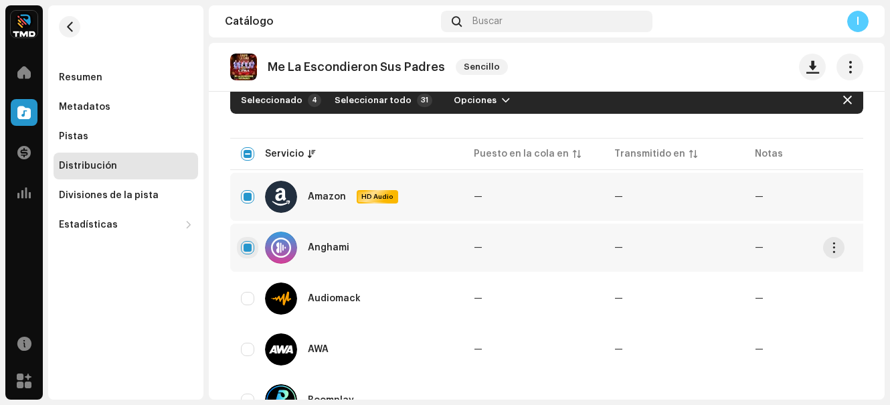
scroll to position [134, 0]
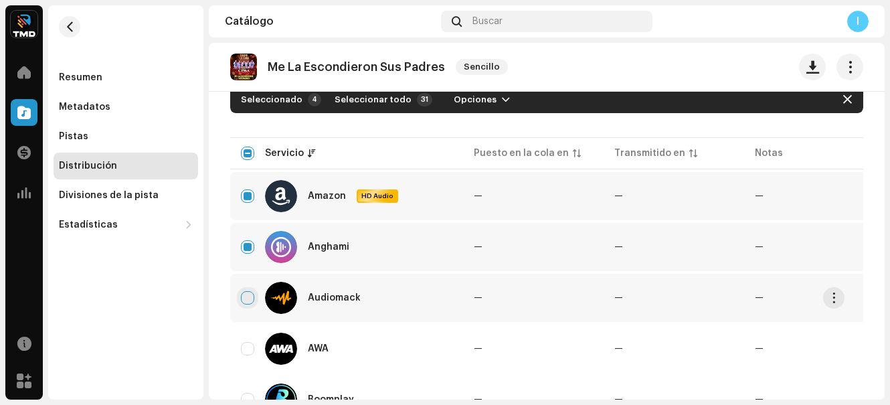
click at [248, 299] on input "Row Unselected" at bounding box center [247, 297] width 13 height 13
checkbox input "true"
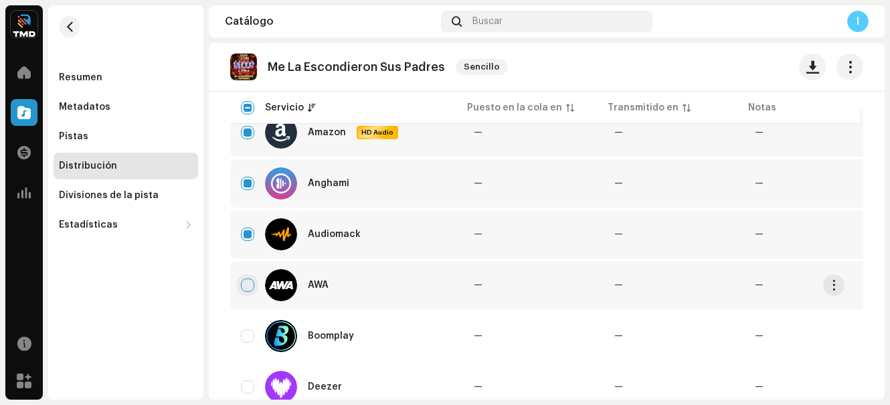
click at [248, 285] on input "Row Unselected" at bounding box center [247, 284] width 13 height 13
checkbox input "true"
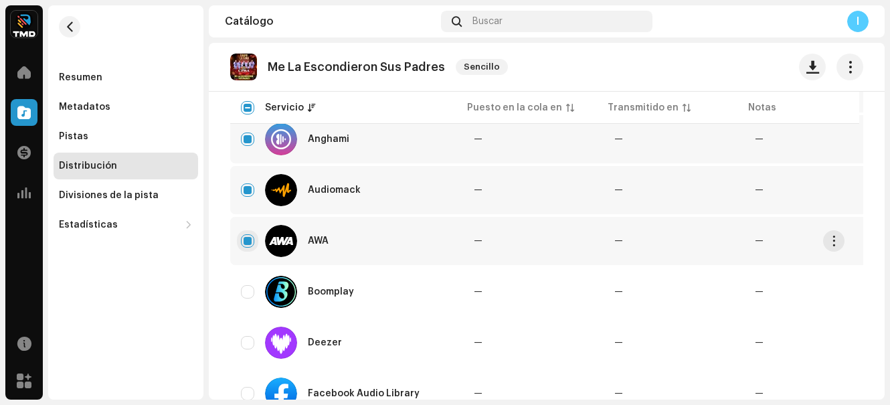
scroll to position [268, 0]
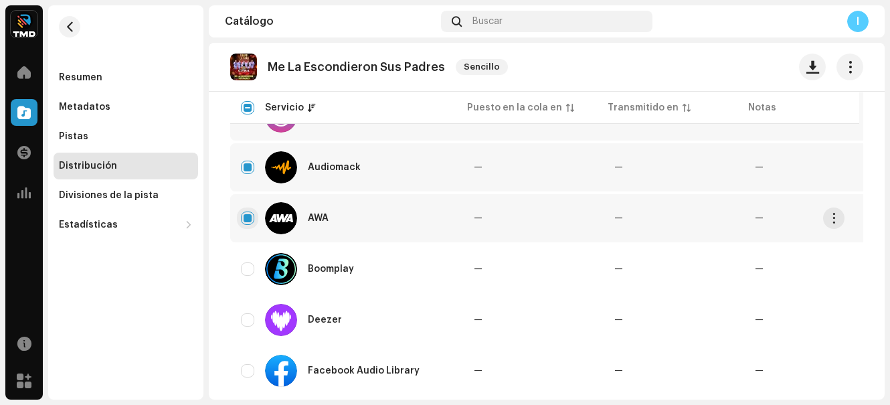
click at [248, 285] on td "Boomplay" at bounding box center [346, 269] width 233 height 48
click at [247, 272] on input "Row Unselected" at bounding box center [247, 268] width 13 height 13
checkbox input "true"
drag, startPoint x: 250, startPoint y: 316, endPoint x: 247, endPoint y: 333, distance: 17.7
click at [248, 323] on input "Row Unselected" at bounding box center [247, 319] width 13 height 13
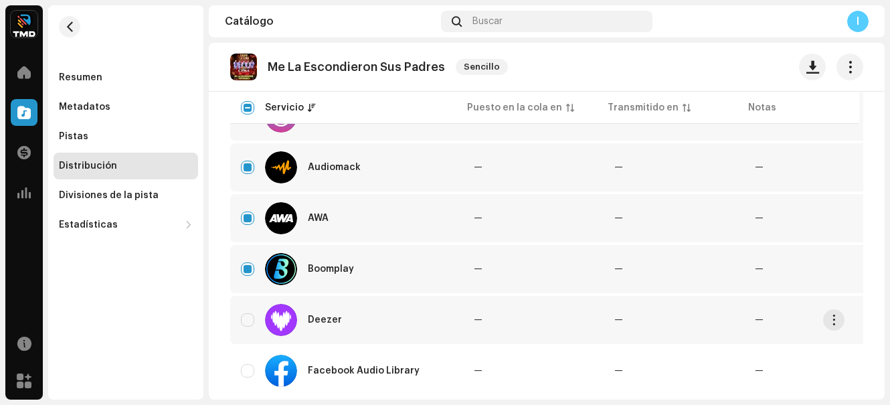
checkbox input "true"
click at [245, 367] on input "Row Unselected" at bounding box center [247, 370] width 13 height 13
checkbox input "true"
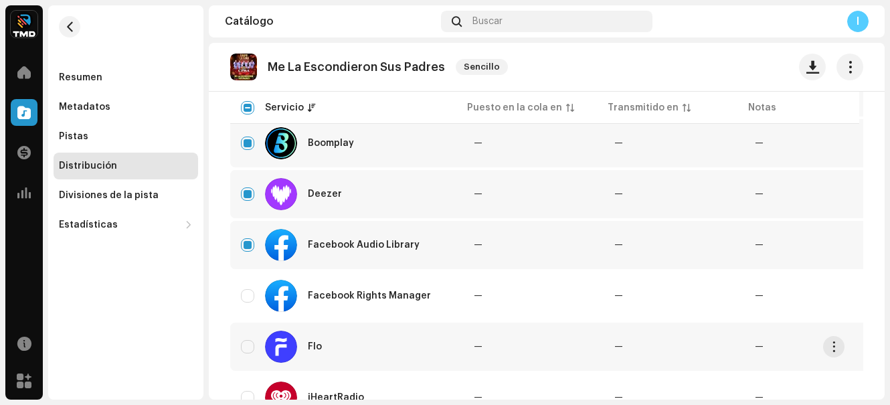
scroll to position [402, 0]
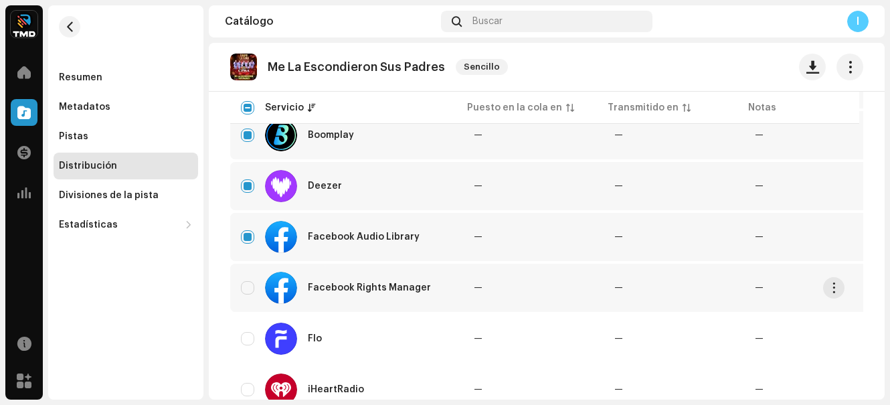
click at [240, 289] on td "Facebook Rights Manager" at bounding box center [346, 288] width 233 height 48
click at [248, 287] on input "Row Unselected" at bounding box center [247, 287] width 13 height 13
checkbox input "true"
click at [246, 341] on input "Row Unselected" at bounding box center [247, 338] width 13 height 13
checkbox input "true"
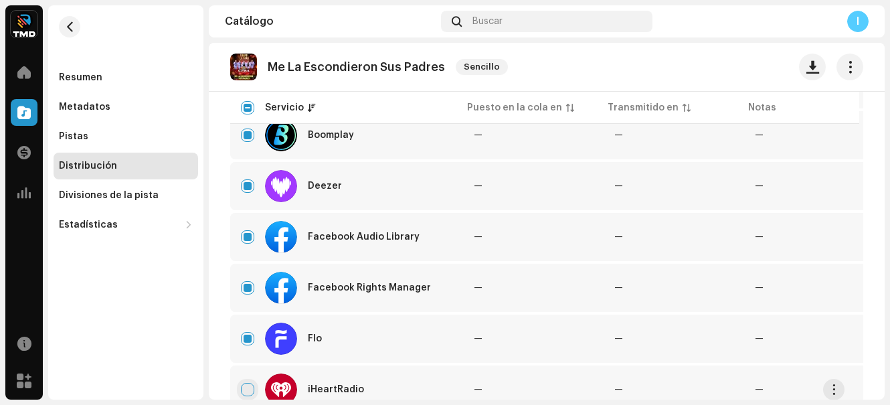
click at [251, 392] on input "Row Unselected" at bounding box center [247, 389] width 13 height 13
checkbox input "true"
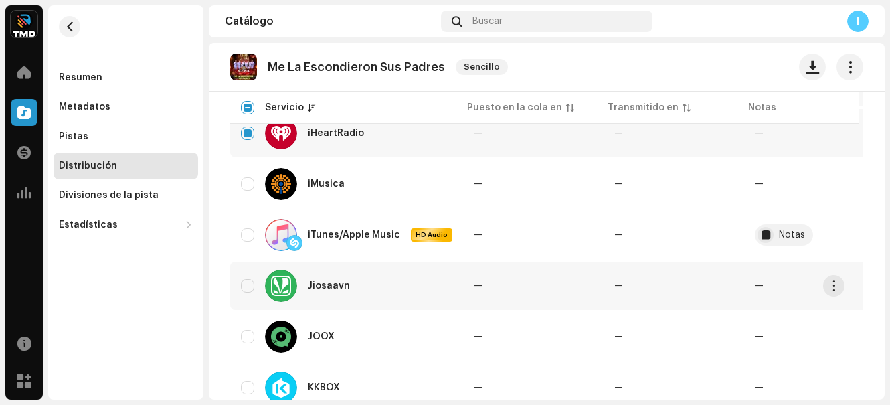
scroll to position [669, 0]
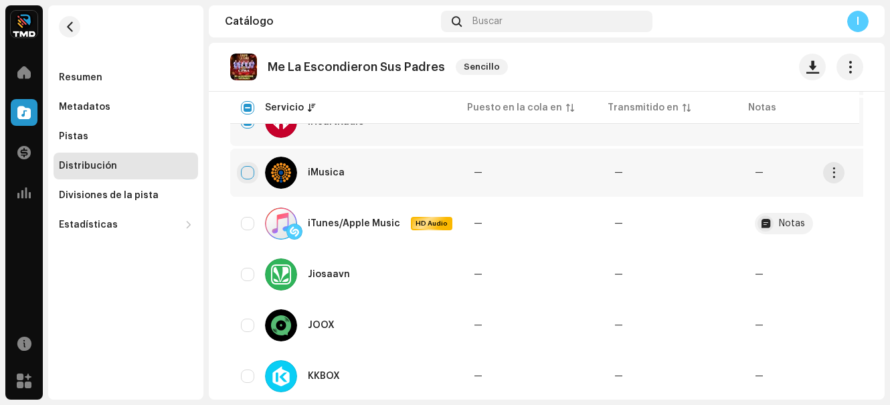
drag, startPoint x: 251, startPoint y: 175, endPoint x: 252, endPoint y: 250, distance: 75.6
click at [250, 178] on input "Row Unselected" at bounding box center [247, 172] width 13 height 13
checkbox input "true"
click at [254, 222] on input "Row Unselected" at bounding box center [247, 223] width 13 height 13
checkbox input "true"
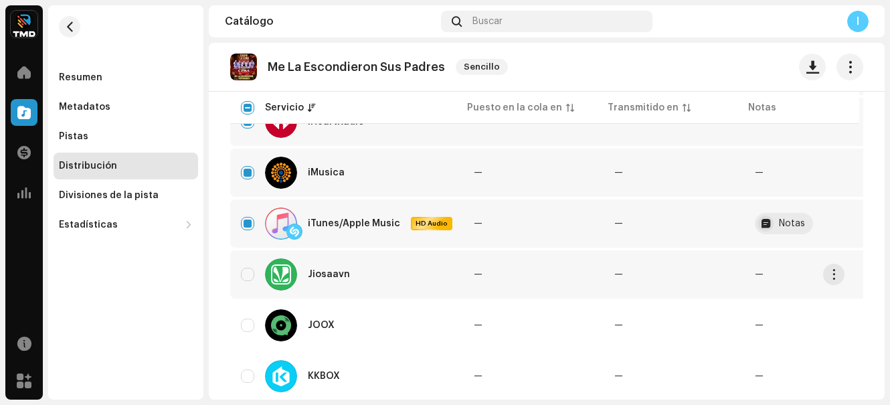
click at [256, 274] on div "Jiosaavn" at bounding box center [347, 274] width 212 height 32
click at [245, 270] on input "Row Unselected" at bounding box center [247, 274] width 13 height 13
checkbox input "true"
click at [250, 332] on div "JOOX" at bounding box center [347, 325] width 212 height 32
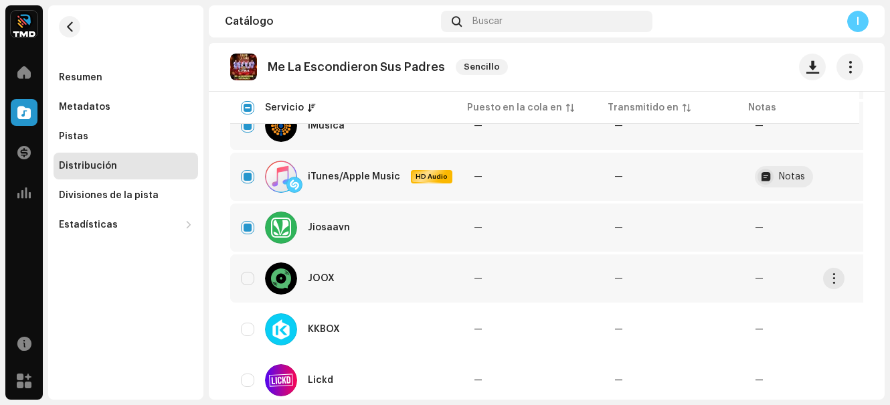
scroll to position [736, 0]
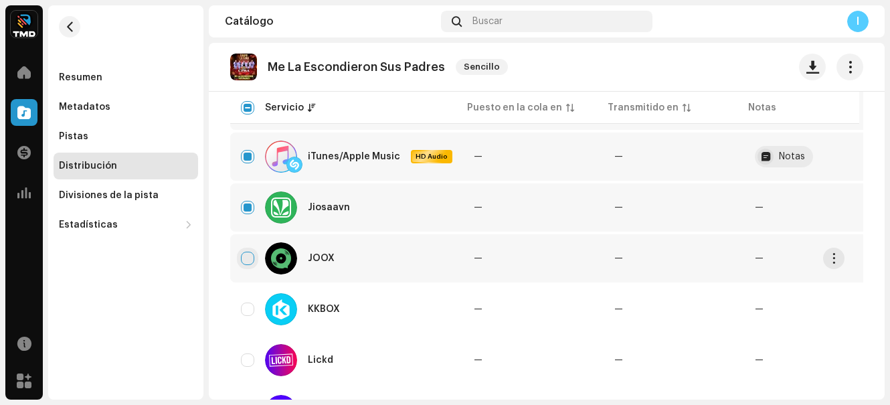
click at [242, 259] on input "Row Unselected" at bounding box center [247, 258] width 13 height 13
checkbox input "true"
click at [248, 313] on input "Row Unselected" at bounding box center [247, 309] width 13 height 13
checkbox input "true"
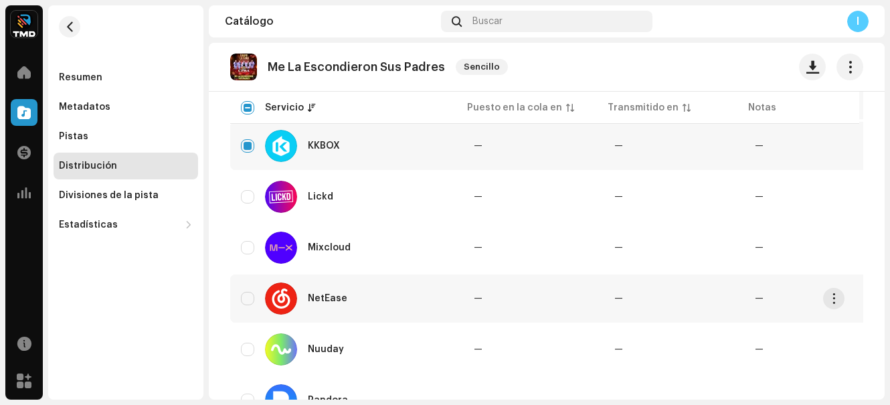
scroll to position [937, 0]
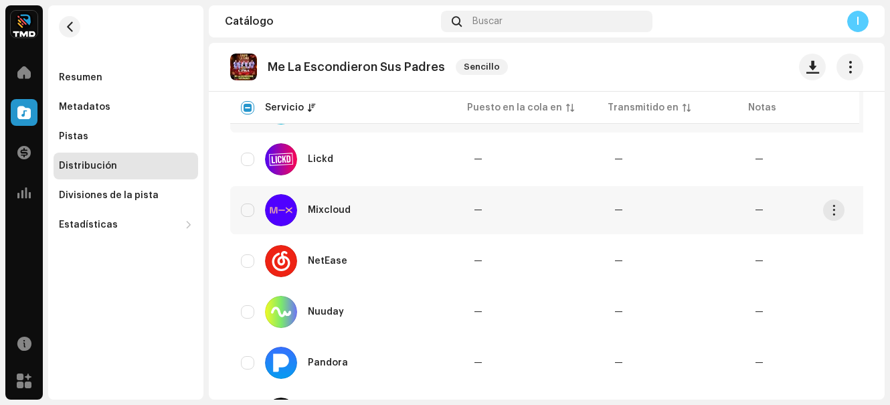
drag, startPoint x: 246, startPoint y: 152, endPoint x: 247, endPoint y: 194, distance: 42.2
click at [245, 165] on div "Lickd" at bounding box center [347, 159] width 212 height 32
click at [245, 161] on input "Row Unselected" at bounding box center [247, 159] width 13 height 13
checkbox input "true"
click at [248, 215] on input "Row Unselected" at bounding box center [247, 210] width 13 height 13
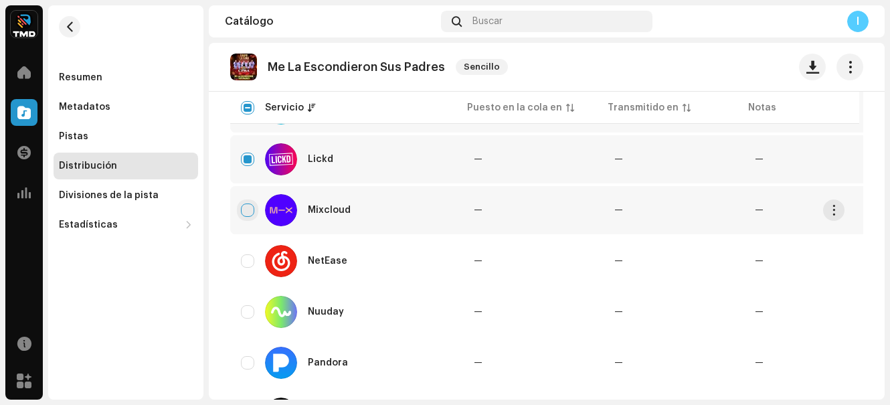
checkbox input "true"
click at [248, 263] on input "Row Unselected" at bounding box center [247, 260] width 13 height 13
checkbox input "true"
click at [251, 317] on input "Row Unselected" at bounding box center [247, 311] width 13 height 13
checkbox input "true"
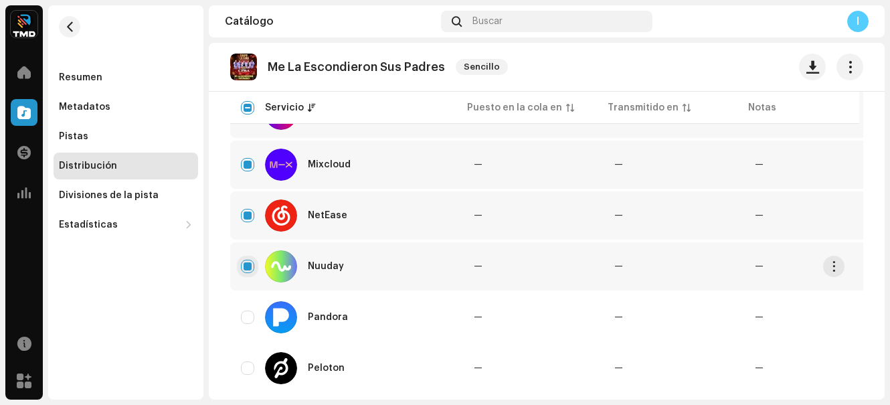
scroll to position [1004, 0]
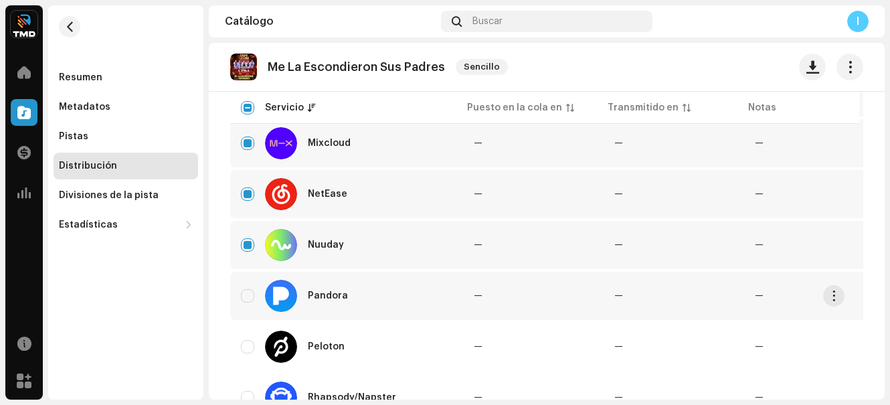
click at [245, 288] on div "Pandora" at bounding box center [347, 296] width 212 height 32
click at [246, 295] on input "Row Unselected" at bounding box center [247, 295] width 13 height 13
checkbox input "true"
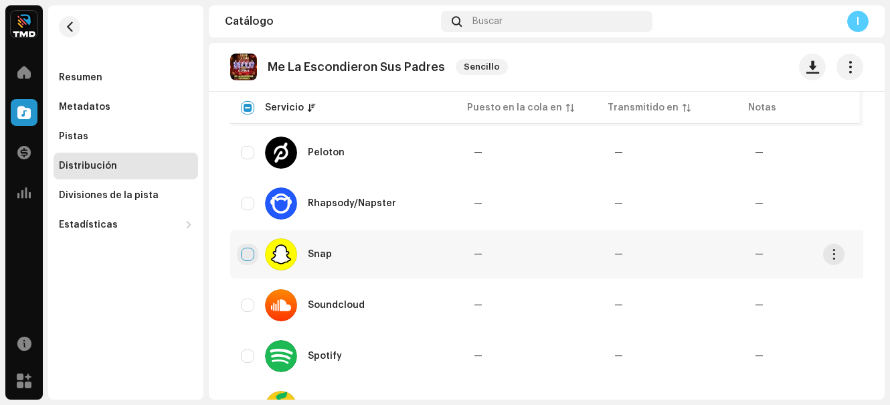
scroll to position [1205, 0]
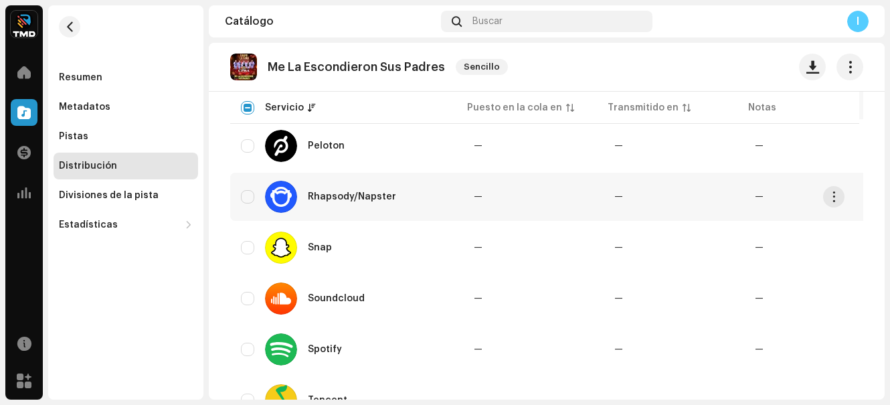
click at [251, 189] on div "Rhapsody/Napster" at bounding box center [347, 197] width 212 height 32
drag, startPoint x: 250, startPoint y: 140, endPoint x: 256, endPoint y: 201, distance: 61.8
click at [250, 140] on input "Row Unselected" at bounding box center [247, 145] width 13 height 13
checkbox input "true"
click at [241, 197] on input "Row Unselected" at bounding box center [247, 196] width 13 height 13
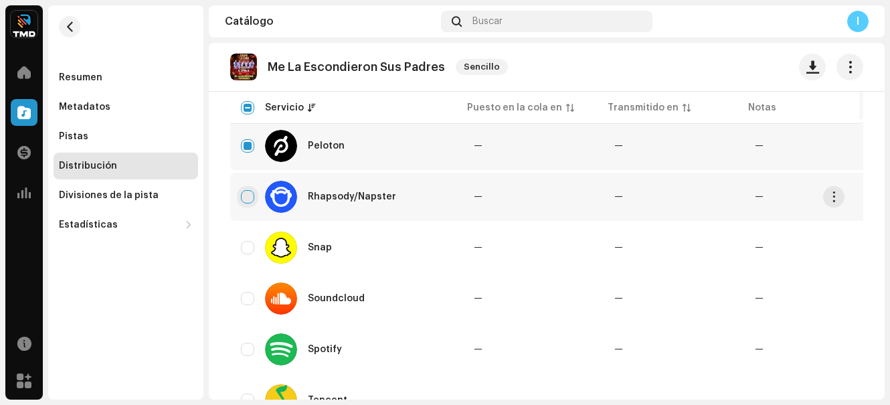
checkbox input "true"
click at [248, 246] on input "Row Unselected" at bounding box center [247, 247] width 13 height 13
checkbox input "true"
click at [244, 294] on input "Row Unselected" at bounding box center [247, 298] width 13 height 13
checkbox input "true"
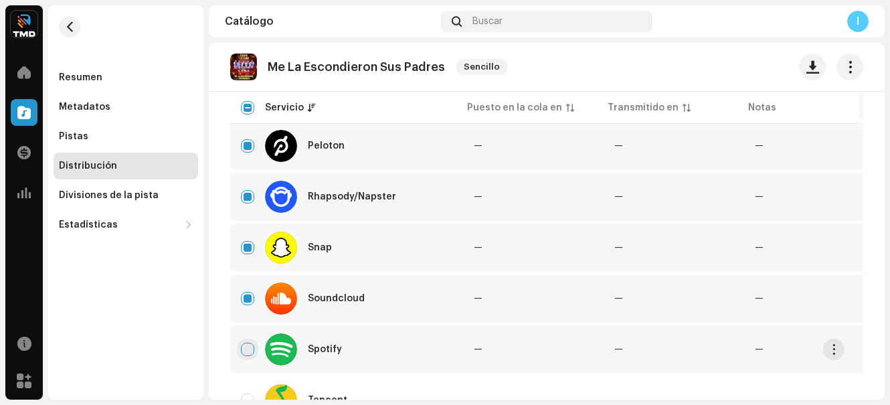
click at [249, 348] on input "Row Unselected" at bounding box center [247, 349] width 13 height 13
checkbox input "true"
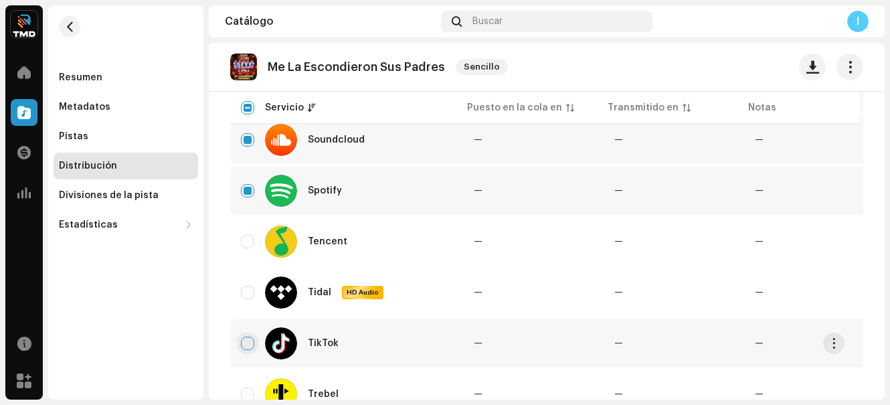
scroll to position [1406, 0]
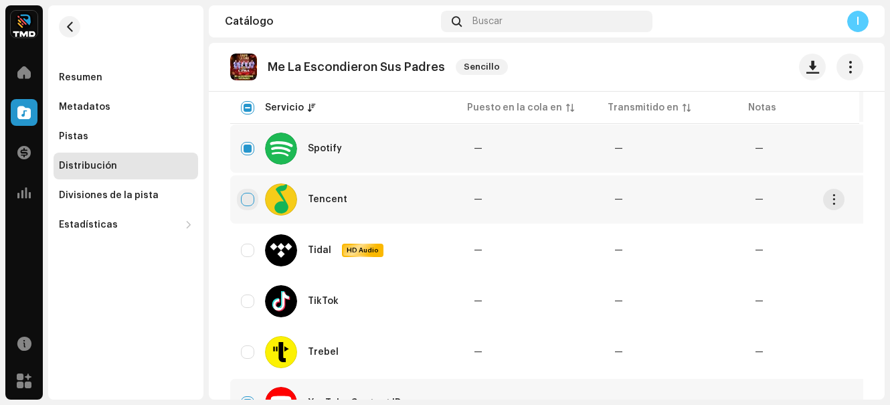
click at [250, 196] on input "Row Unselected" at bounding box center [247, 199] width 13 height 13
checkbox input "true"
click at [252, 254] on input "Row Unselected" at bounding box center [247, 250] width 13 height 13
checkbox input "true"
click at [248, 306] on input "Row Unselected" at bounding box center [247, 301] width 13 height 13
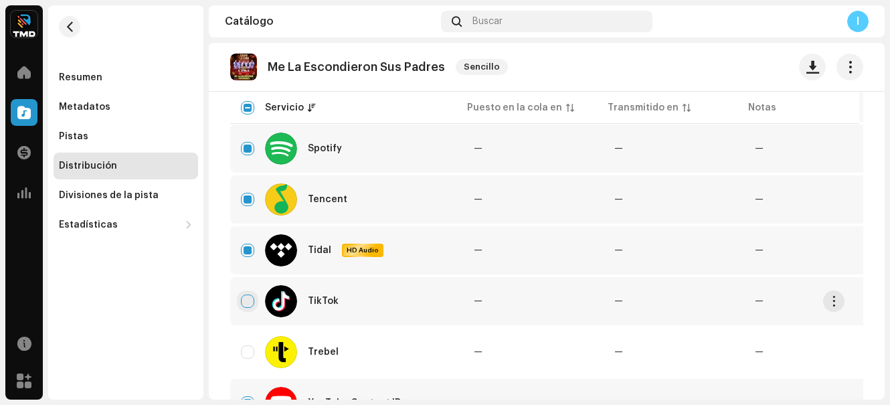
checkbox input "true"
click at [249, 353] on input "Row Unselected" at bounding box center [247, 351] width 13 height 13
checkbox input "true"
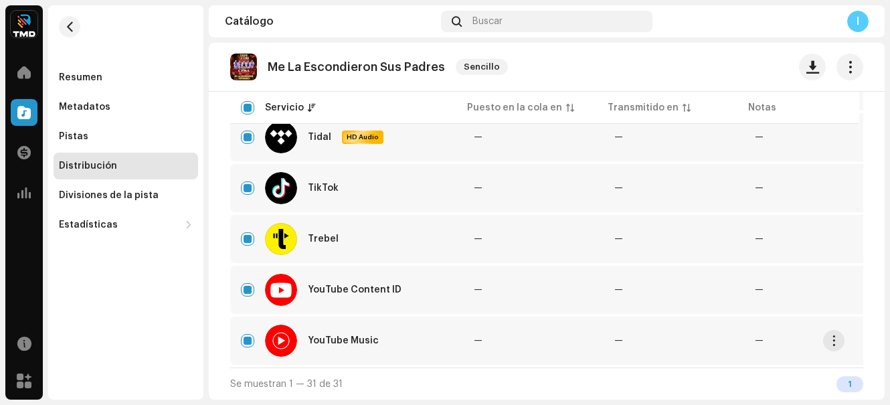
scroll to position [1524, 0]
click at [843, 383] on div "1" at bounding box center [850, 384] width 27 height 16
click at [843, 378] on div "1" at bounding box center [850, 384] width 27 height 16
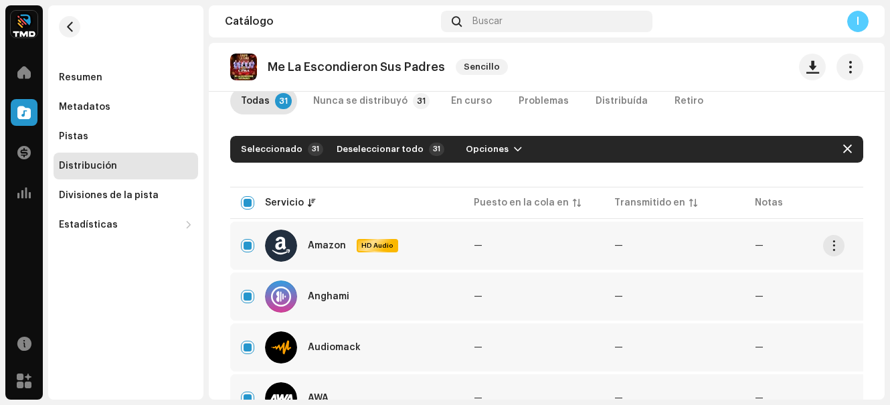
scroll to position [0, 0]
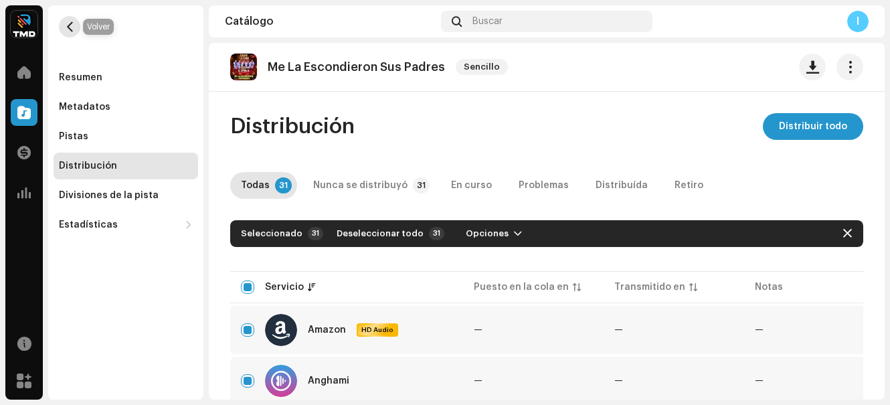
click at [68, 31] on span "button" at bounding box center [70, 26] width 10 height 11
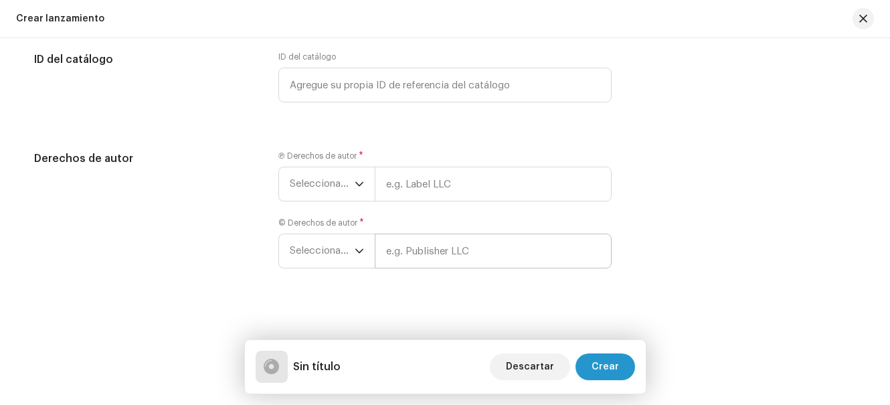
scroll to position [2034, 0]
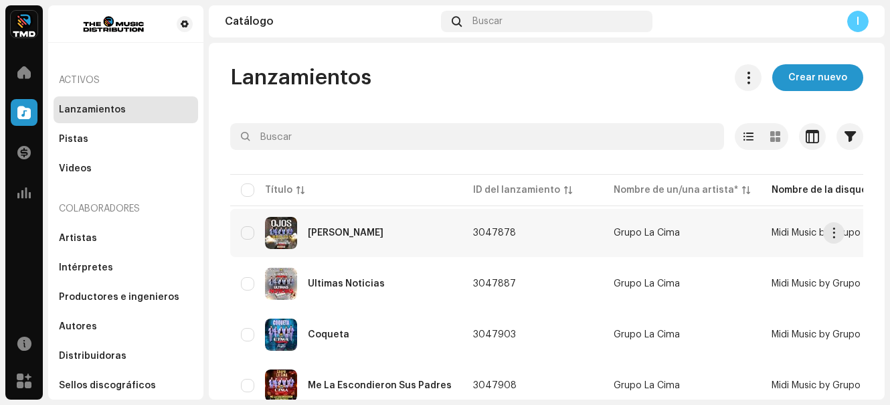
scroll to position [101, 0]
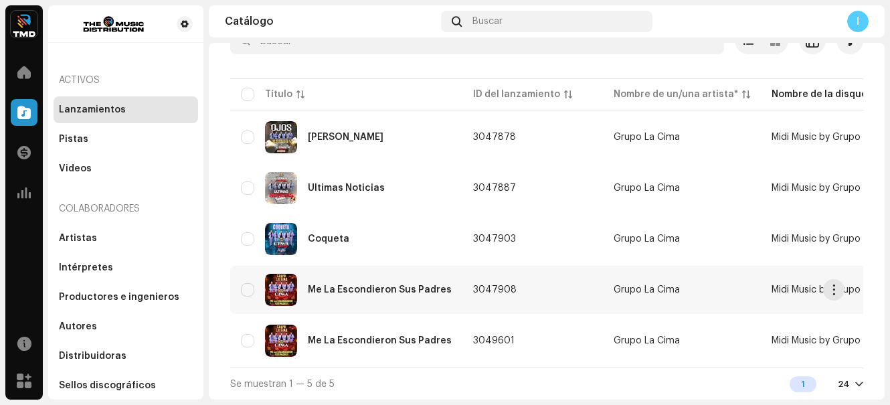
click at [383, 288] on div "Me La Escondieron Sus Padres" at bounding box center [380, 289] width 144 height 9
click at [435, 338] on div "Me La Escondieron Sus Padres" at bounding box center [380, 340] width 144 height 9
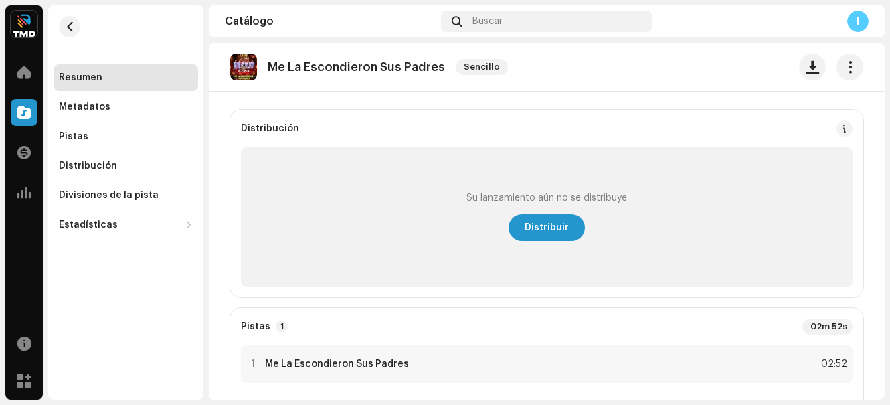
scroll to position [67, 0]
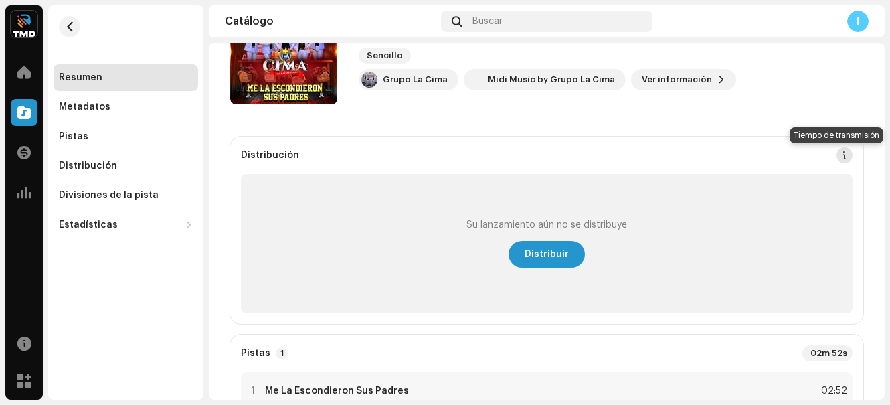
click at [840, 156] on span at bounding box center [844, 155] width 9 height 11
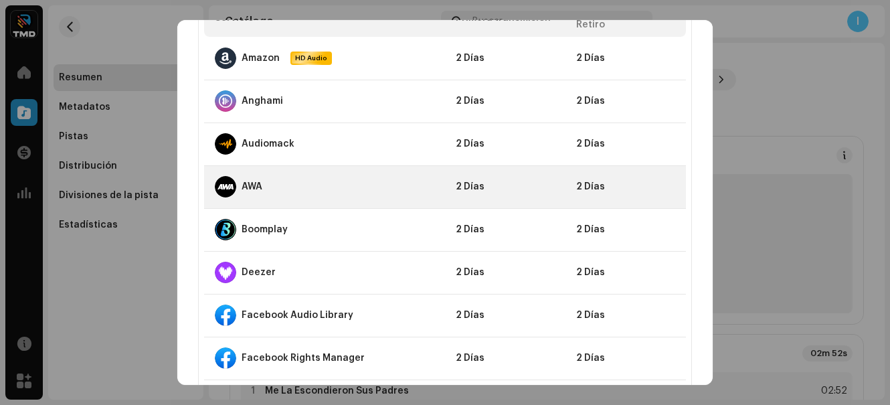
scroll to position [0, 0]
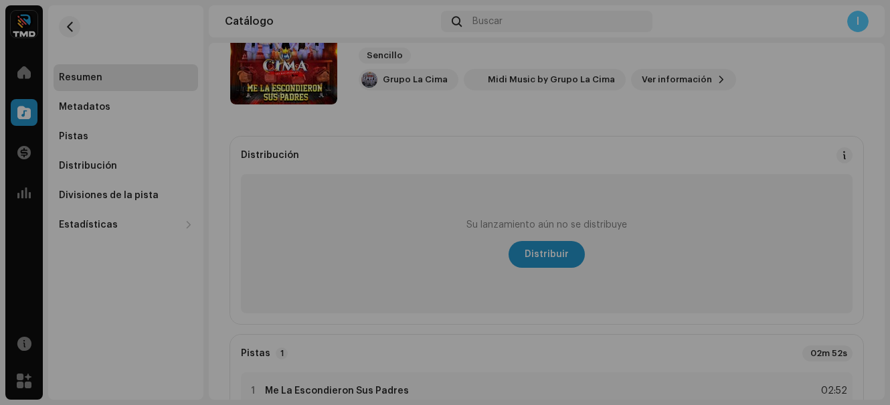
click at [744, 56] on div "Directrices de la PSD sobre el plazo de transmisión Solemos transmitir sus lanz…" at bounding box center [445, 202] width 890 height 405
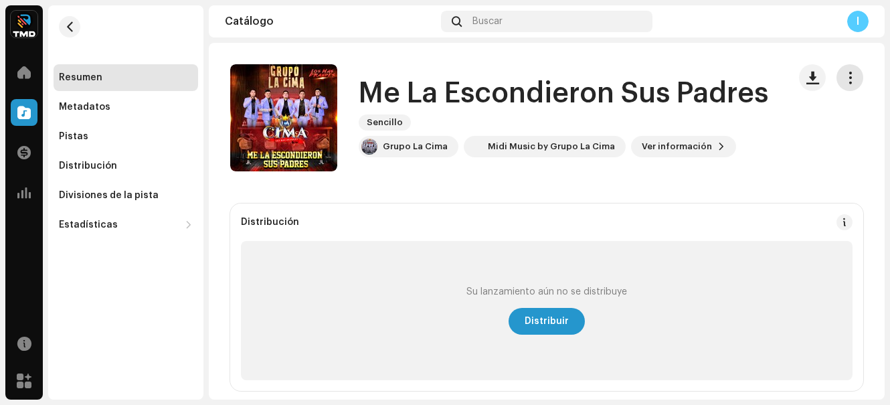
click at [844, 83] on span "button" at bounding box center [850, 77] width 13 height 11
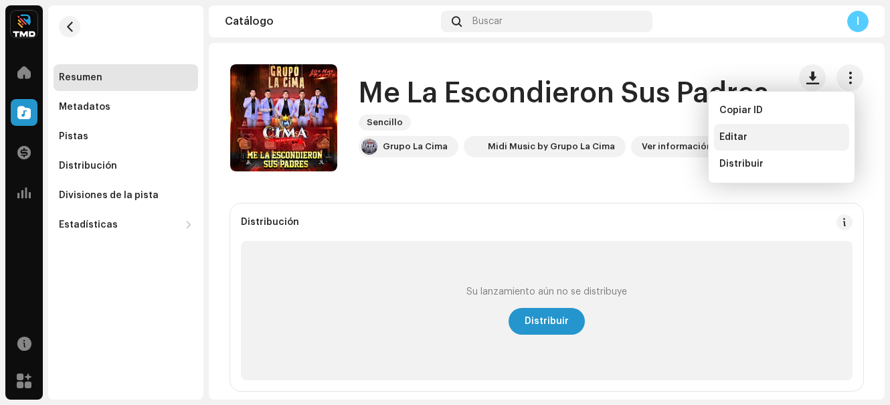
click at [755, 145] on div "Editar" at bounding box center [781, 137] width 135 height 27
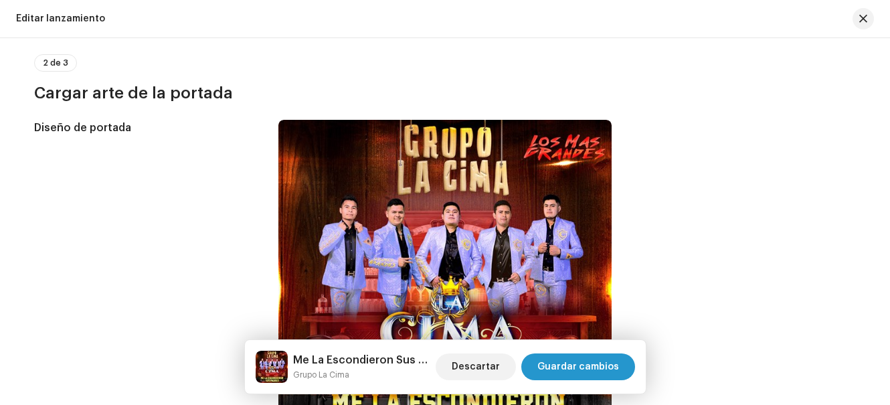
scroll to position [469, 0]
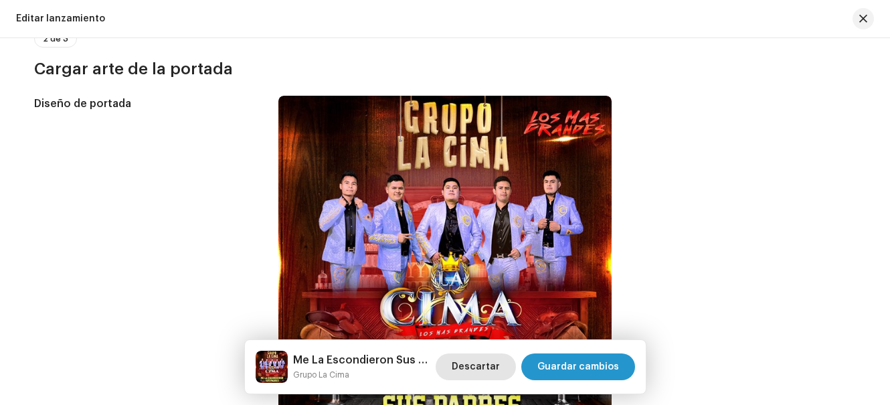
click at [494, 366] on span "Descartar" at bounding box center [476, 366] width 48 height 27
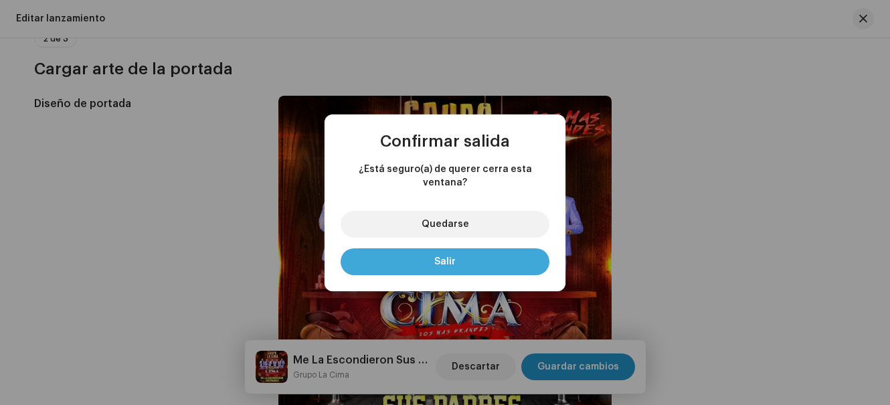
click at [472, 248] on button "Salir" at bounding box center [445, 261] width 209 height 27
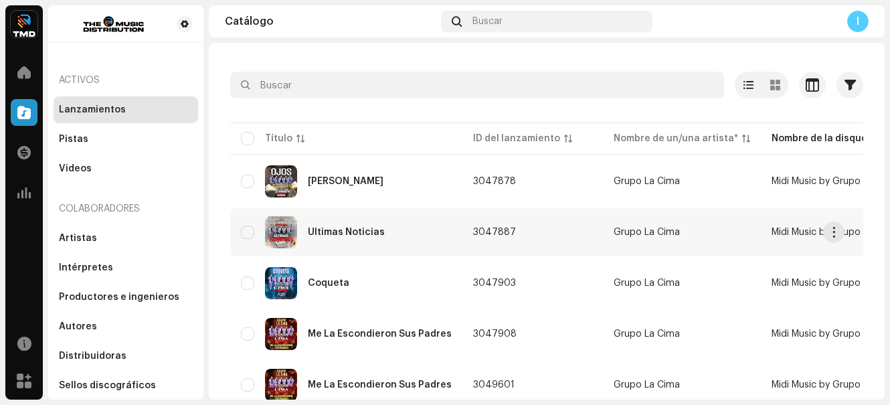
scroll to position [101, 0]
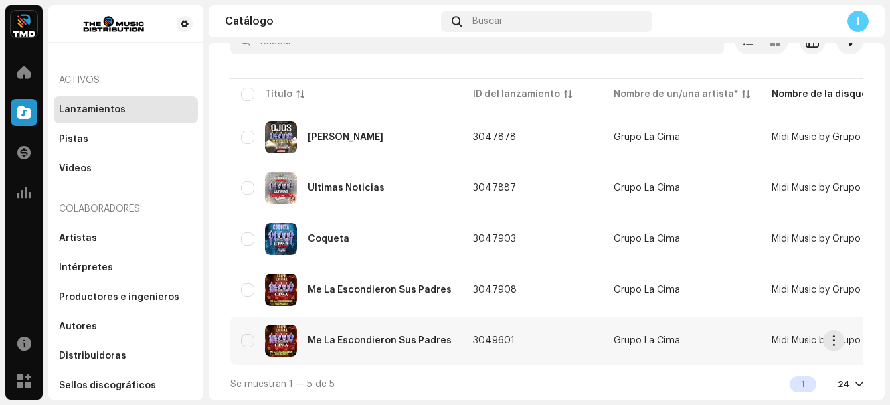
click at [376, 330] on div "Me La Escondieron Sus Padres" at bounding box center [346, 341] width 211 height 32
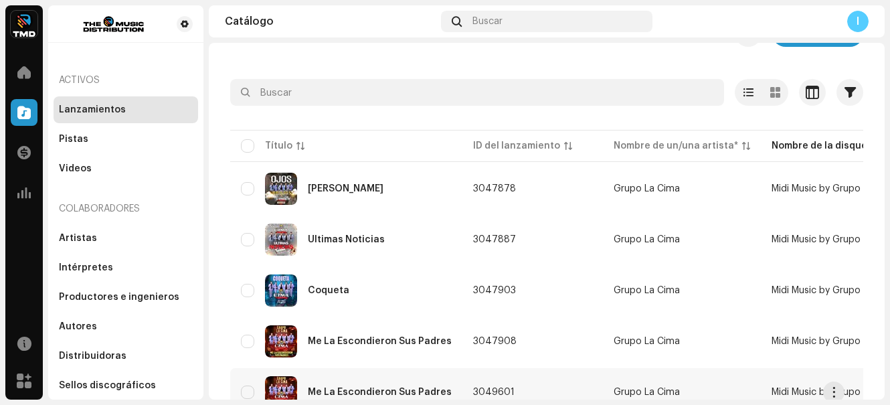
scroll to position [101, 0]
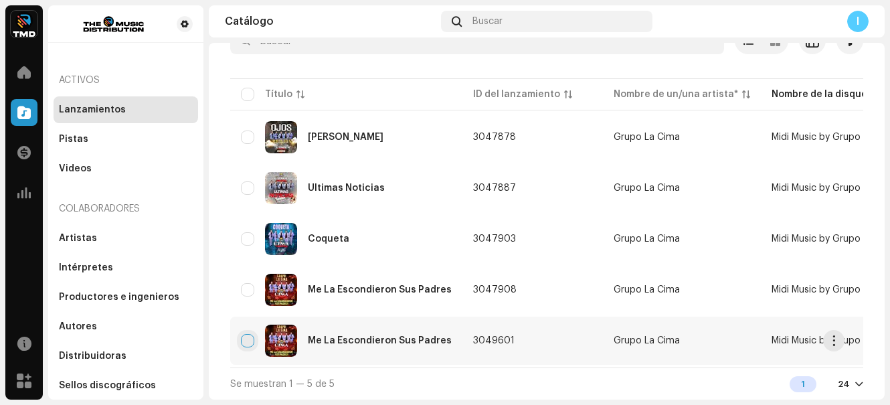
click at [245, 337] on input "checkbox" at bounding box center [247, 340] width 13 height 13
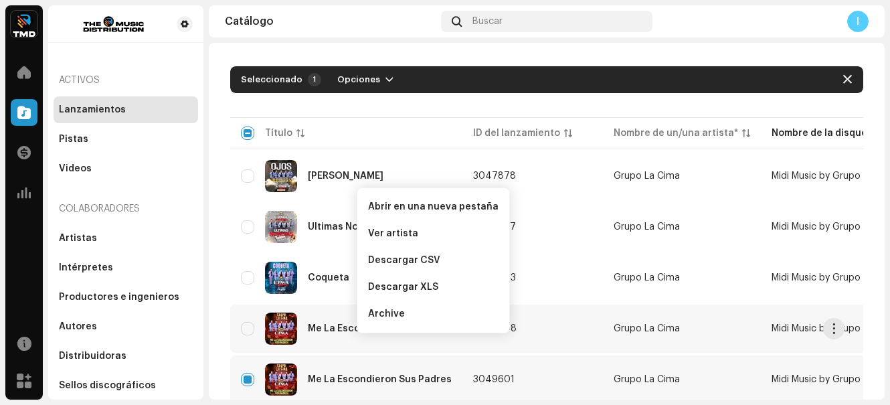
scroll to position [0, 0]
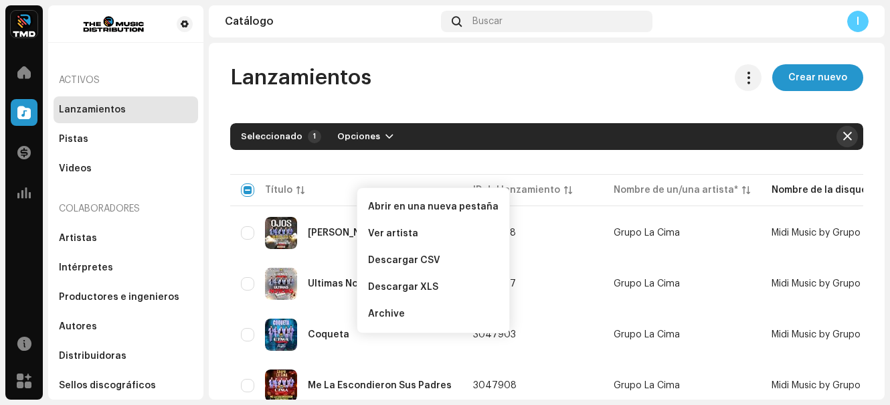
click at [846, 139] on button "button" at bounding box center [847, 136] width 21 height 21
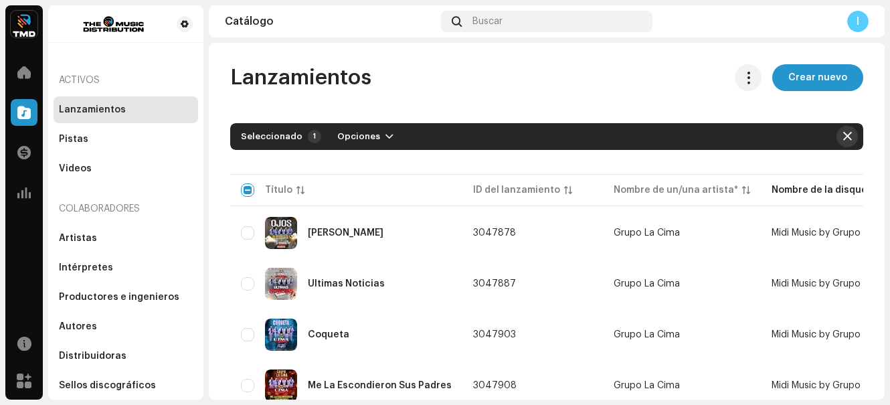
checkbox input "false"
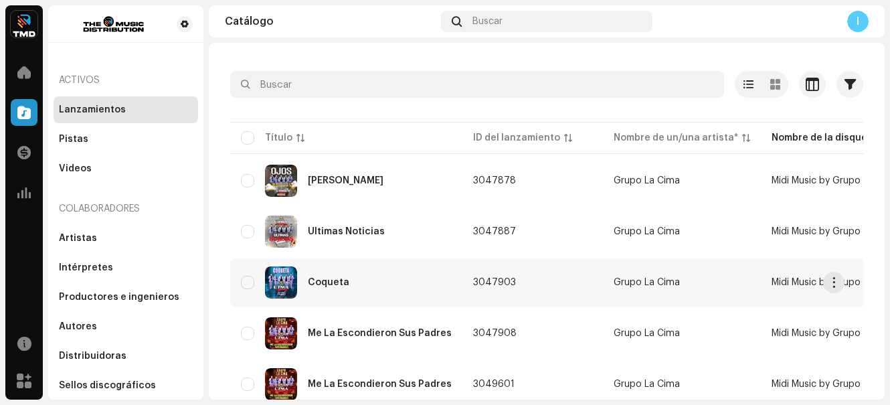
scroll to position [101, 0]
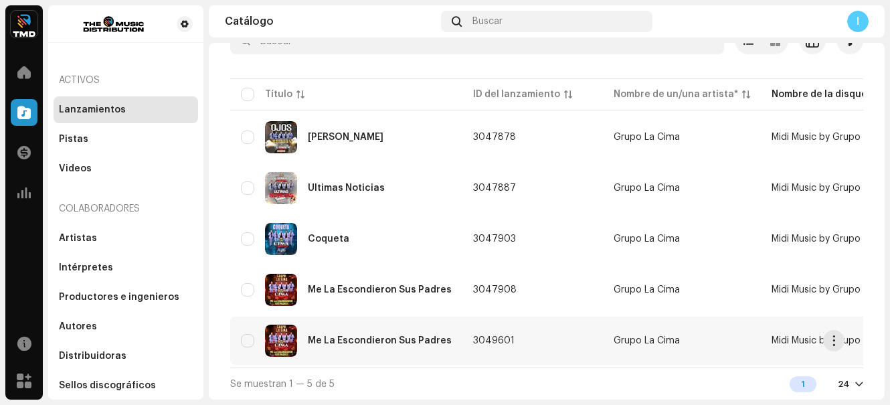
click at [411, 336] on div "Me La Escondieron Sus Padres" at bounding box center [380, 340] width 144 height 9
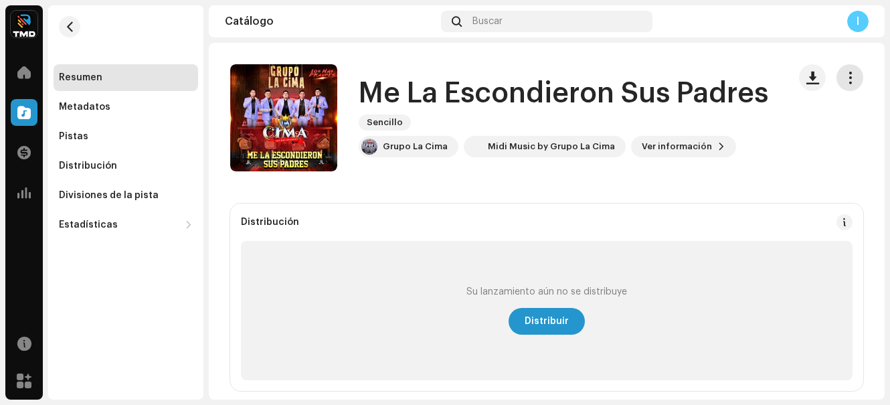
click at [844, 74] on span "button" at bounding box center [850, 77] width 13 height 11
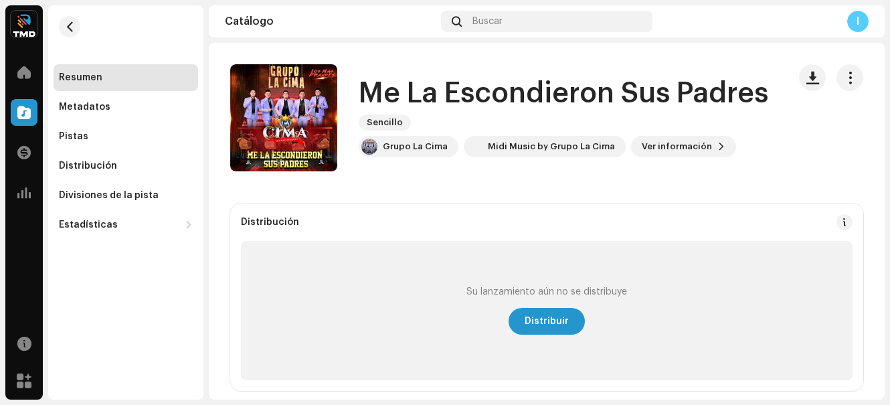
drag, startPoint x: 843, startPoint y: 71, endPoint x: 835, endPoint y: 95, distance: 25.6
click at [844, 79] on span "button" at bounding box center [850, 77] width 13 height 11
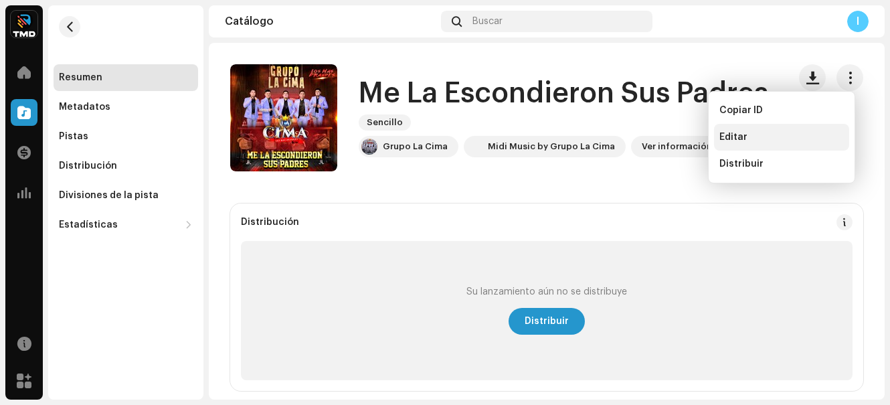
click at [748, 138] on div "Editar" at bounding box center [782, 137] width 125 height 11
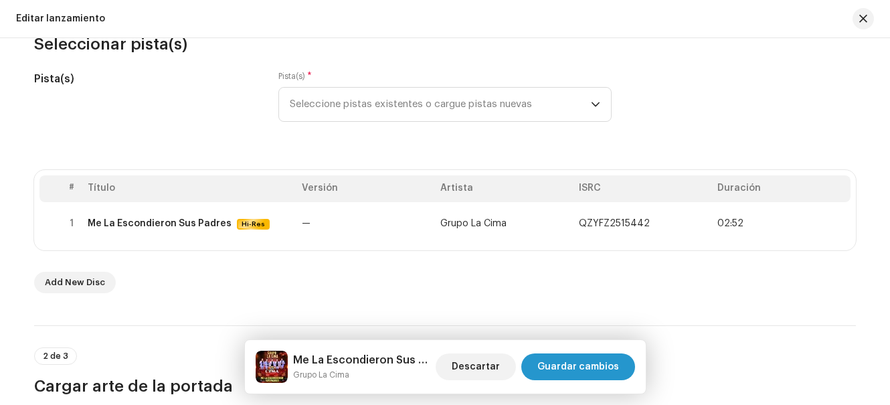
scroll to position [108, 0]
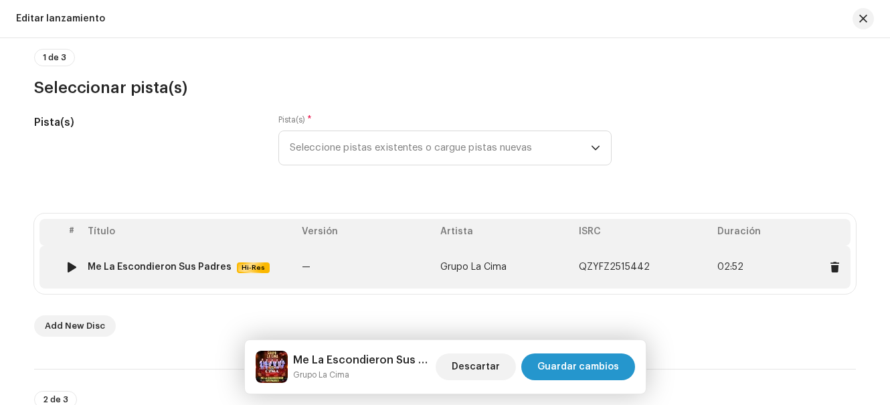
click at [297, 268] on td "—" at bounding box center [366, 267] width 139 height 43
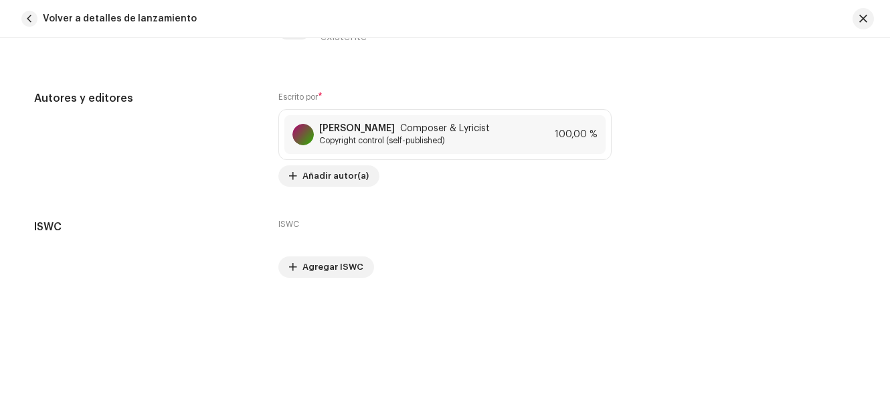
scroll to position [2892, 0]
click at [862, 24] on button "button" at bounding box center [863, 18] width 21 height 21
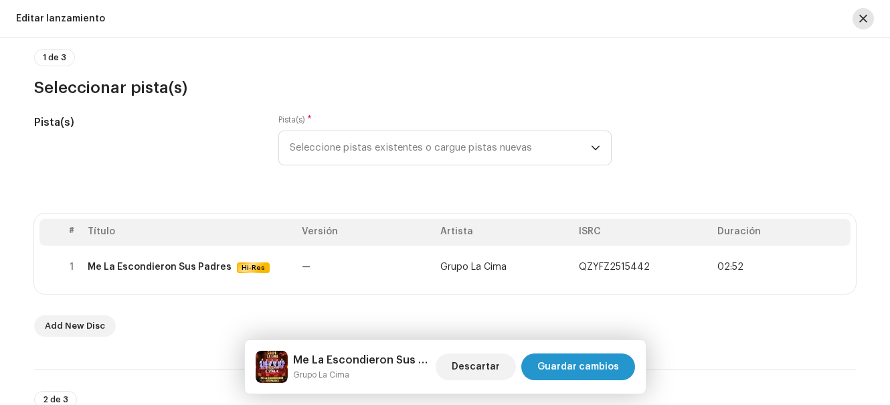
click at [865, 18] on span "button" at bounding box center [864, 18] width 8 height 11
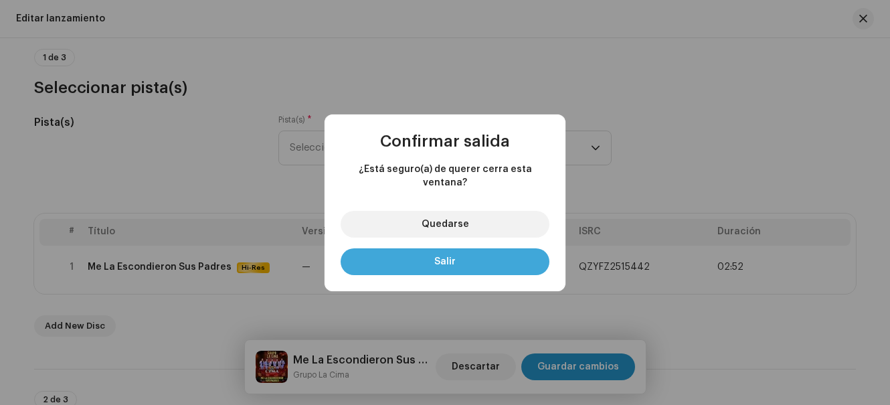
click at [487, 253] on button "Salir" at bounding box center [445, 261] width 209 height 27
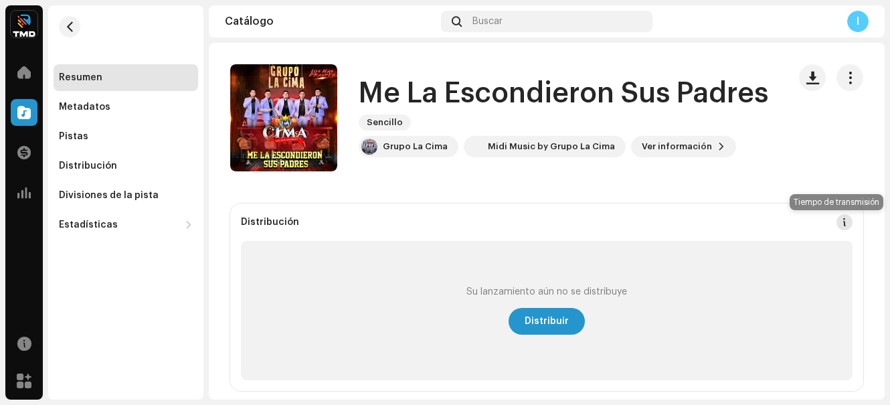
click at [840, 221] on span at bounding box center [844, 222] width 9 height 11
click at [849, 142] on div "Directrices de la PSD sobre el plazo de transmisión Solemos transmitir sus lanz…" at bounding box center [445, 202] width 890 height 405
